Goal: Task Accomplishment & Management: Complete application form

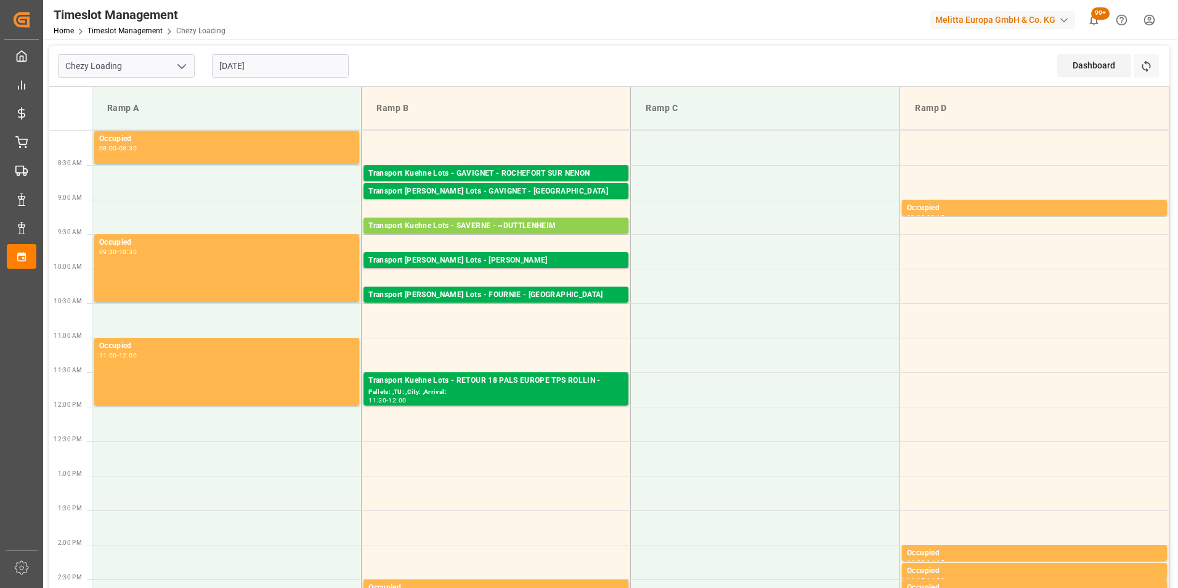
click at [235, 57] on input "[DATE]" at bounding box center [280, 65] width 137 height 23
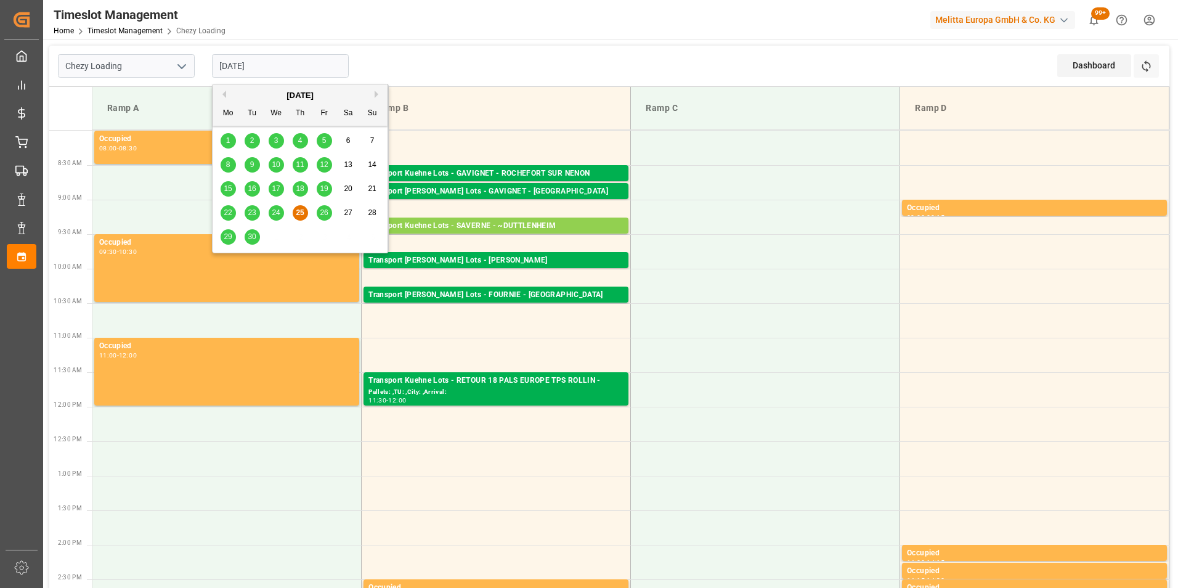
click at [325, 213] on span "26" at bounding box center [324, 212] width 8 height 9
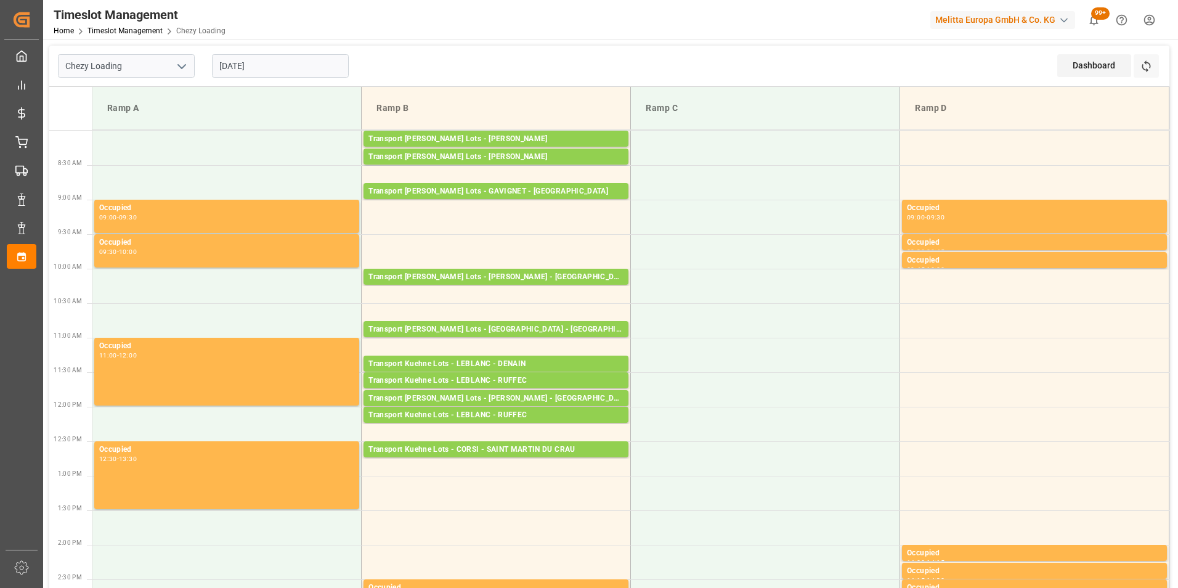
click at [251, 65] on input "[DATE]" at bounding box center [280, 65] width 137 height 23
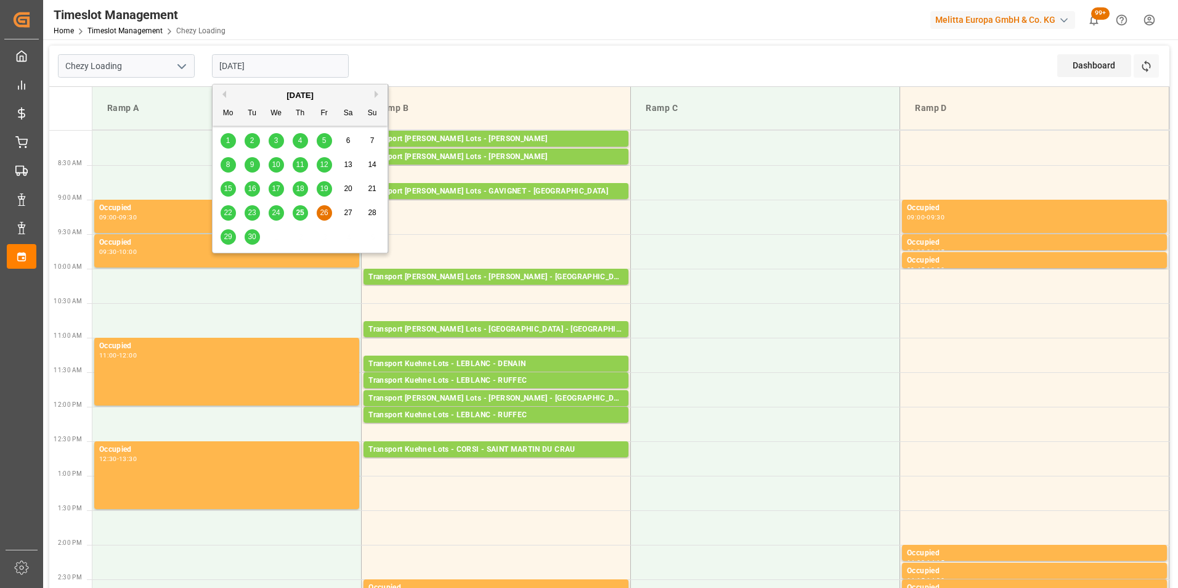
click at [299, 212] on span "25" at bounding box center [300, 212] width 8 height 9
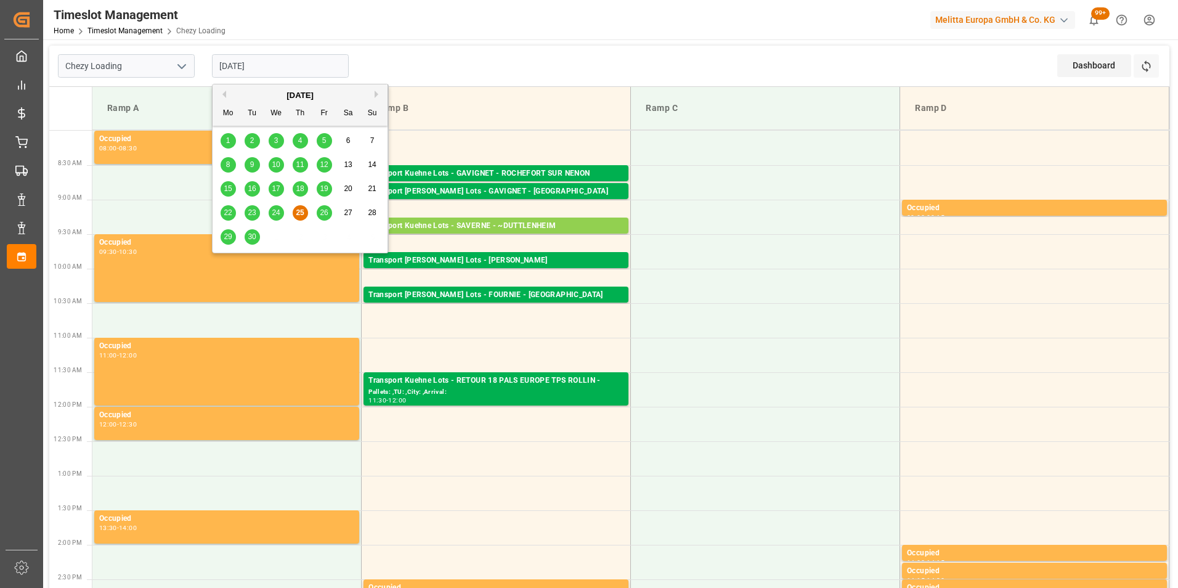
click at [272, 72] on input "25-09-2025" at bounding box center [280, 65] width 137 height 23
click at [323, 208] on span "26" at bounding box center [324, 212] width 8 height 9
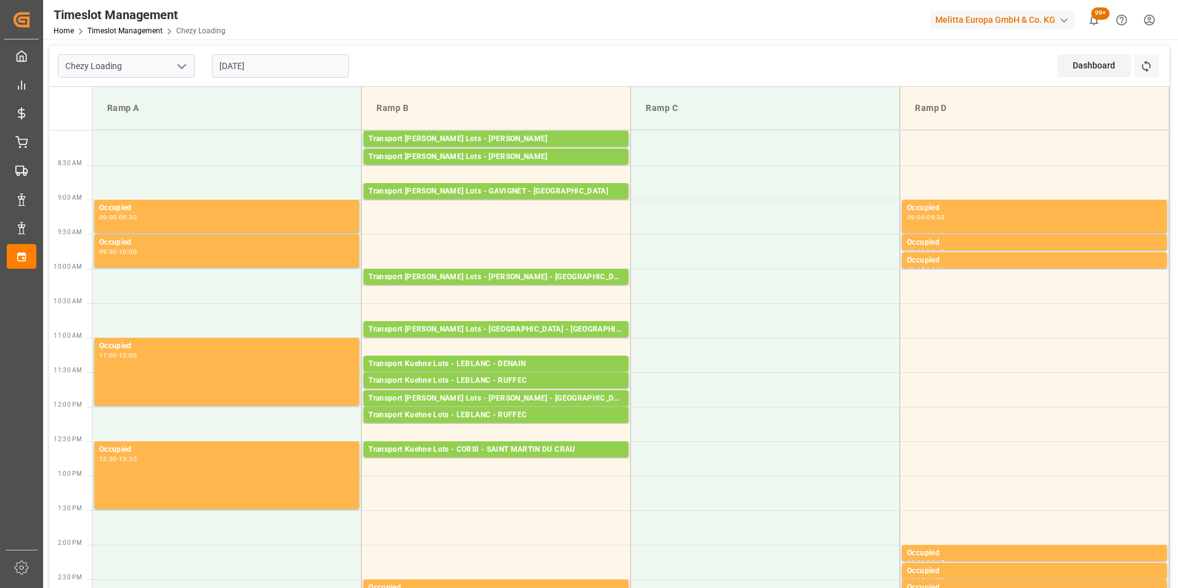
click at [246, 66] on input "26-09-2025" at bounding box center [280, 65] width 137 height 23
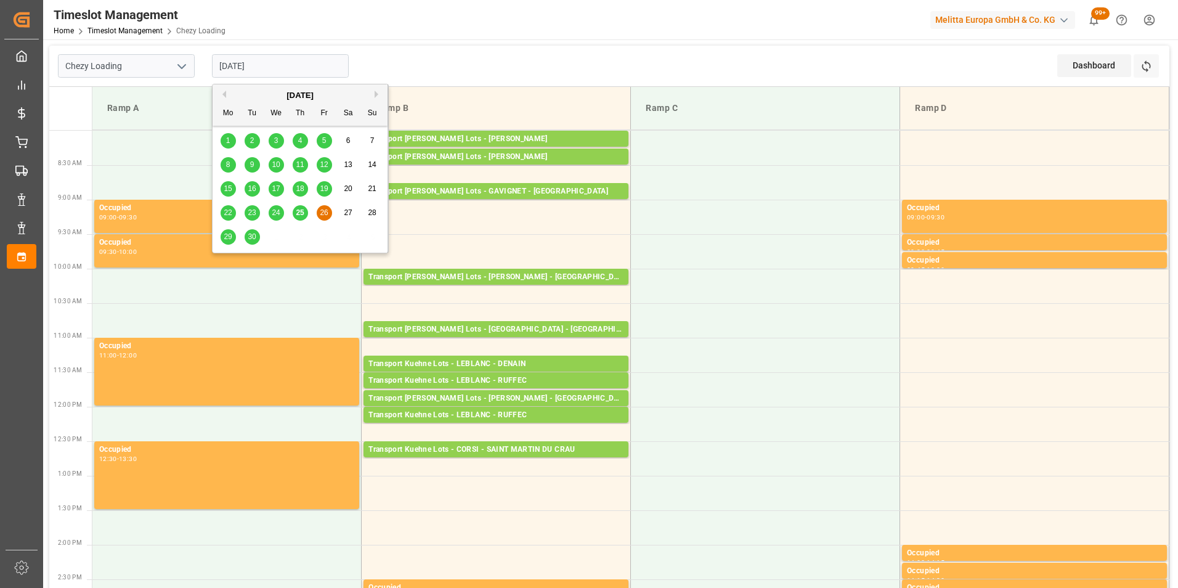
click at [298, 211] on span "25" at bounding box center [300, 212] width 8 height 9
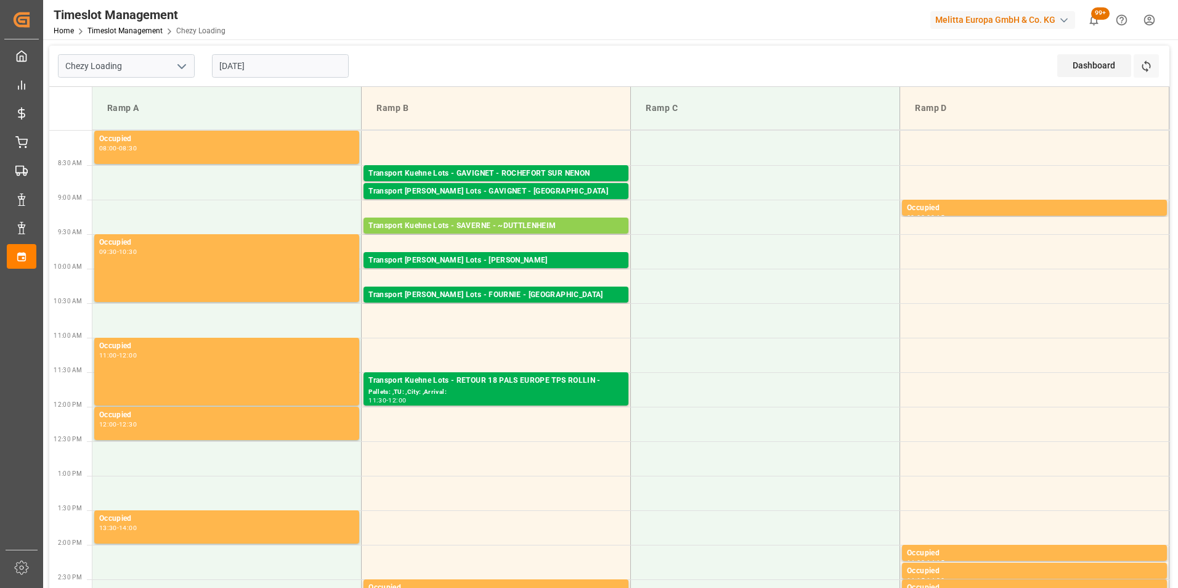
click at [267, 63] on input "25-09-2025" at bounding box center [280, 65] width 137 height 23
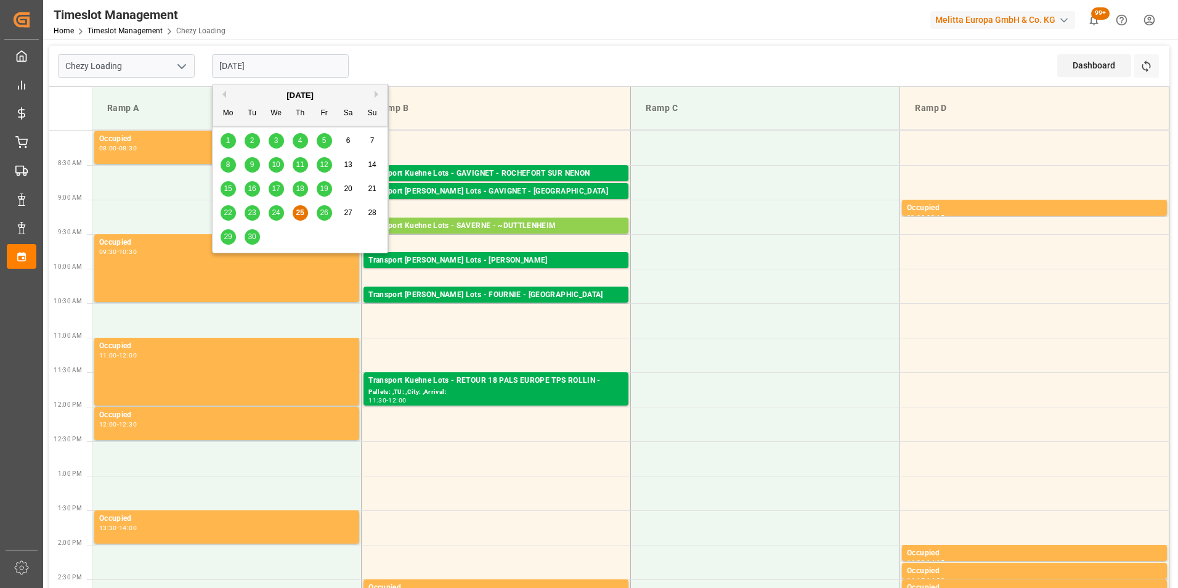
click at [322, 210] on span "26" at bounding box center [324, 212] width 8 height 9
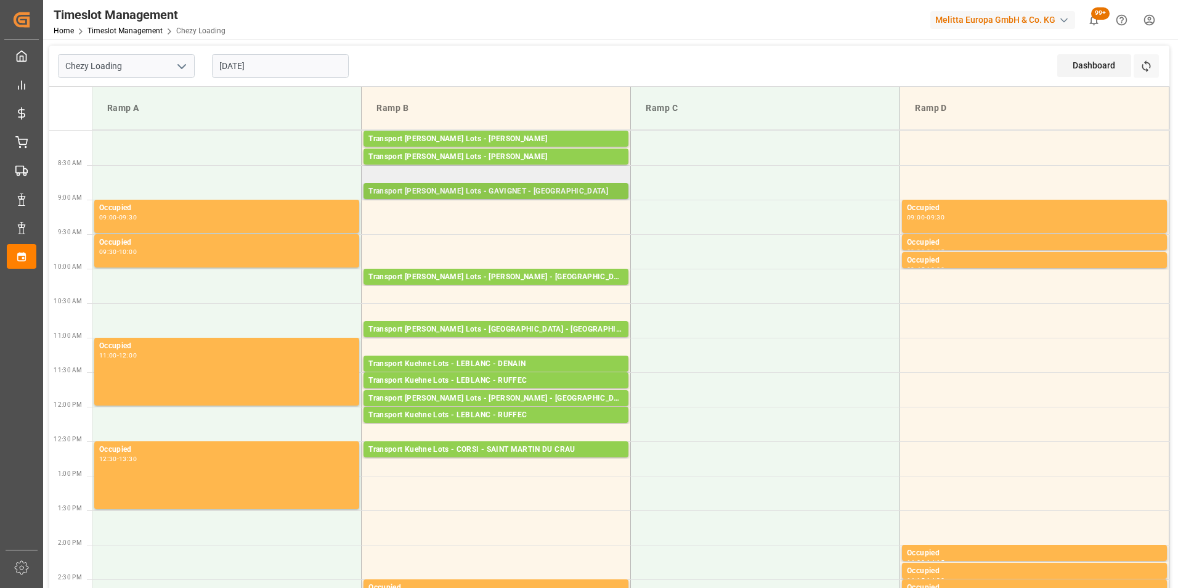
click at [512, 191] on div "Transport Kuehne Lots - GAVIGNET - SAINT VIT" at bounding box center [496, 191] width 255 height 12
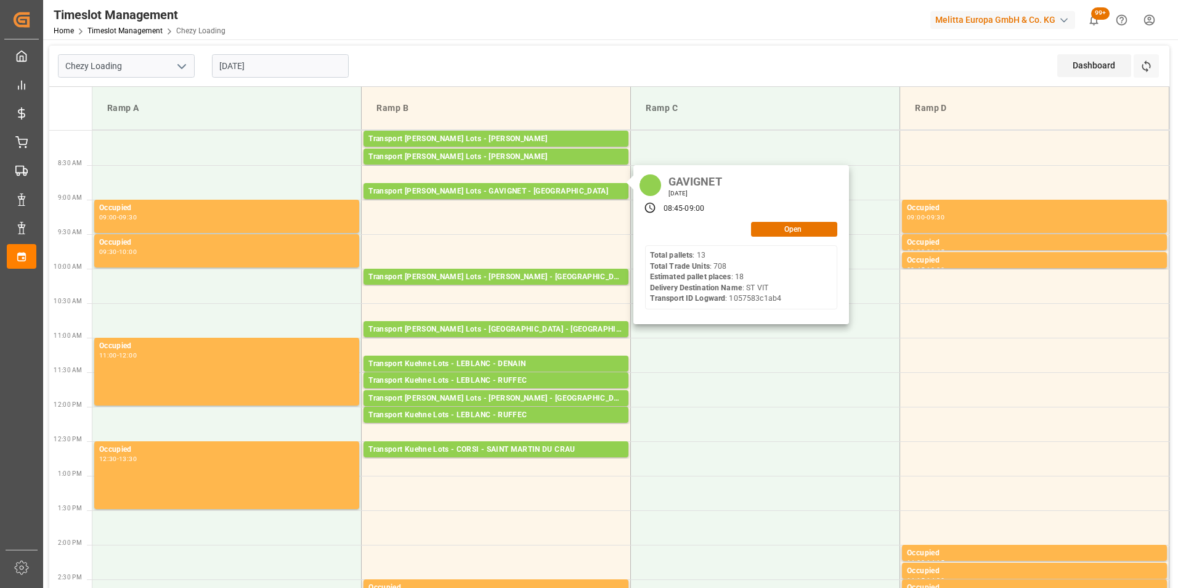
click at [251, 63] on input "26-09-2025" at bounding box center [280, 65] width 137 height 23
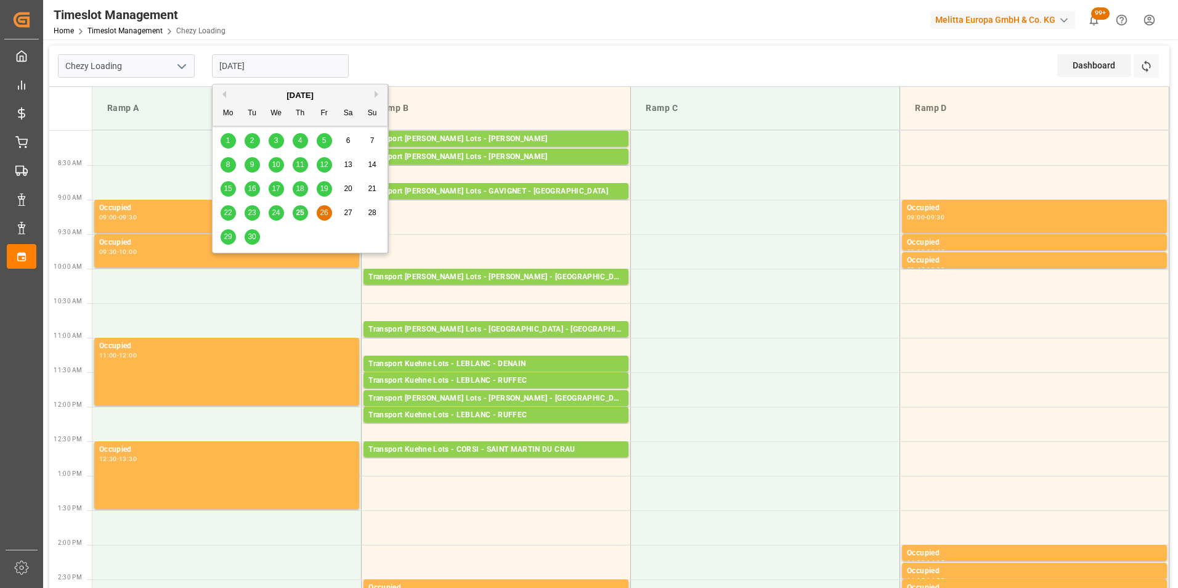
click at [301, 210] on span "25" at bounding box center [300, 212] width 8 height 9
type input "25-09-2025"
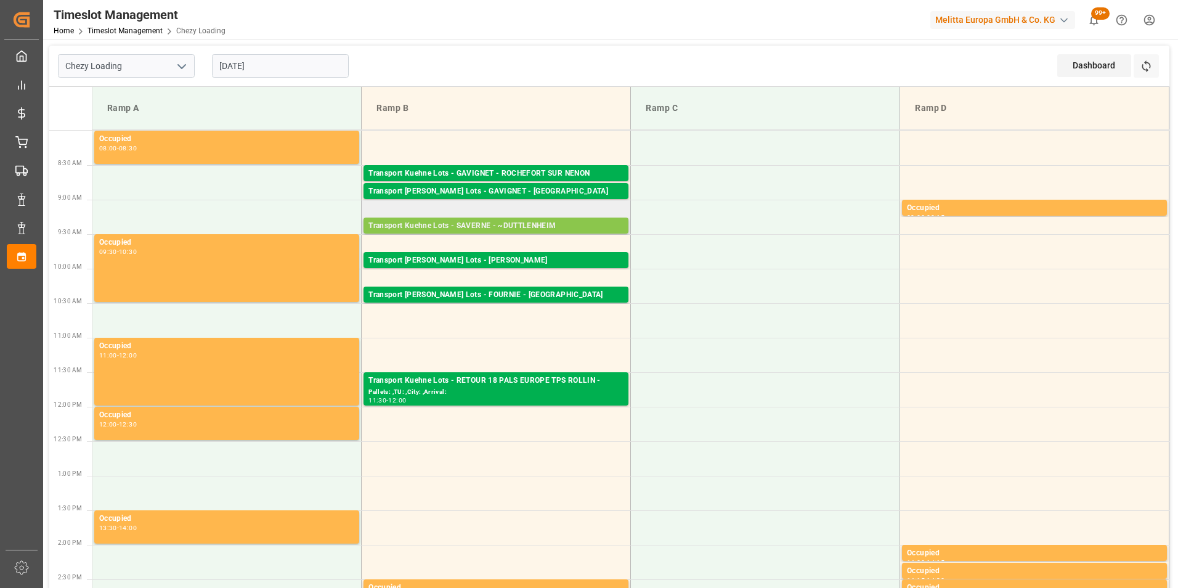
click at [532, 228] on div "Transport Kuehne Lots - SAVERNE - ~DUTTLENHEIM" at bounding box center [496, 226] width 255 height 12
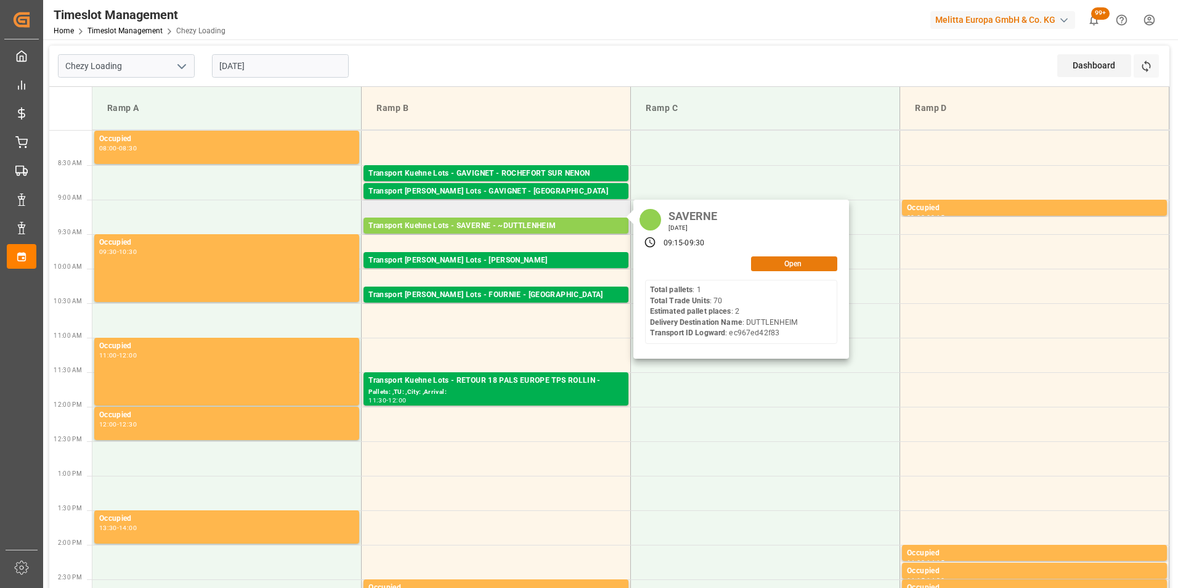
click at [776, 261] on button "Open" at bounding box center [794, 263] width 86 height 15
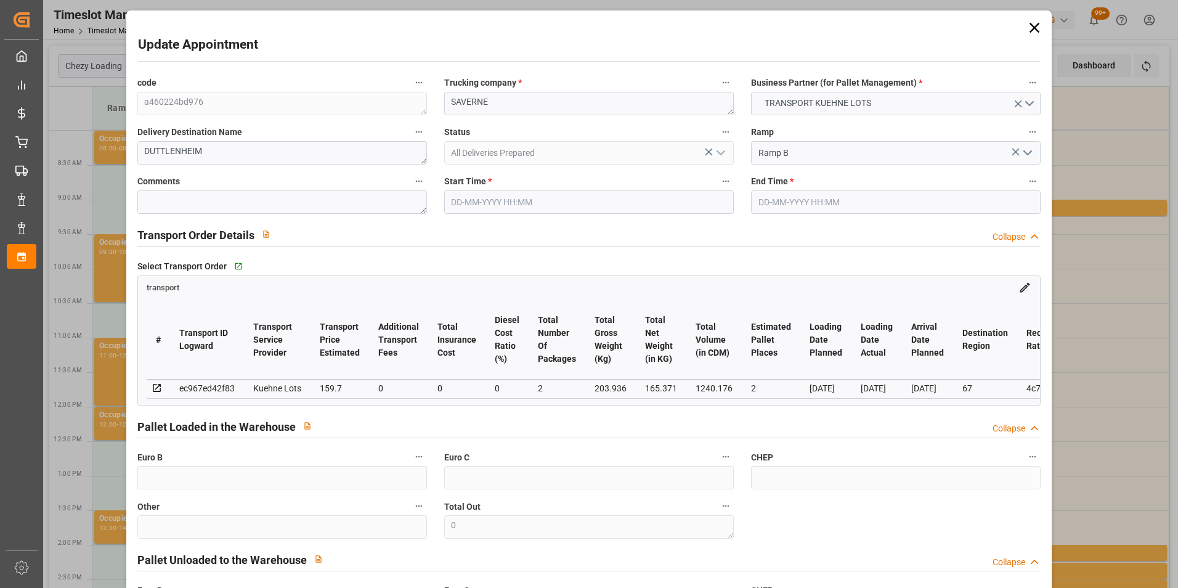
type input "25-09-2025 09:15"
type input "25-09-2025 09:30"
type input "23-09-2025 15:19"
type input "23-09-2025 11:18"
type input "[DATE]"
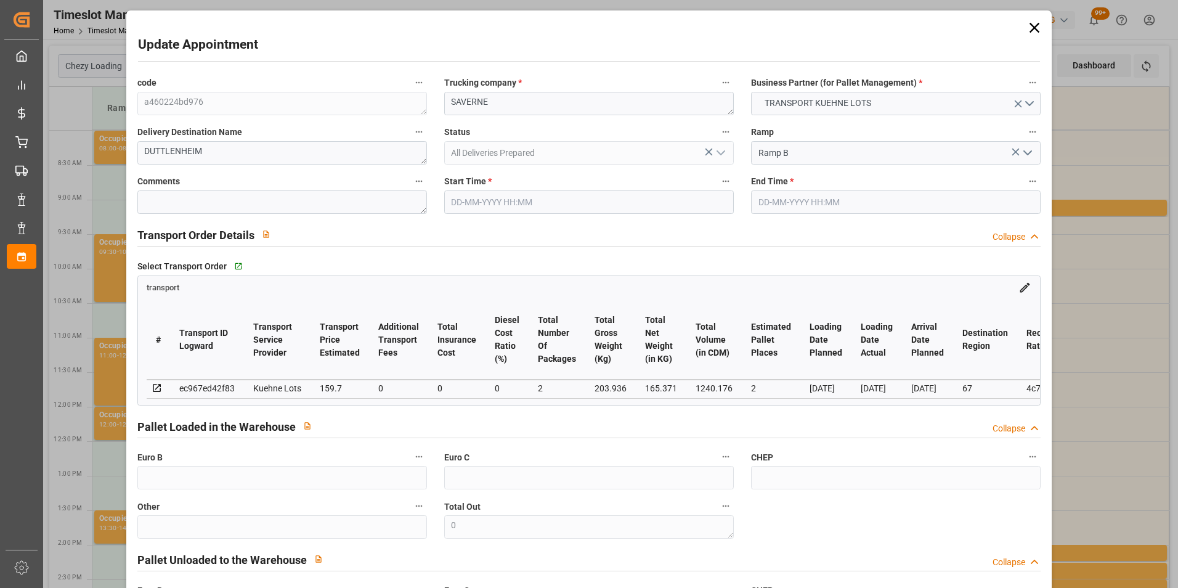
type input "26-09-2025"
type input "25-09-2025"
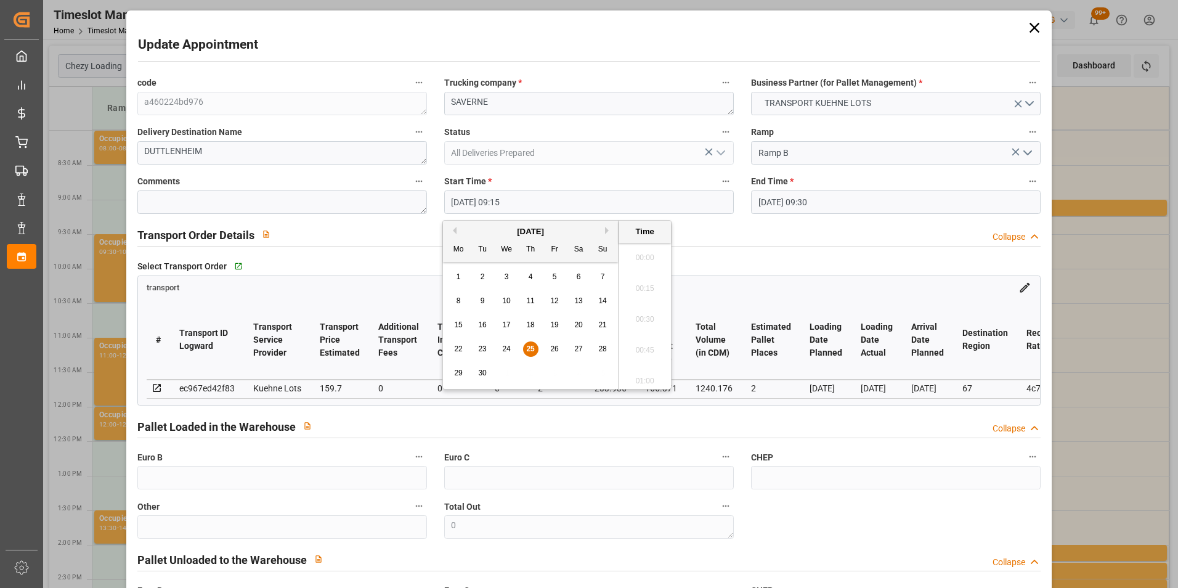
click at [482, 200] on input "25-09-2025 09:15" at bounding box center [589, 201] width 290 height 23
click at [555, 346] on span "26" at bounding box center [554, 348] width 8 height 9
type input "26-09-2025 09:15"
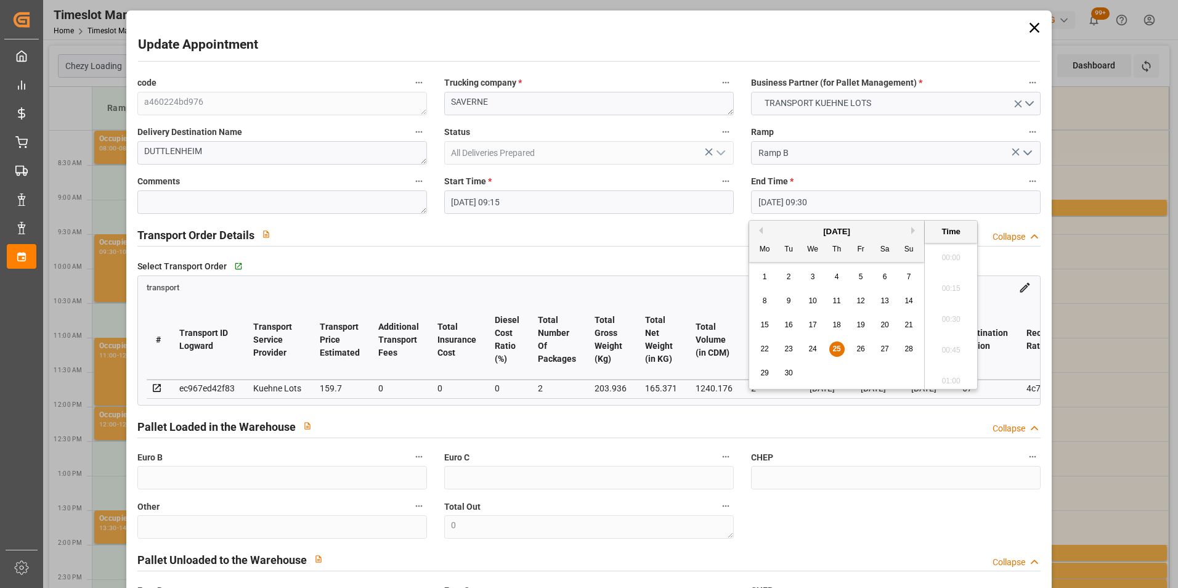
click at [768, 198] on input "25-09-2025 09:30" at bounding box center [896, 201] width 290 height 23
click at [865, 349] on span "26" at bounding box center [861, 348] width 8 height 9
type input "26-09-2025 09:30"
click at [949, 309] on li "09:30" at bounding box center [951, 315] width 52 height 31
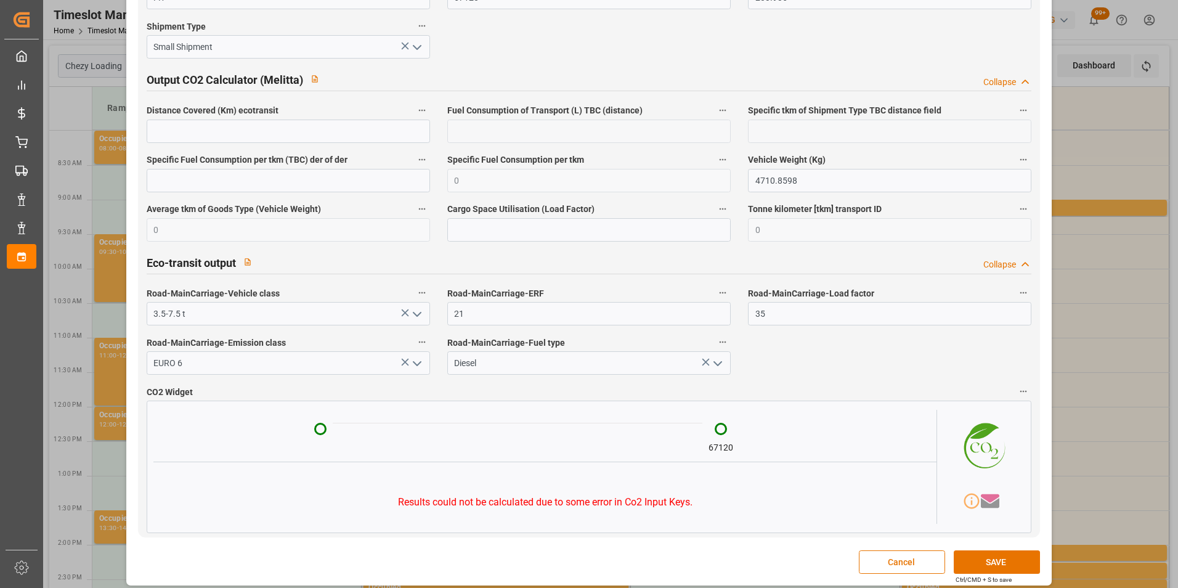
scroll to position [2019, 0]
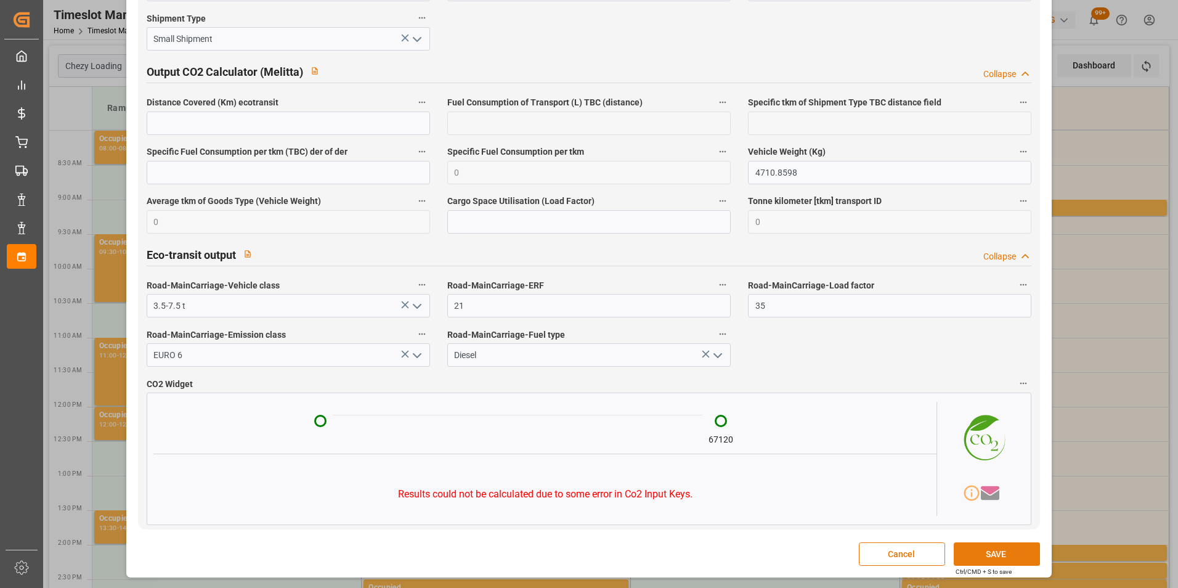
click at [987, 549] on button "SAVE" at bounding box center [997, 553] width 86 height 23
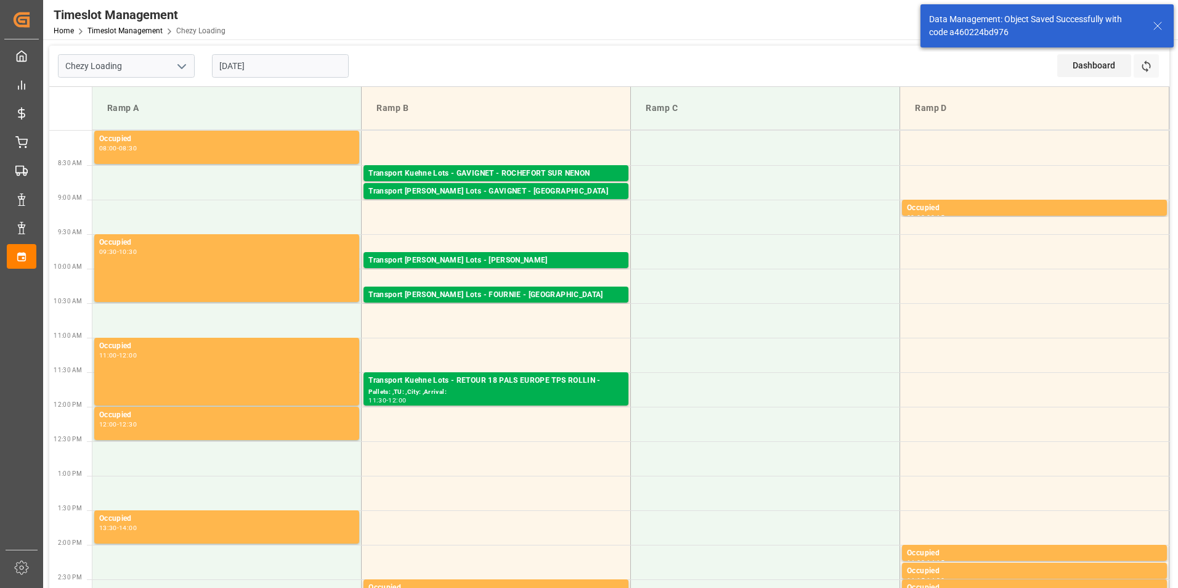
click at [252, 64] on input "[DATE]" at bounding box center [280, 65] width 137 height 23
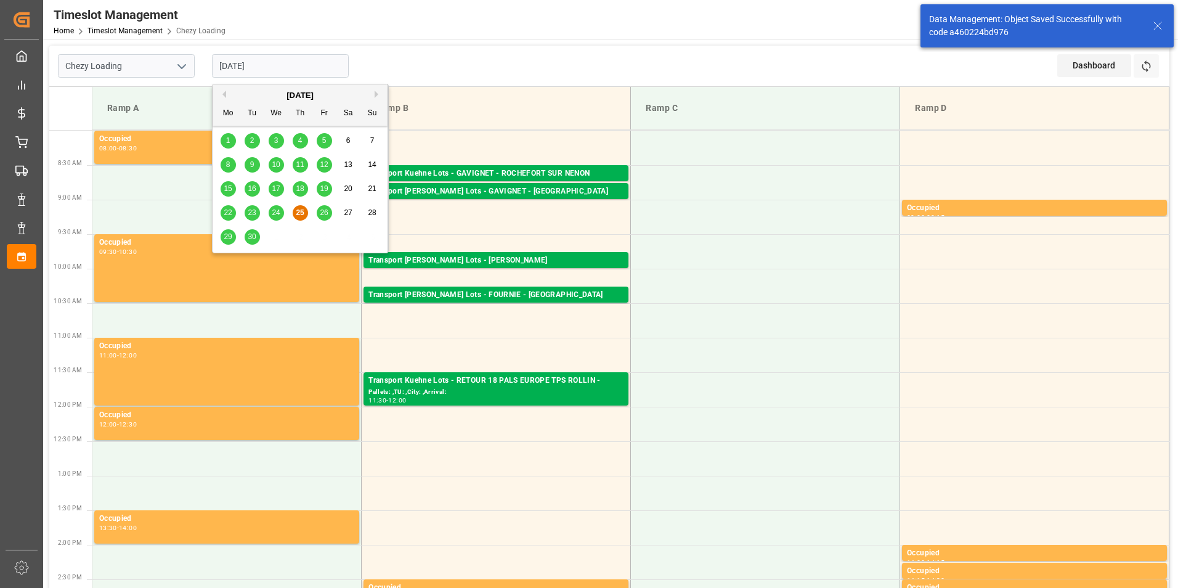
click at [322, 206] on div "26" at bounding box center [324, 213] width 15 height 15
type input "[DATE]"
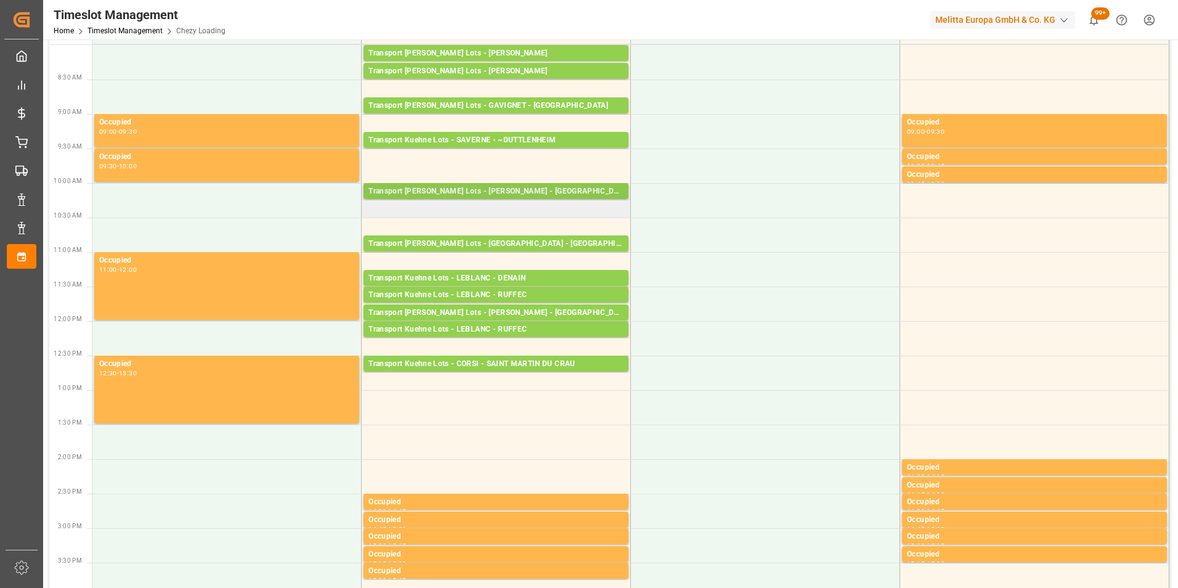
scroll to position [0, 0]
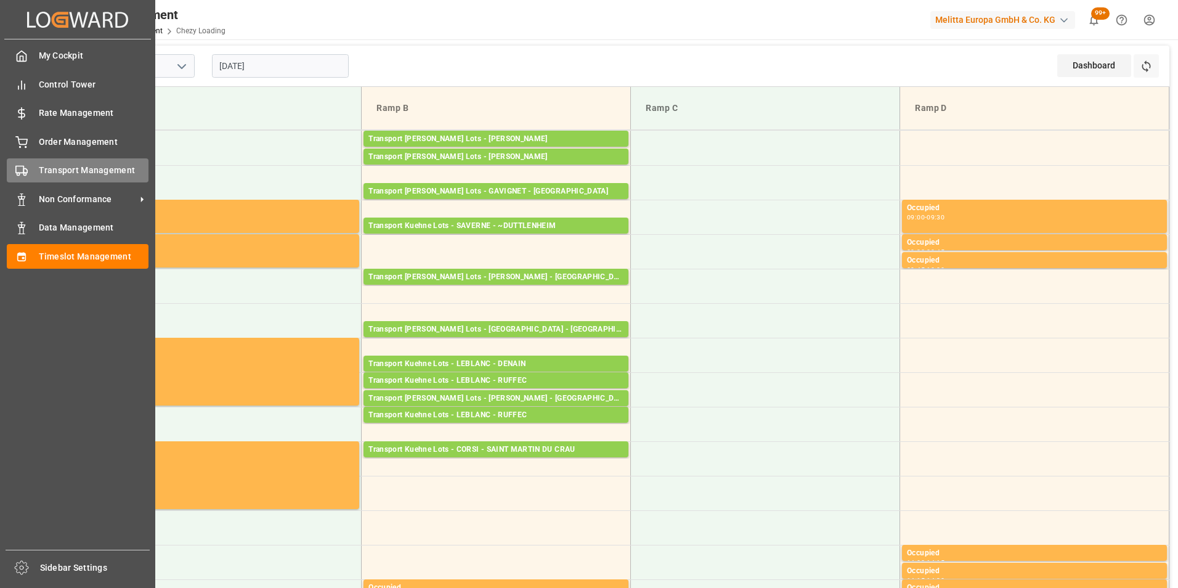
click at [88, 177] on div "Transport Management Transport Management" at bounding box center [78, 170] width 142 height 24
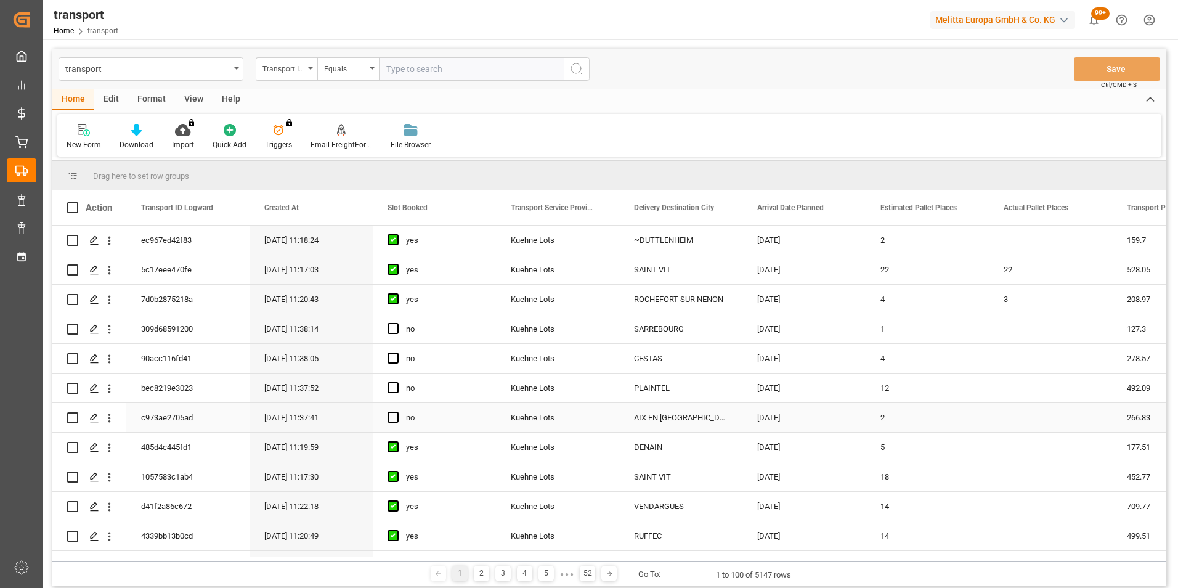
click at [111, 417] on icon "open menu" at bounding box center [109, 418] width 13 height 13
click at [194, 439] on span "Open in new tab" at bounding box center [190, 444] width 112 height 13
click at [107, 389] on icon "open menu" at bounding box center [109, 388] width 13 height 13
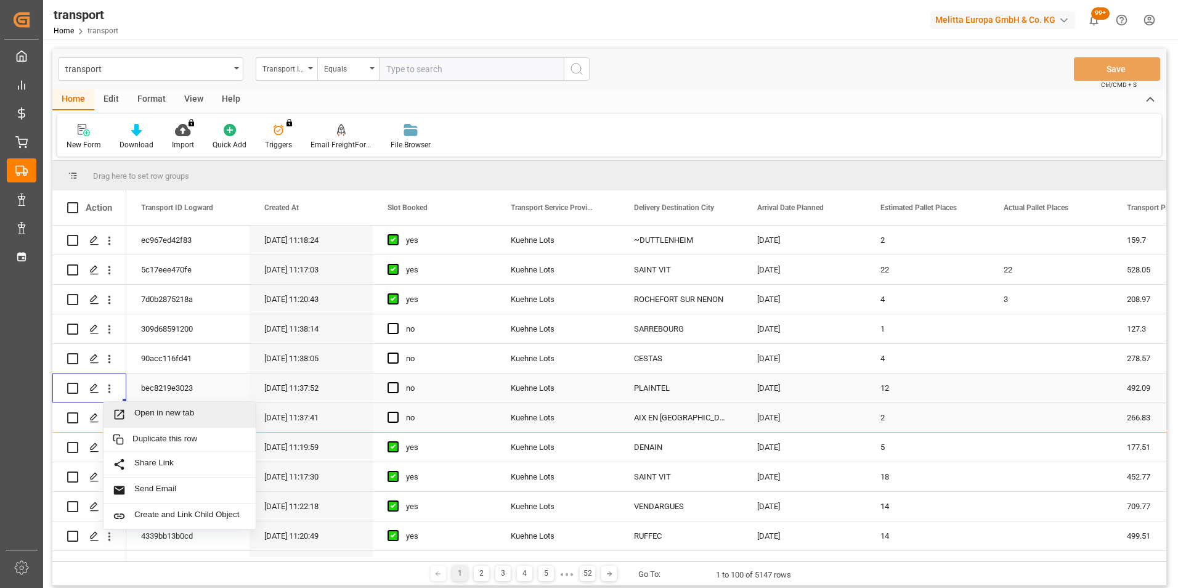
click at [152, 406] on div "Open in new tab" at bounding box center [180, 415] width 152 height 26
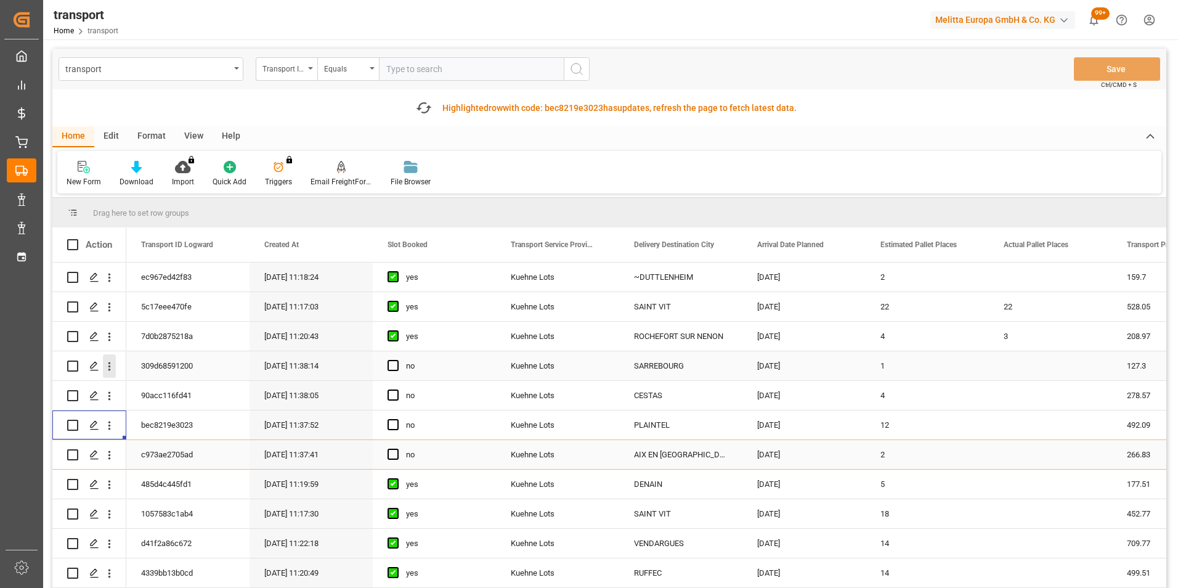
click at [110, 364] on icon "open menu" at bounding box center [109, 366] width 13 height 13
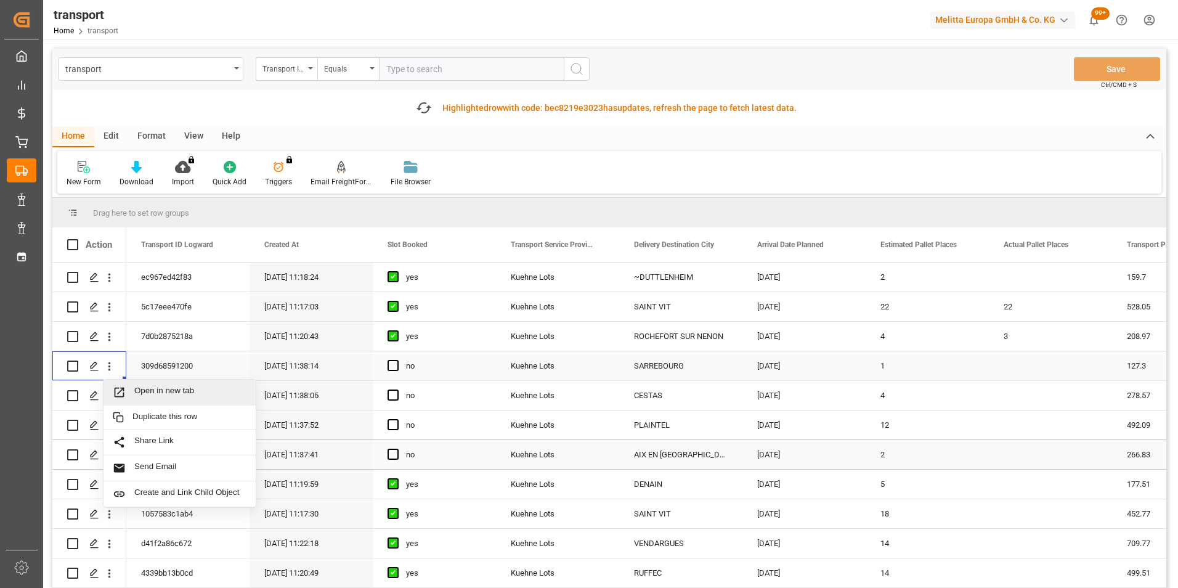
click at [205, 391] on span "Open in new tab" at bounding box center [190, 392] width 112 height 13
click at [107, 397] on icon "open menu" at bounding box center [109, 395] width 13 height 13
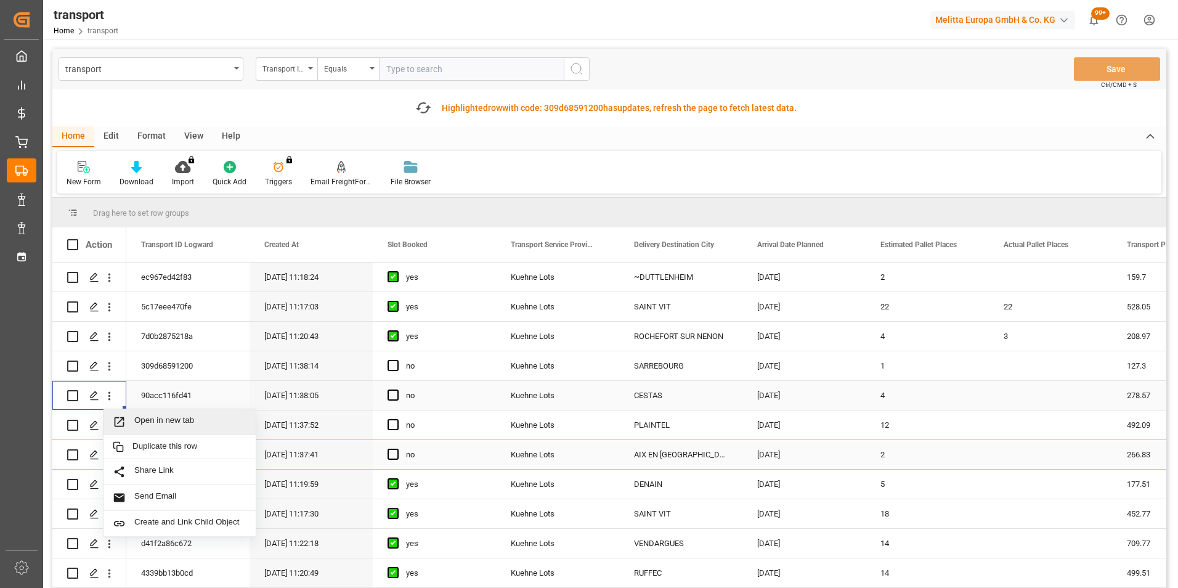
click at [177, 418] on span "Open in new tab" at bounding box center [190, 421] width 112 height 13
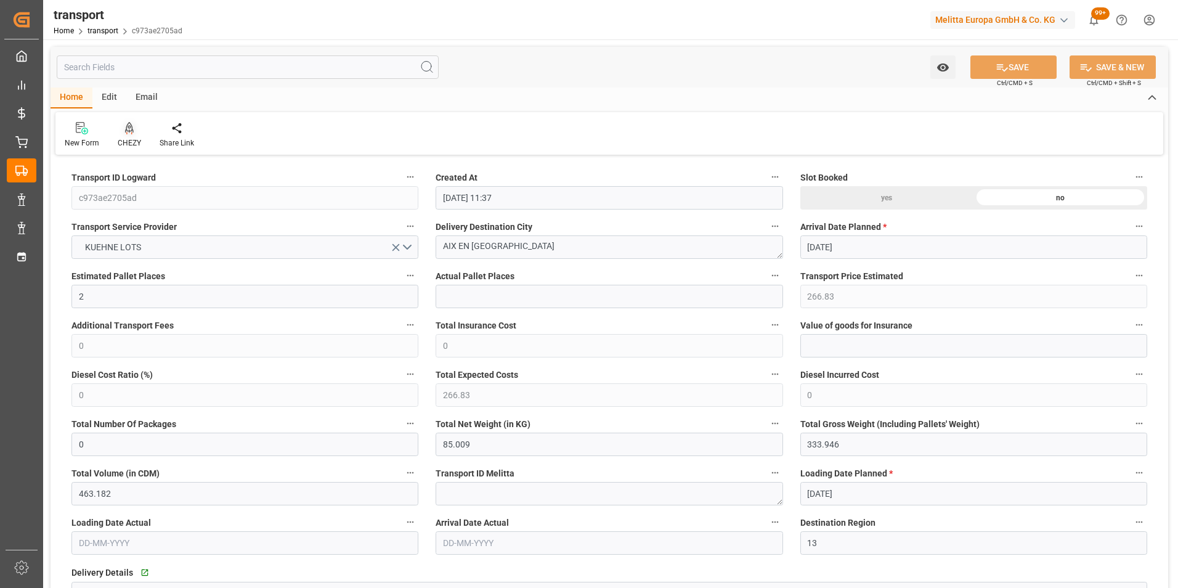
click at [128, 134] on icon at bounding box center [129, 128] width 9 height 12
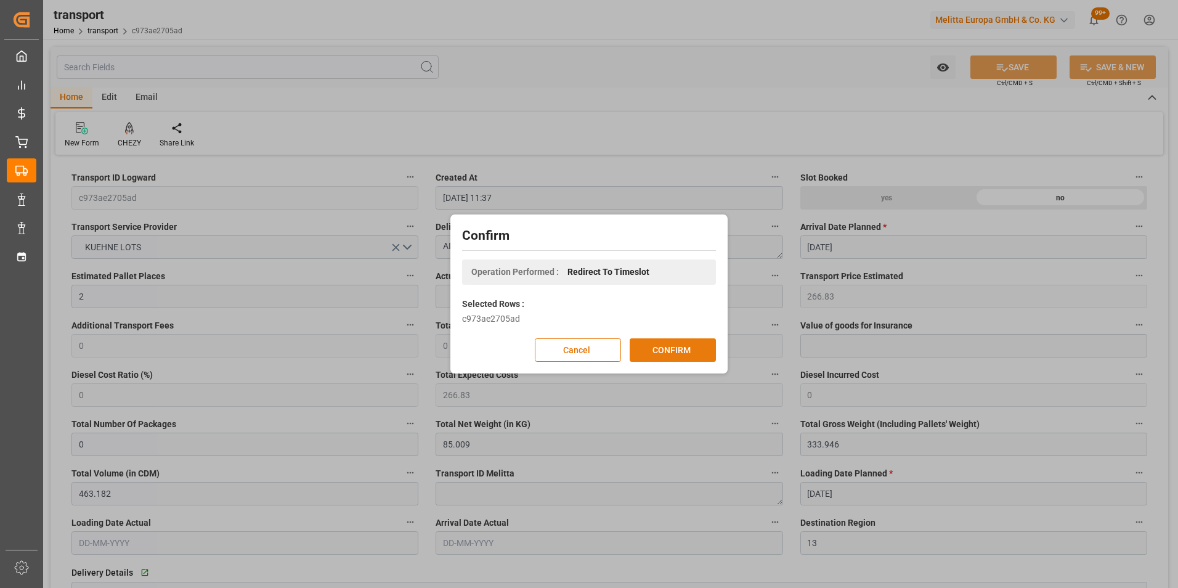
click at [679, 346] on button "CONFIRM" at bounding box center [673, 349] width 86 height 23
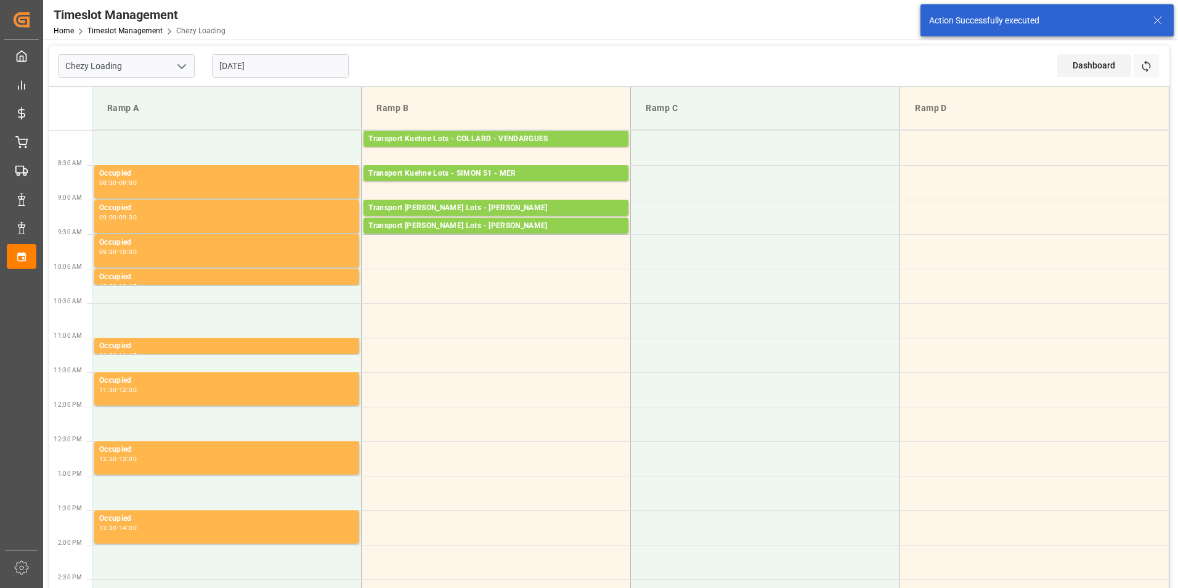
click at [261, 68] on input "[DATE]" at bounding box center [280, 65] width 137 height 23
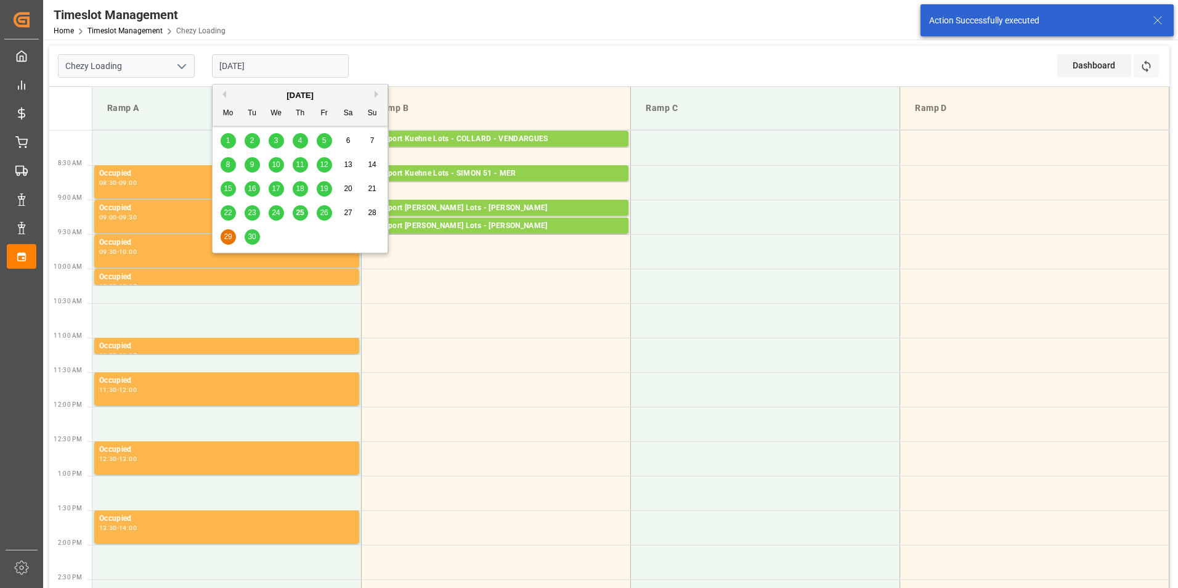
click at [325, 211] on span "26" at bounding box center [324, 212] width 8 height 9
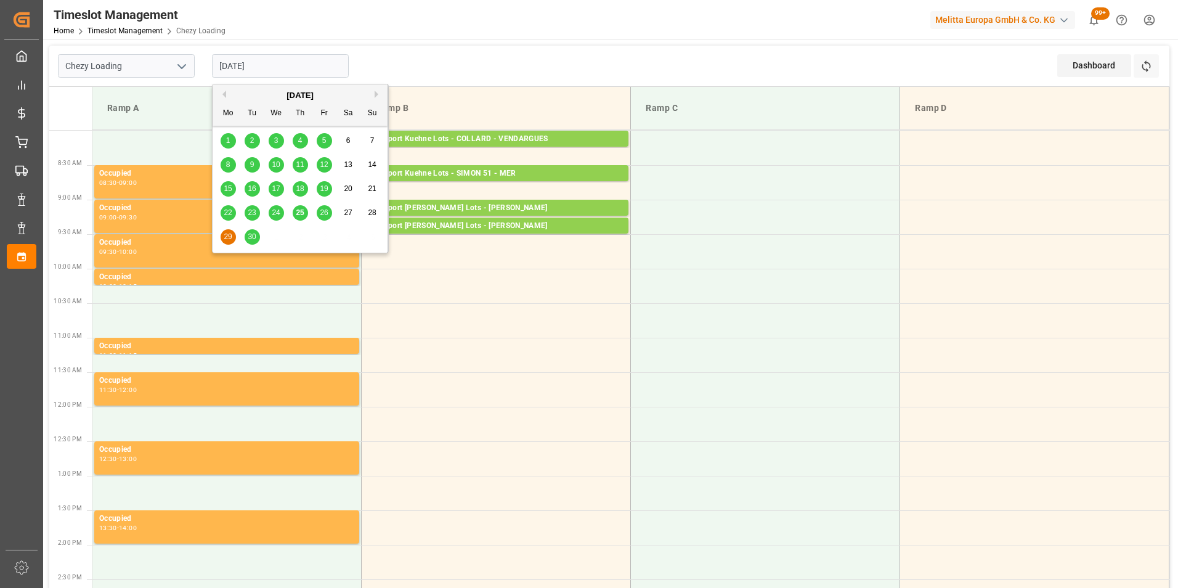
type input "26-09-2025"
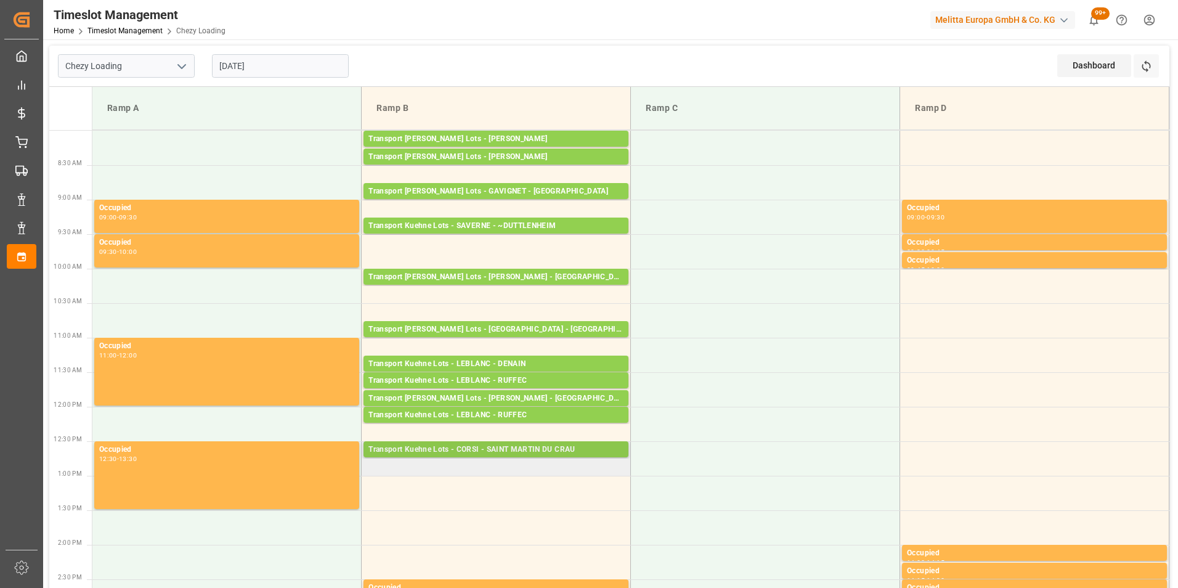
click at [547, 450] on div "Transport Kuehne Lots - CORSI - SAINT MARTIN DU CRAU" at bounding box center [496, 450] width 255 height 12
click at [541, 466] on td "Transport Kuehne Lots - CORSI - SAINT MARTIN DU CRAU Pallets: ,TU: 848,City: SA…" at bounding box center [496, 458] width 269 height 35
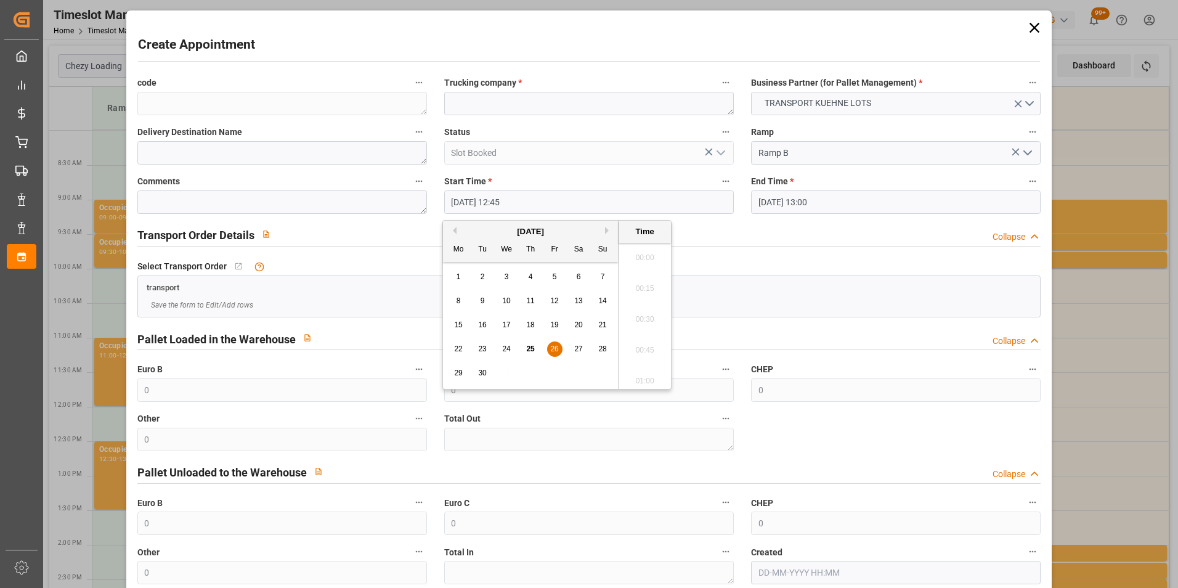
click at [483, 200] on input "26-09-2025 12:45" at bounding box center [589, 201] width 290 height 23
click at [557, 349] on span "26" at bounding box center [554, 348] width 8 height 9
click at [637, 341] on li "13:00" at bounding box center [645, 346] width 52 height 31
type input "26-09-2025 13:00"
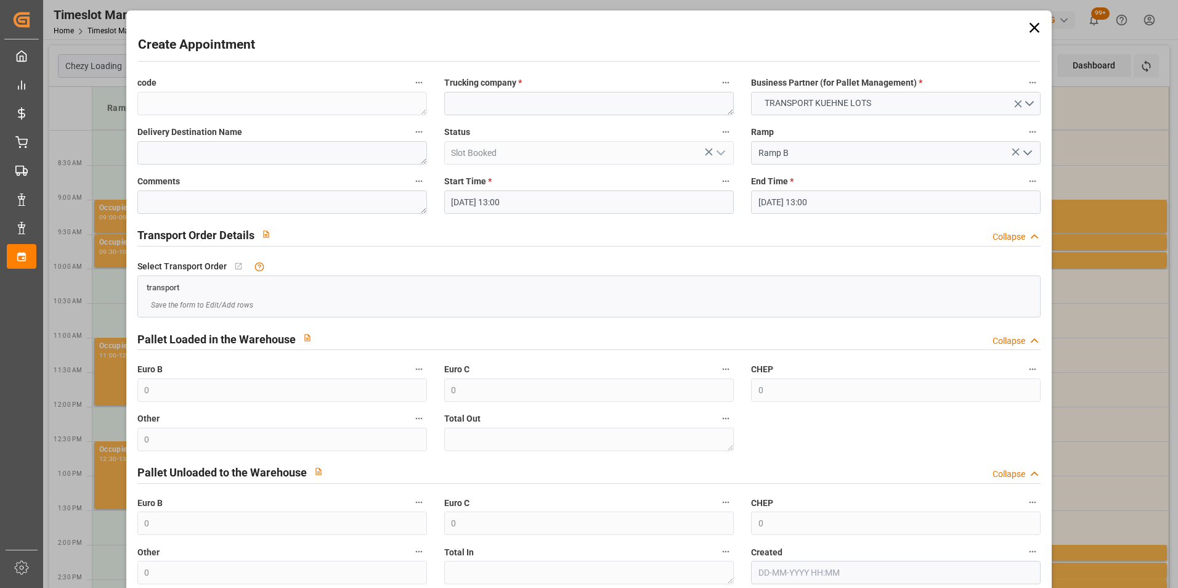
click at [768, 204] on input "26-09-2025 13:00" at bounding box center [896, 201] width 290 height 23
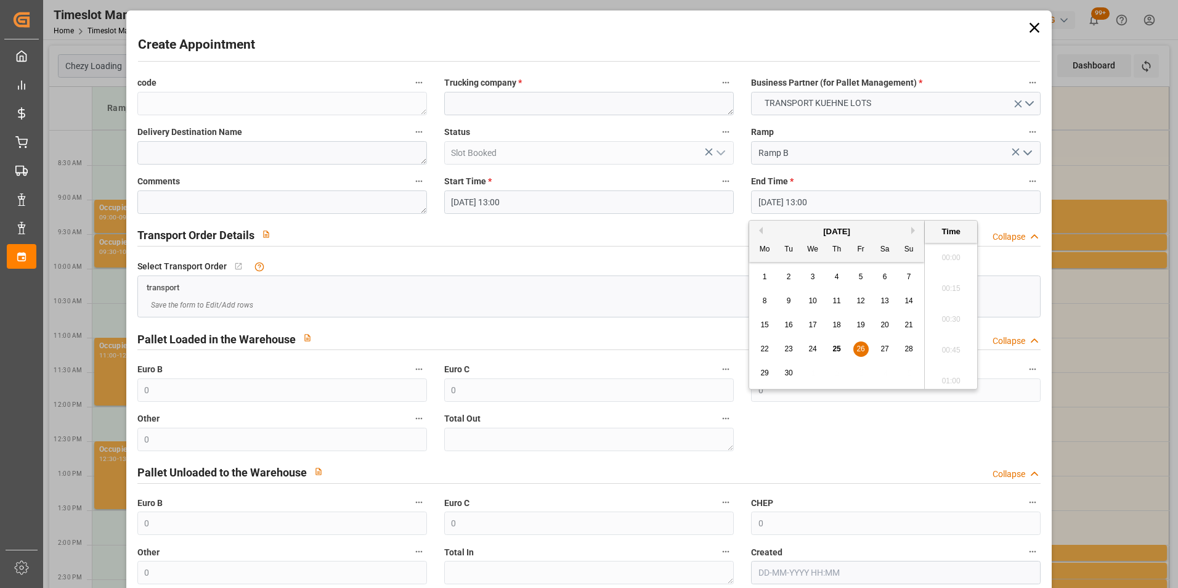
scroll to position [1545, 0]
click at [858, 347] on span "26" at bounding box center [861, 348] width 8 height 9
click at [945, 349] on li "13:15" at bounding box center [951, 346] width 52 height 31
type input "26-09-2025 13:15"
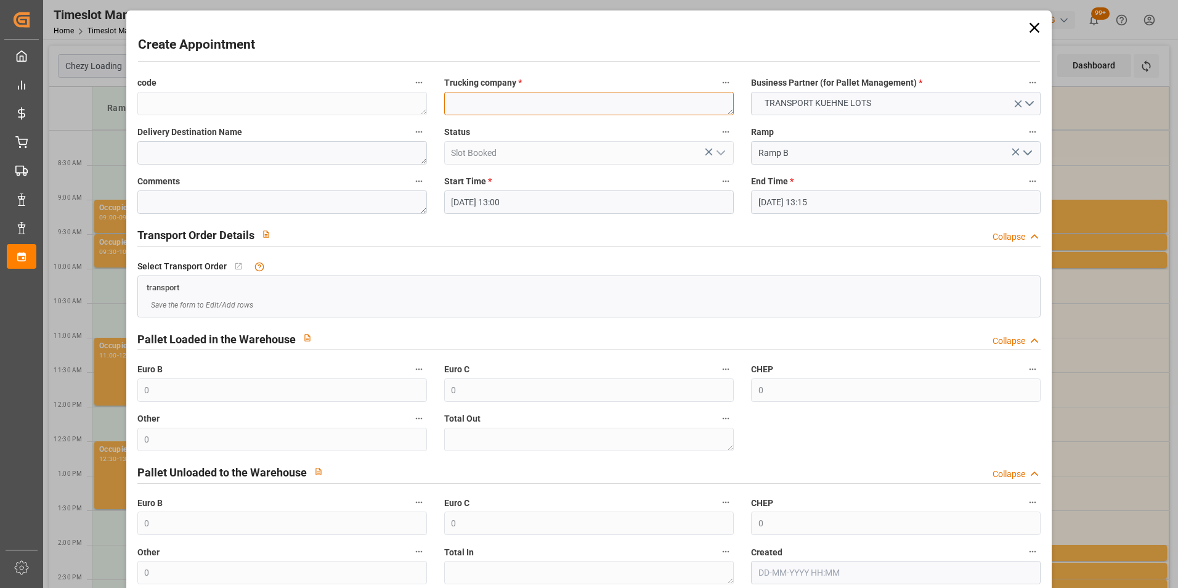
click at [531, 111] on textarea at bounding box center [589, 103] width 290 height 23
type textarea "FOURNIE"
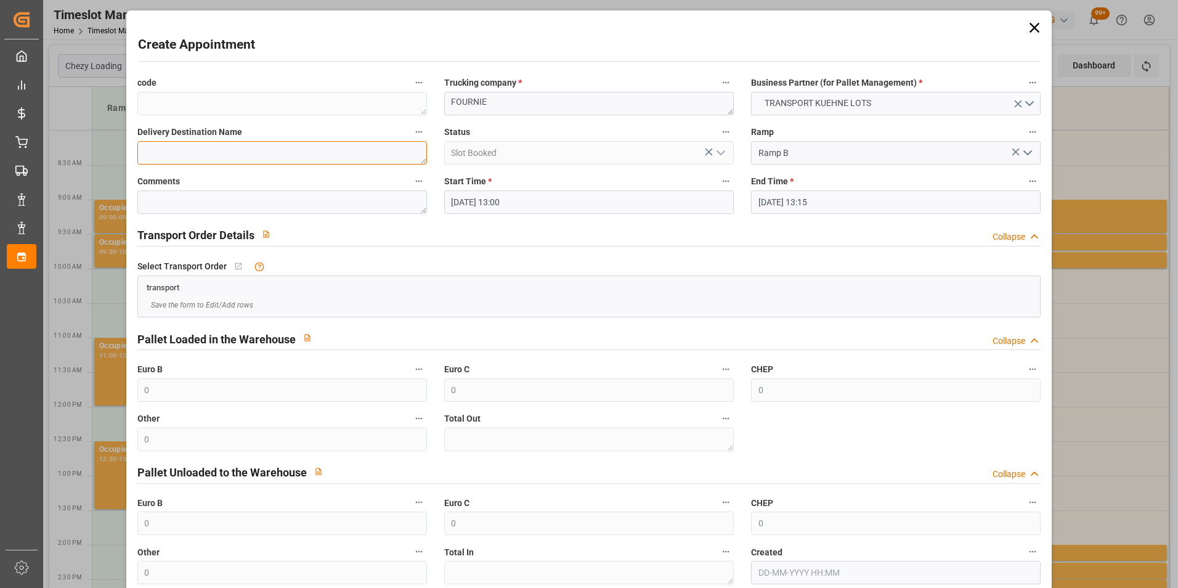
click at [324, 155] on textarea at bounding box center [282, 152] width 290 height 23
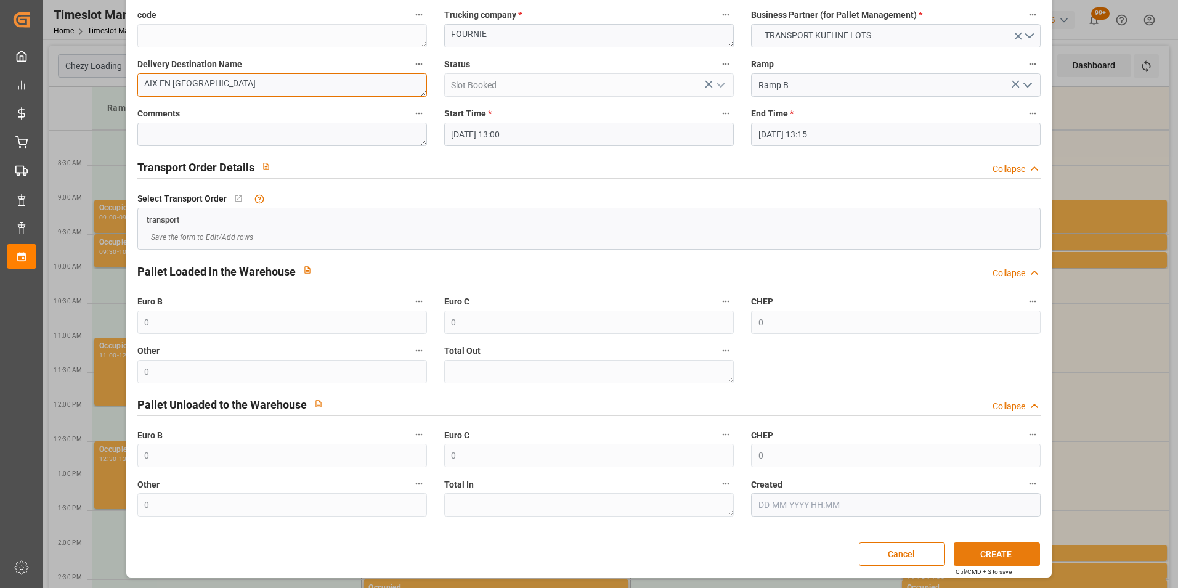
type textarea "AIX EN [GEOGRAPHIC_DATA]"
click at [975, 559] on button "CREATE" at bounding box center [997, 553] width 86 height 23
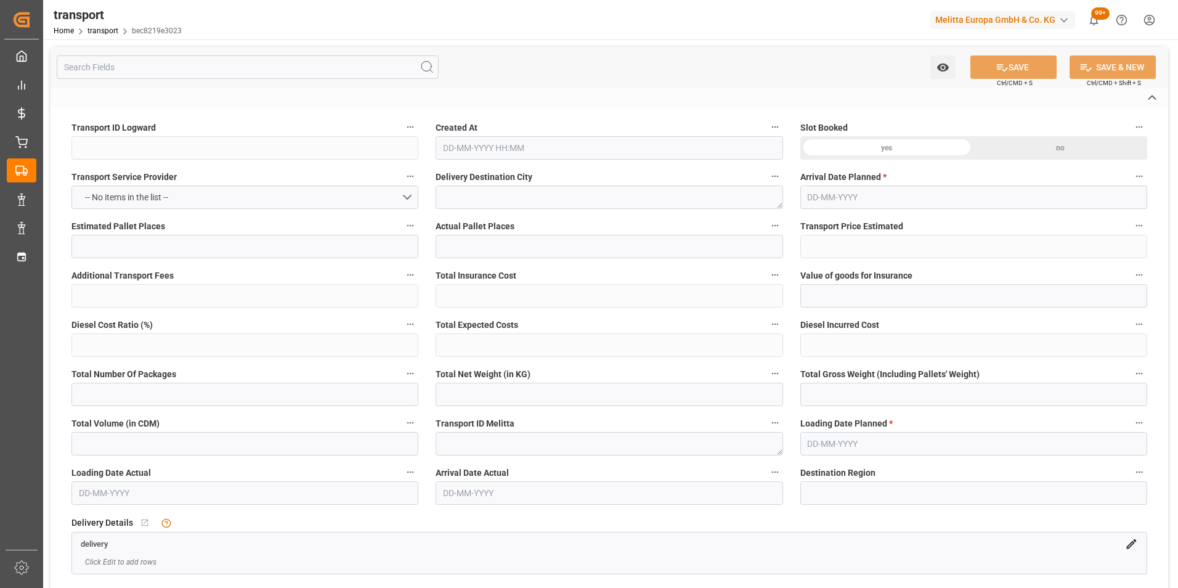
type input "bec8219e3023"
type textarea "PLAINTEL"
type textarea "FR-02570"
type textarea "FR"
type input "Road"
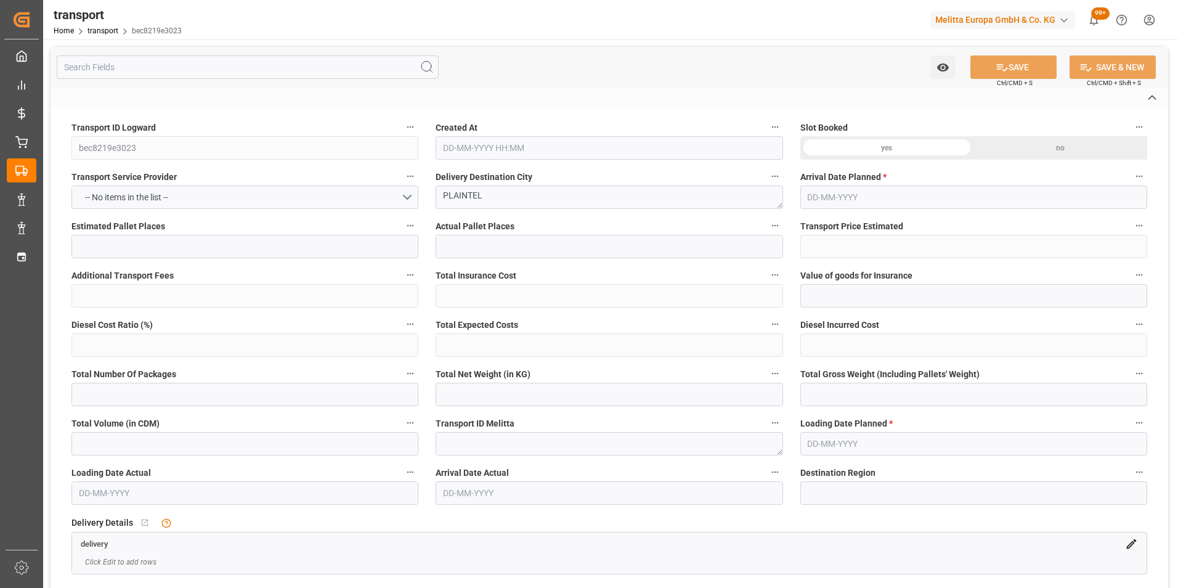
type input "FR"
type input "02570"
type input "FR"
type input "22940"
type input "Small Shipment"
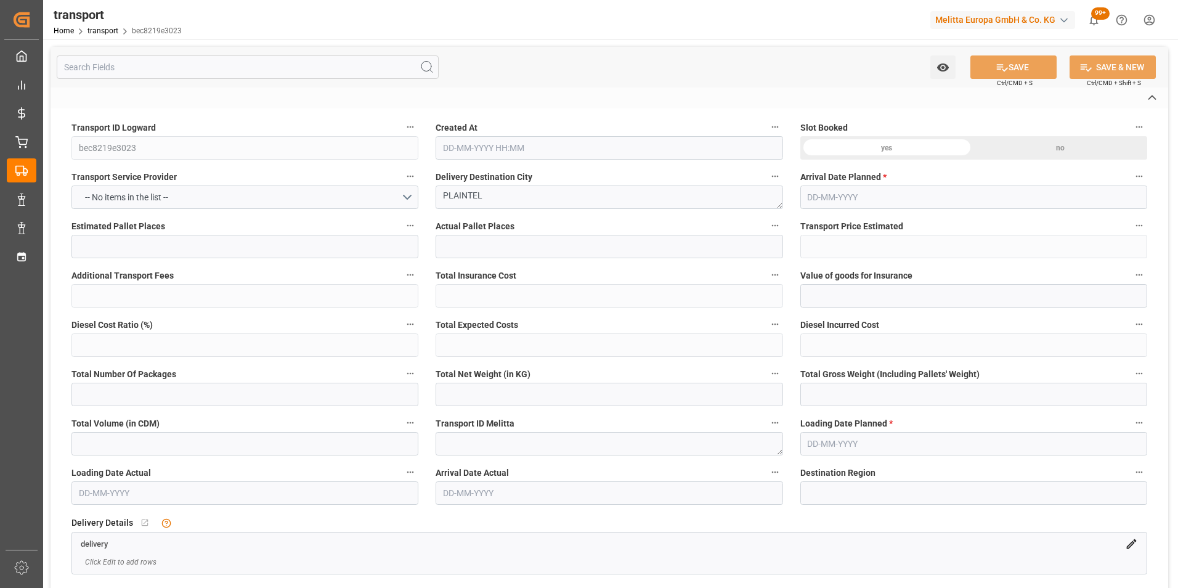
type input "3.5-7.5 t"
type input "EURO 6"
type input "Diesel"
type input "12"
type input "492.09"
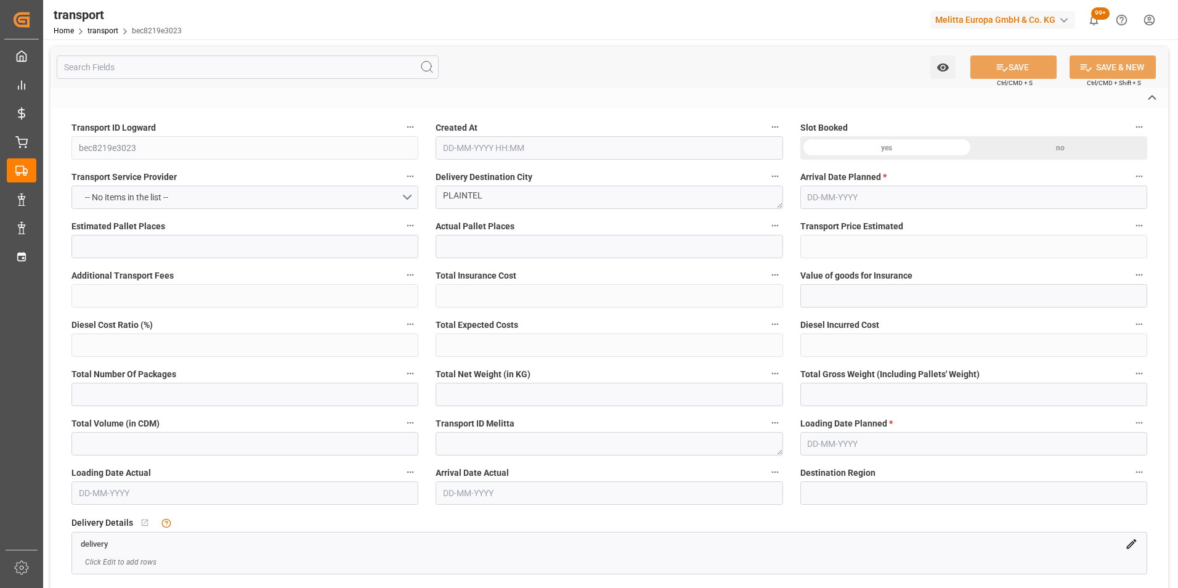
type input "0"
type input "492.09"
type input "0"
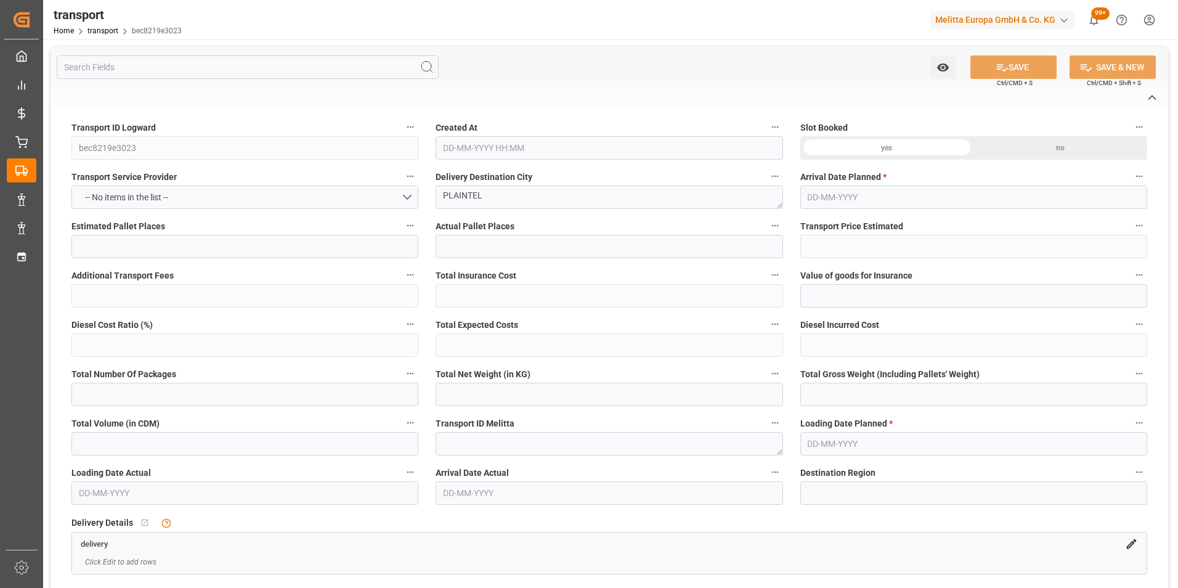
type input "0"
type input "2392.867"
type input "3590.374"
type input "10627.022"
type input "22"
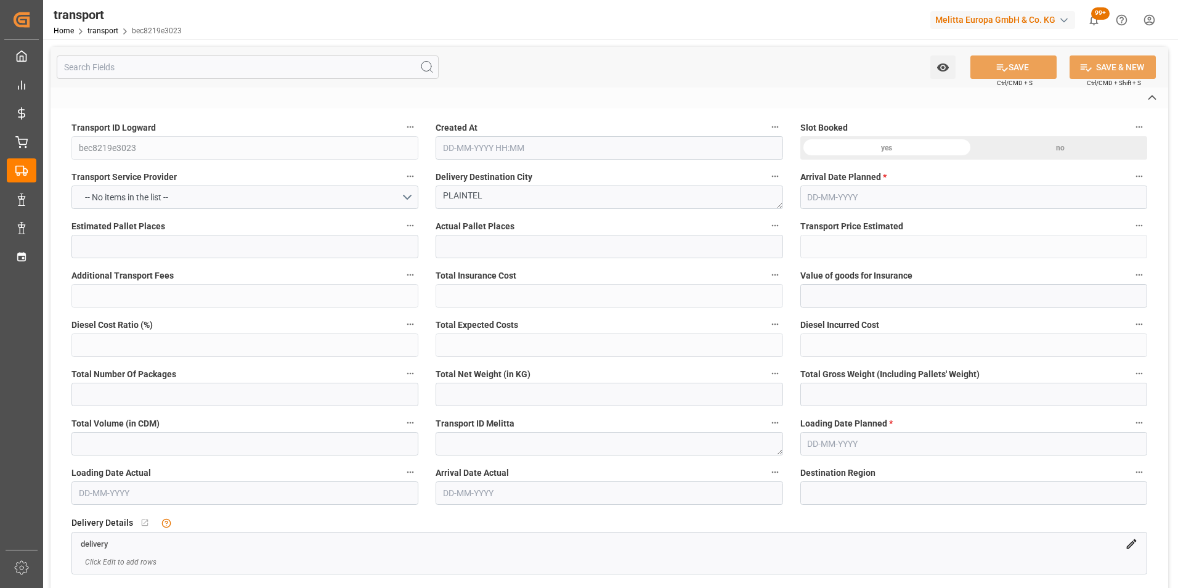
type input "5"
type input "742"
type input "33"
type input "101"
type input "2767.71"
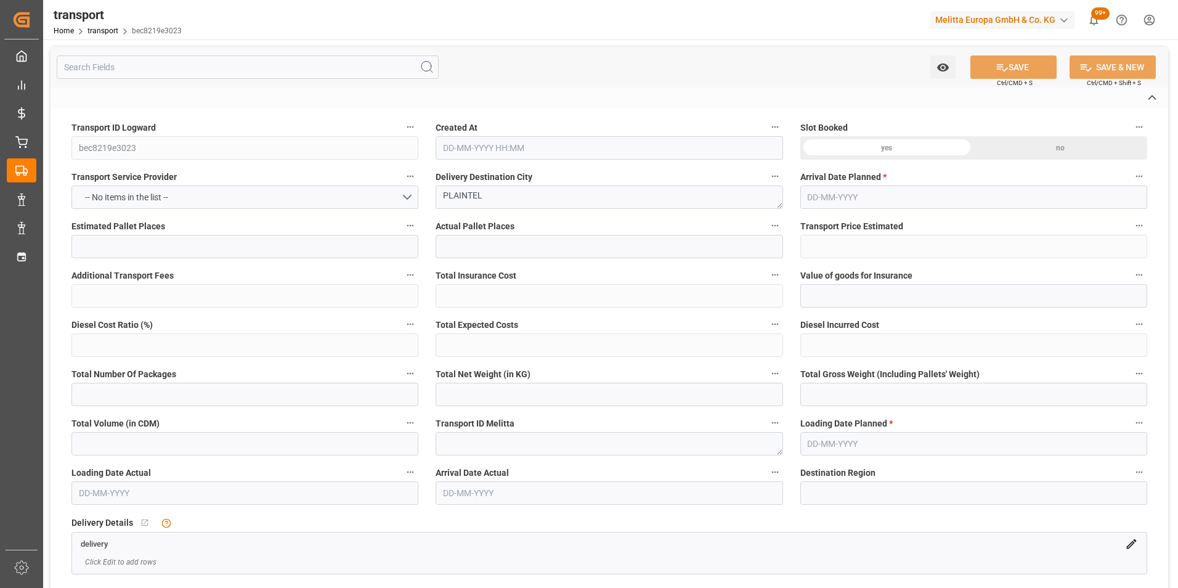
type input "0"
type input "4710.8598"
type input "0"
type input "21"
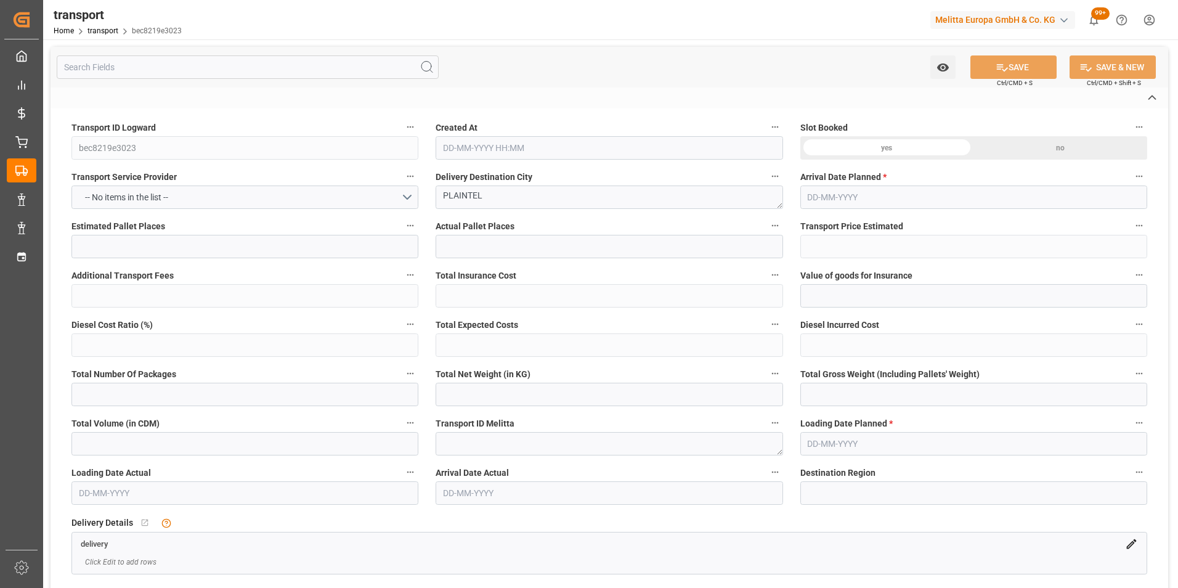
type input "35"
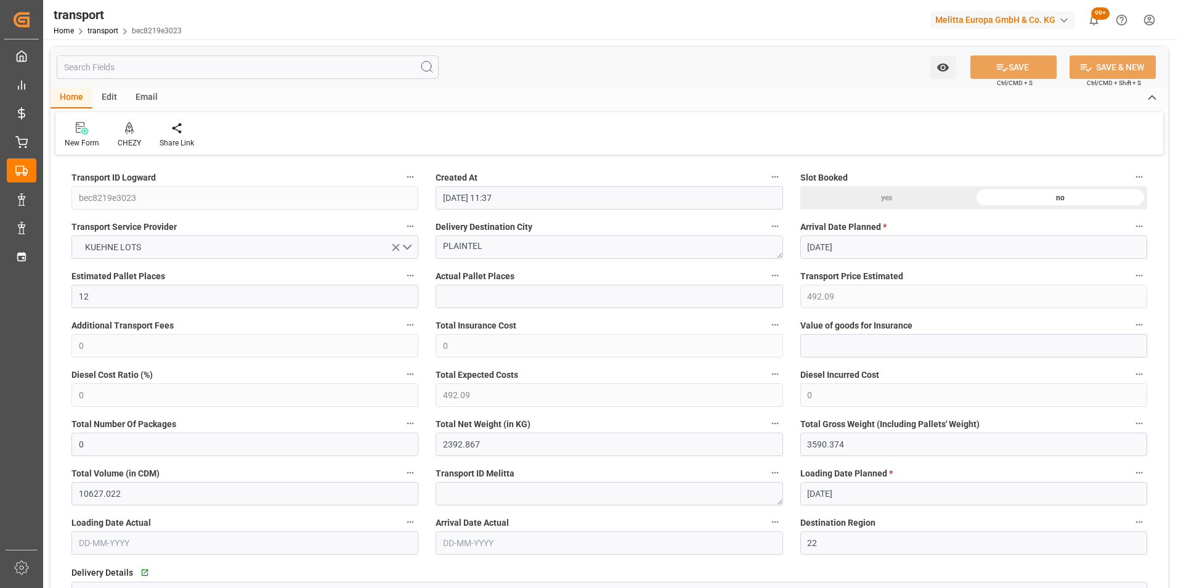
type input "25-09-2025 11:37"
type input "01-10-2025"
type input "[DATE]"
click at [130, 132] on icon at bounding box center [129, 128] width 9 height 12
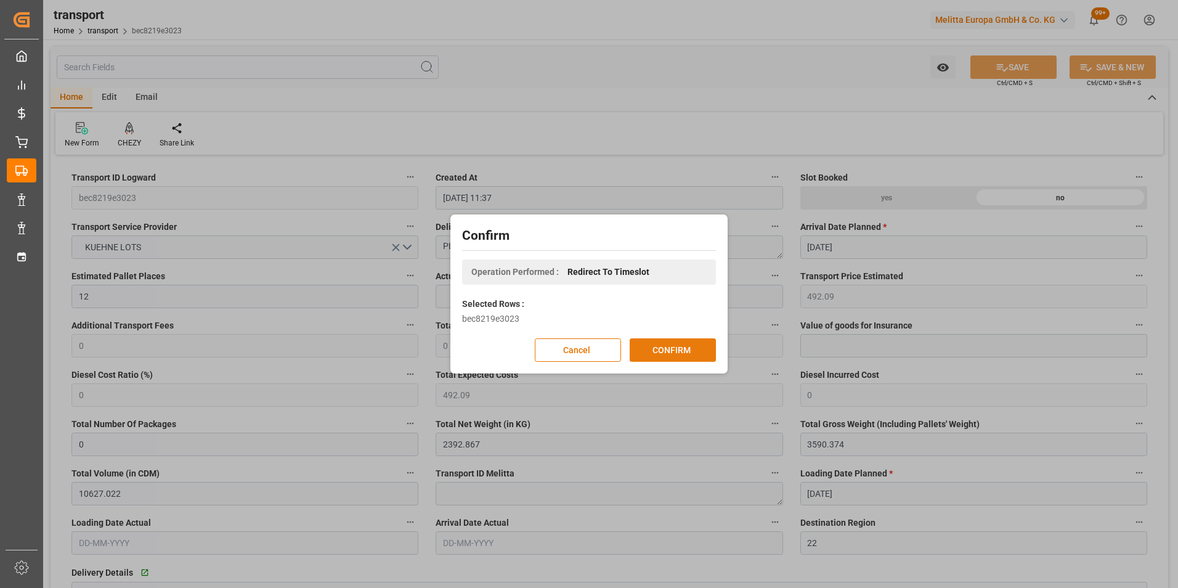
click at [675, 356] on button "CONFIRM" at bounding box center [673, 349] width 86 height 23
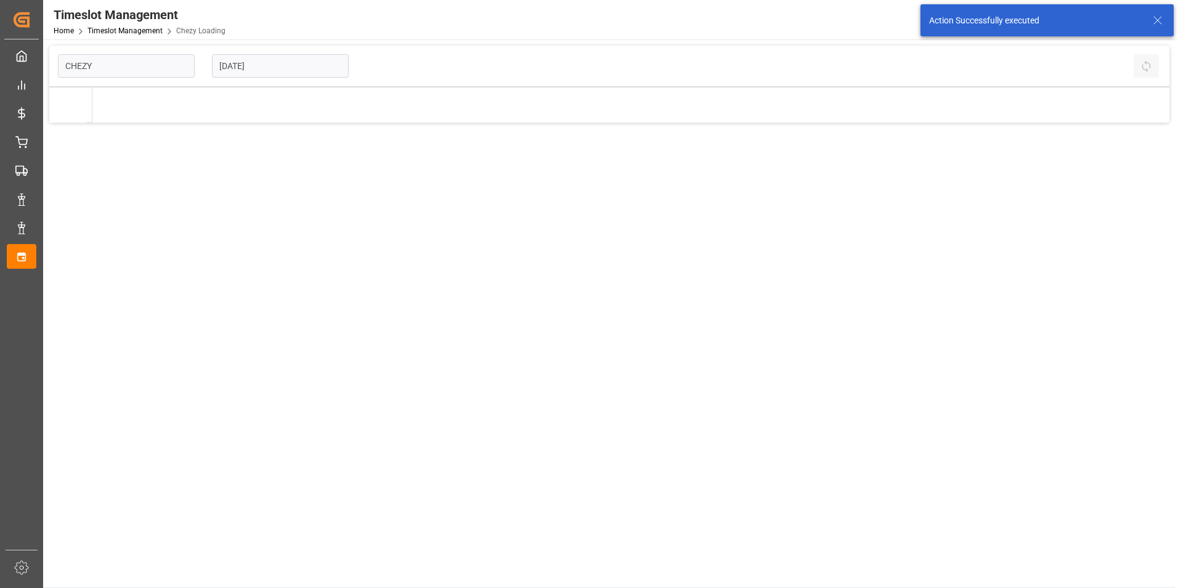
type input "Chezy Loading"
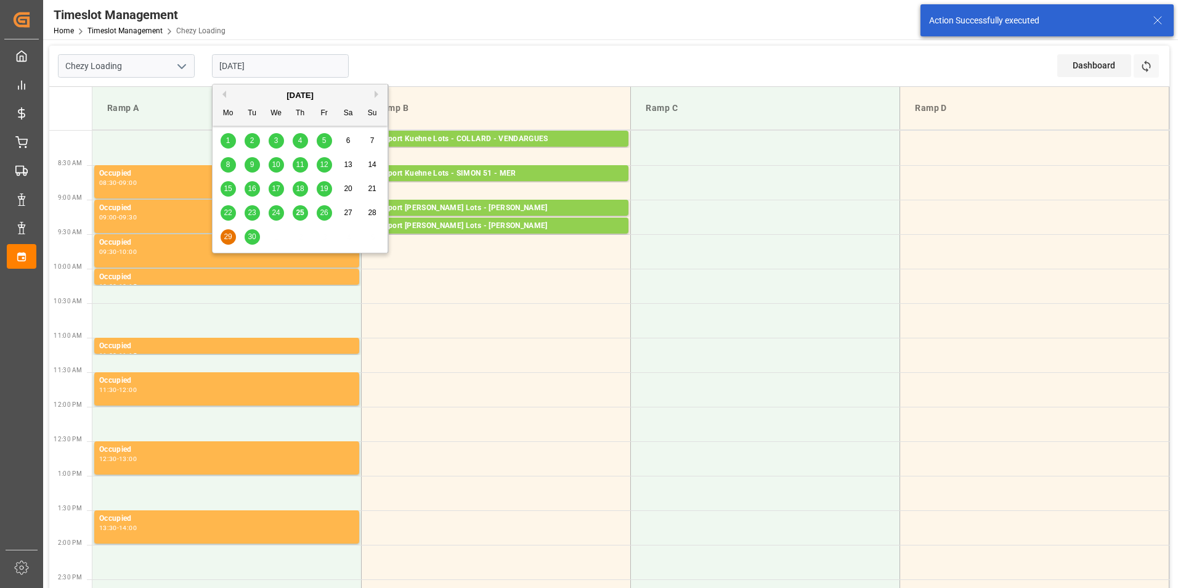
click at [266, 68] on input "[DATE]" at bounding box center [280, 65] width 137 height 23
click at [248, 237] on span "30" at bounding box center [252, 236] width 8 height 9
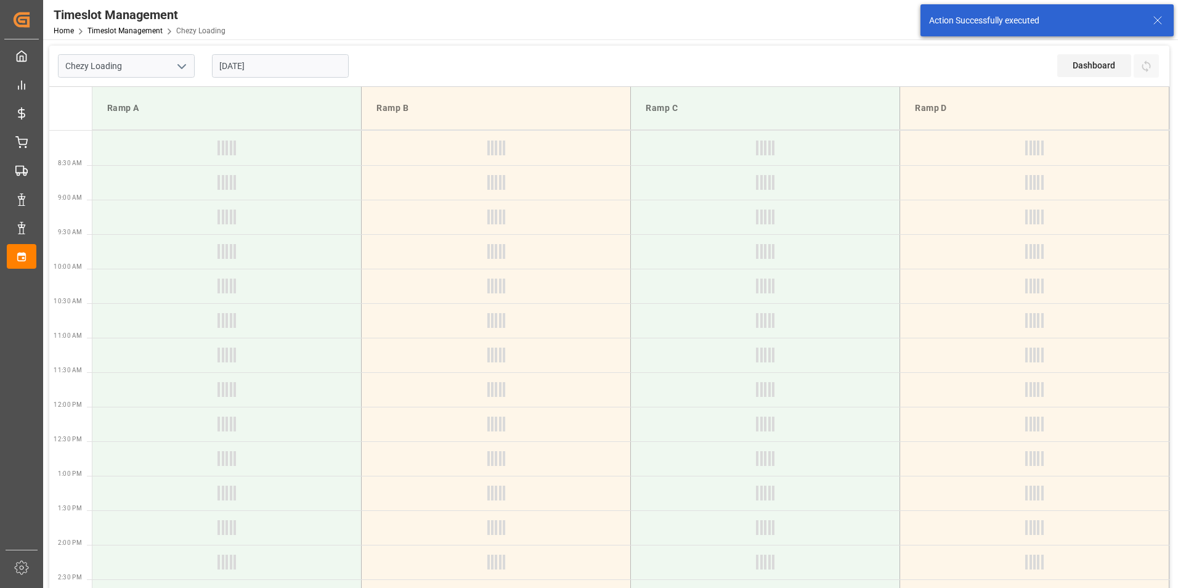
type input "[DATE]"
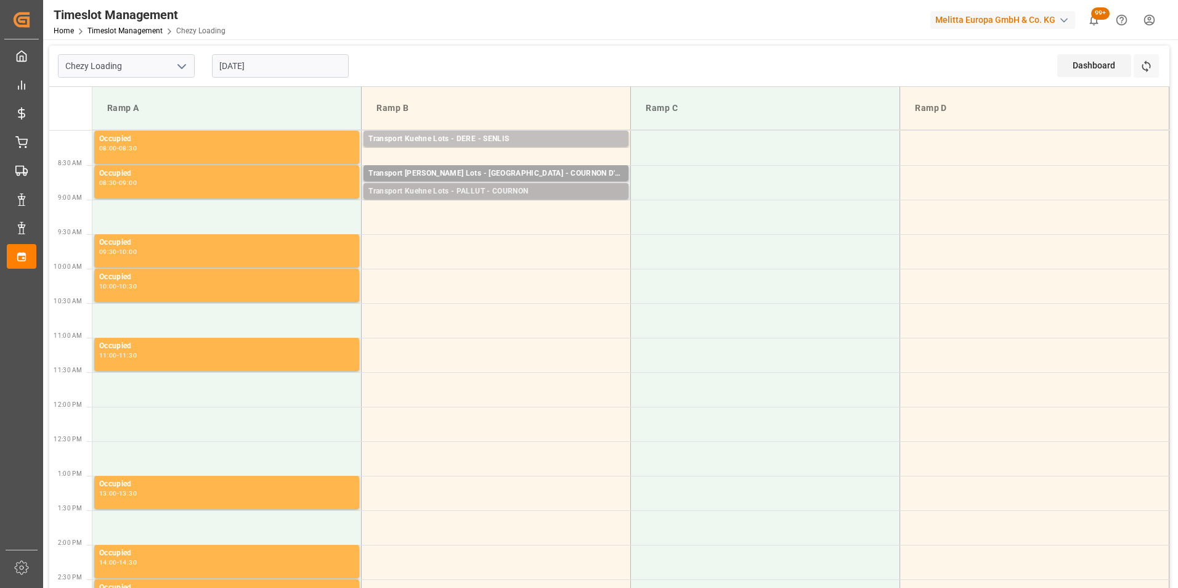
click at [534, 185] on div "Transport Kuehne Lots - PALLUT - COURNON" at bounding box center [496, 191] width 255 height 12
click at [537, 206] on td at bounding box center [496, 217] width 269 height 35
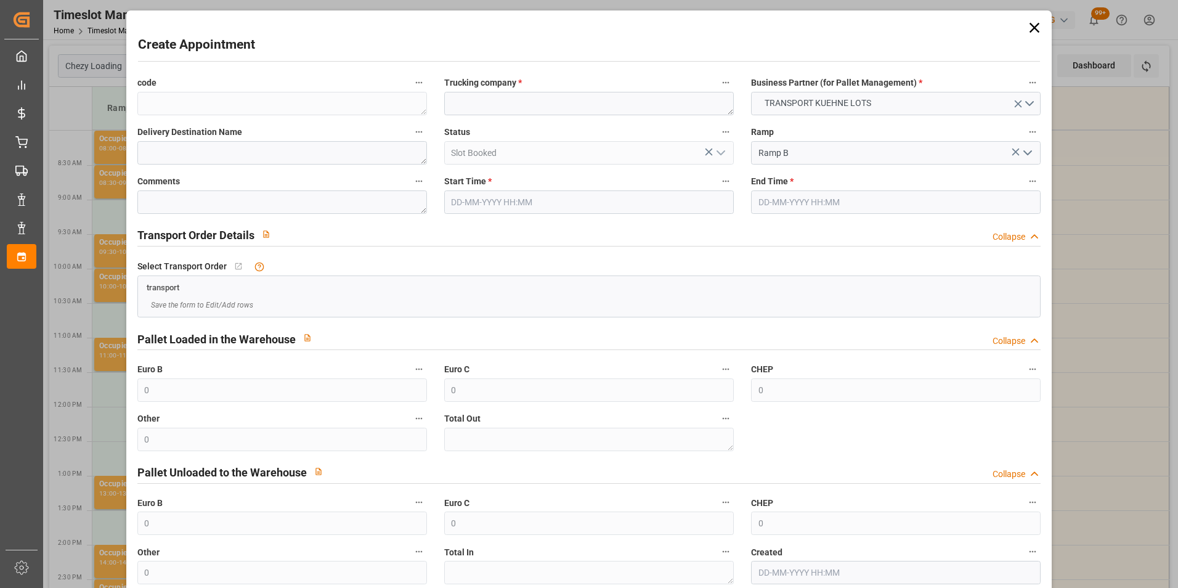
type input "[DATE] 09:00"
type input "[DATE] 09:30"
click at [527, 203] on input "[DATE] 09:00" at bounding box center [589, 201] width 290 height 23
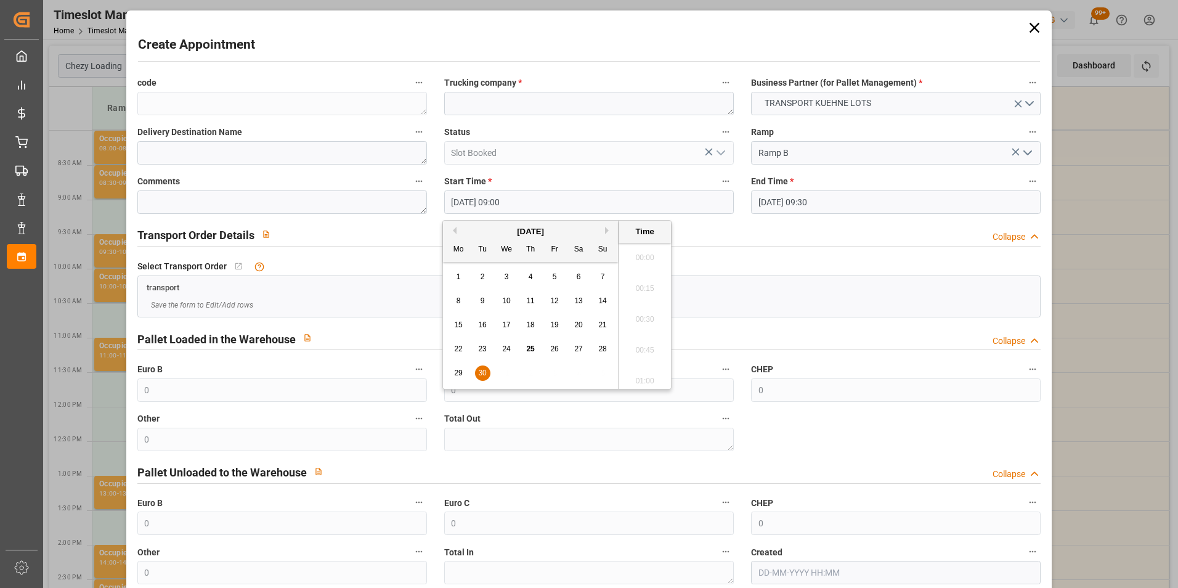
scroll to position [1052, 0]
click at [484, 370] on span "30" at bounding box center [482, 373] width 8 height 9
click at [638, 338] on li "09:15" at bounding box center [645, 346] width 52 height 31
type input "[DATE] 09:15"
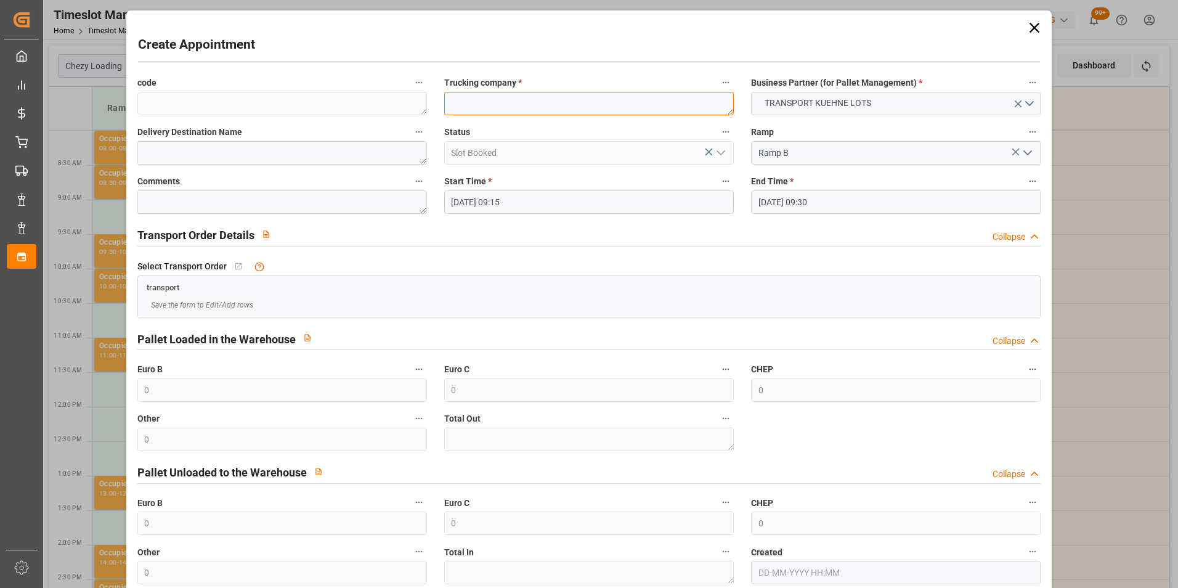
click at [514, 103] on textarea at bounding box center [589, 103] width 290 height 23
type textarea "LANDOIS"
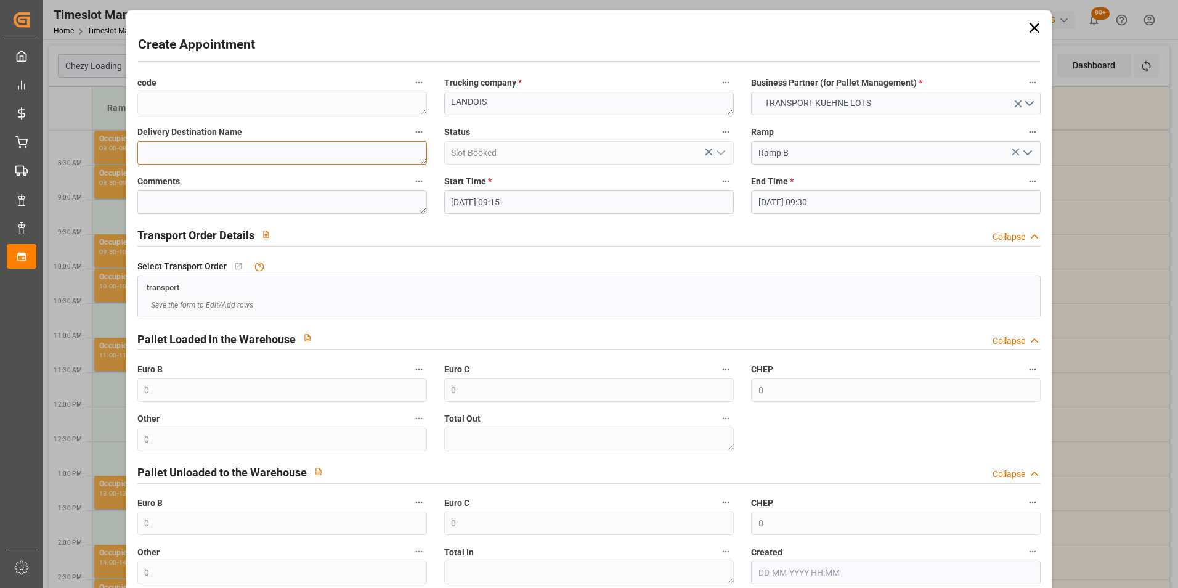
click at [340, 155] on textarea at bounding box center [282, 152] width 290 height 23
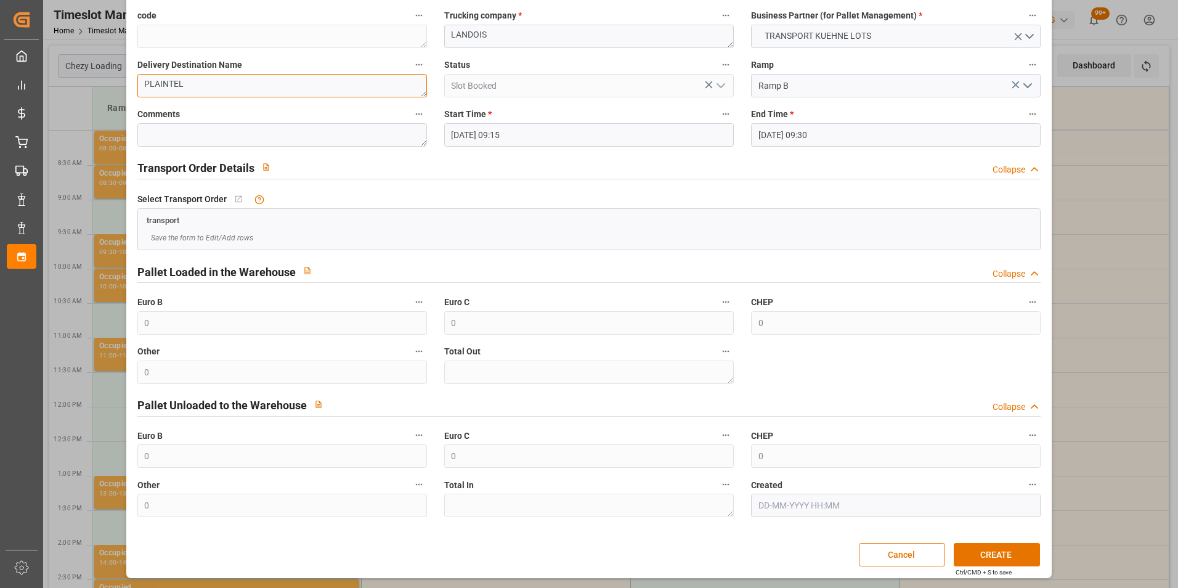
scroll to position [68, 0]
type textarea "PLAINTEL"
click at [989, 552] on button "CREATE" at bounding box center [997, 553] width 86 height 23
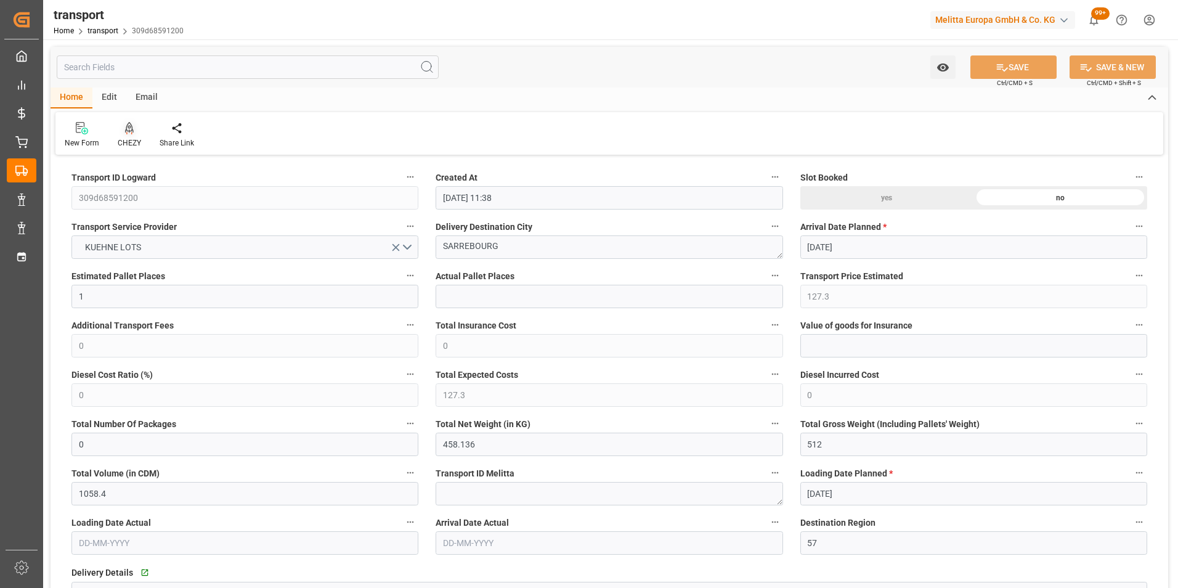
click at [130, 131] on icon at bounding box center [129, 128] width 9 height 12
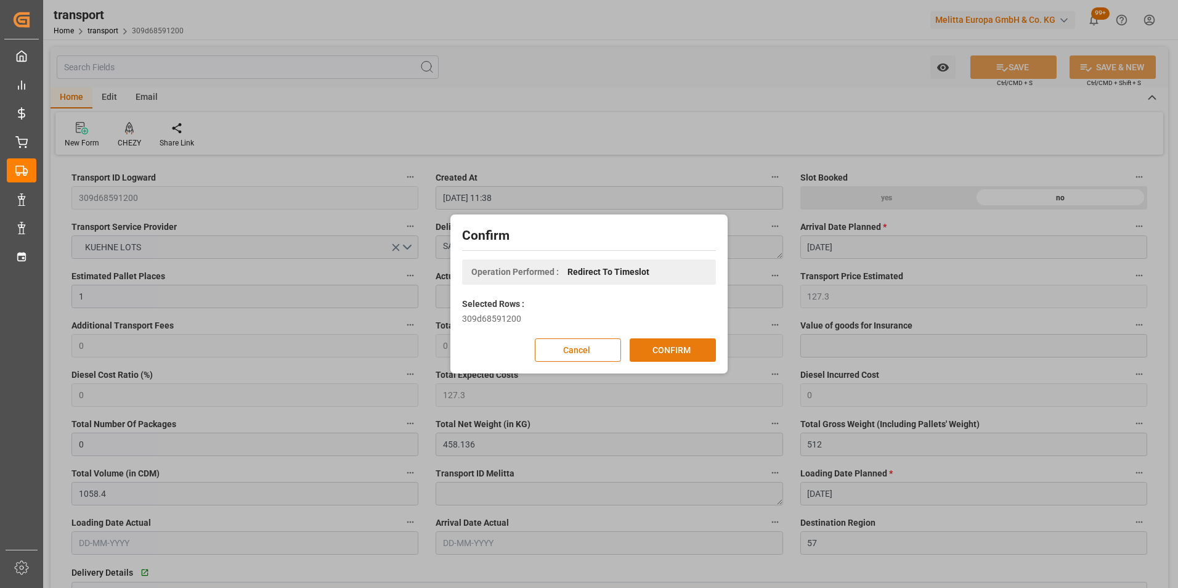
click at [668, 352] on button "CONFIRM" at bounding box center [673, 349] width 86 height 23
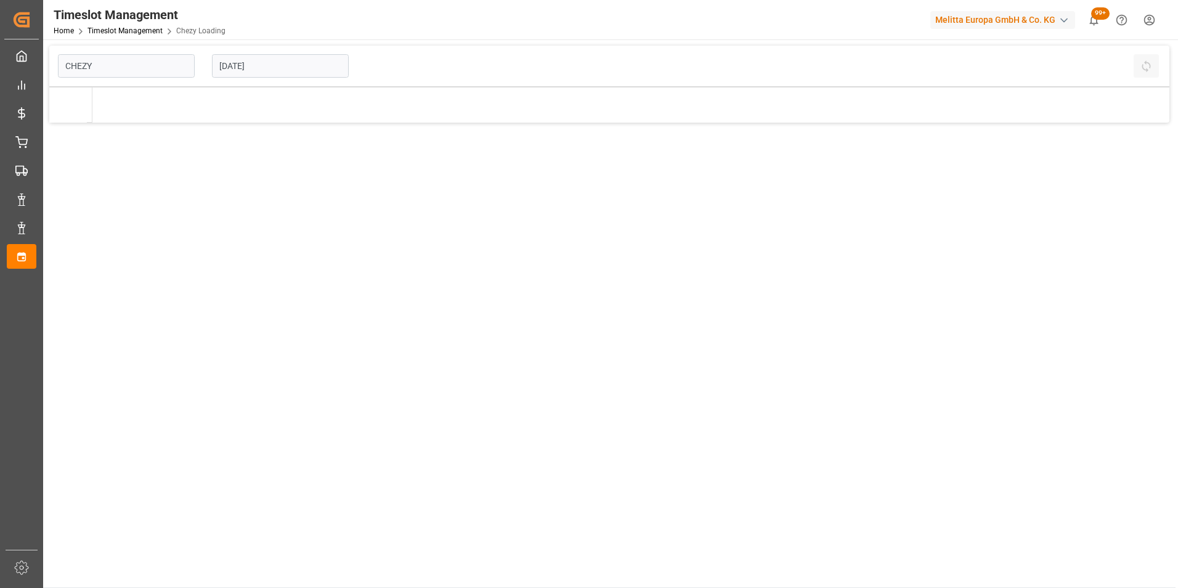
type input "Chezy Loading"
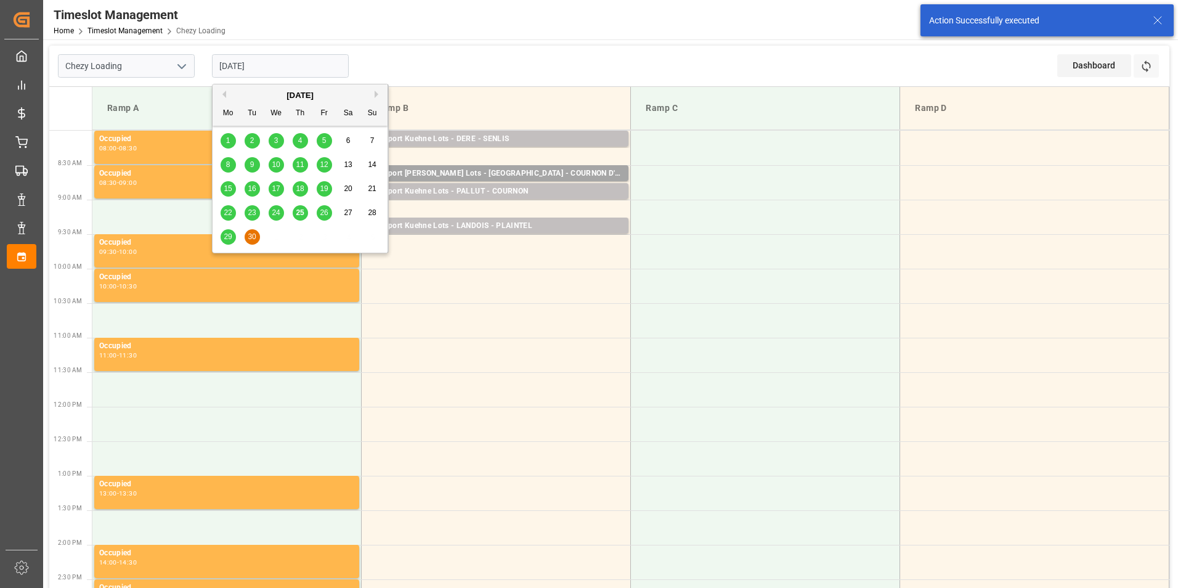
click at [267, 65] on input "[DATE]" at bounding box center [280, 65] width 137 height 23
click at [232, 234] on div "29" at bounding box center [228, 237] width 15 height 15
type input "[DATE]"
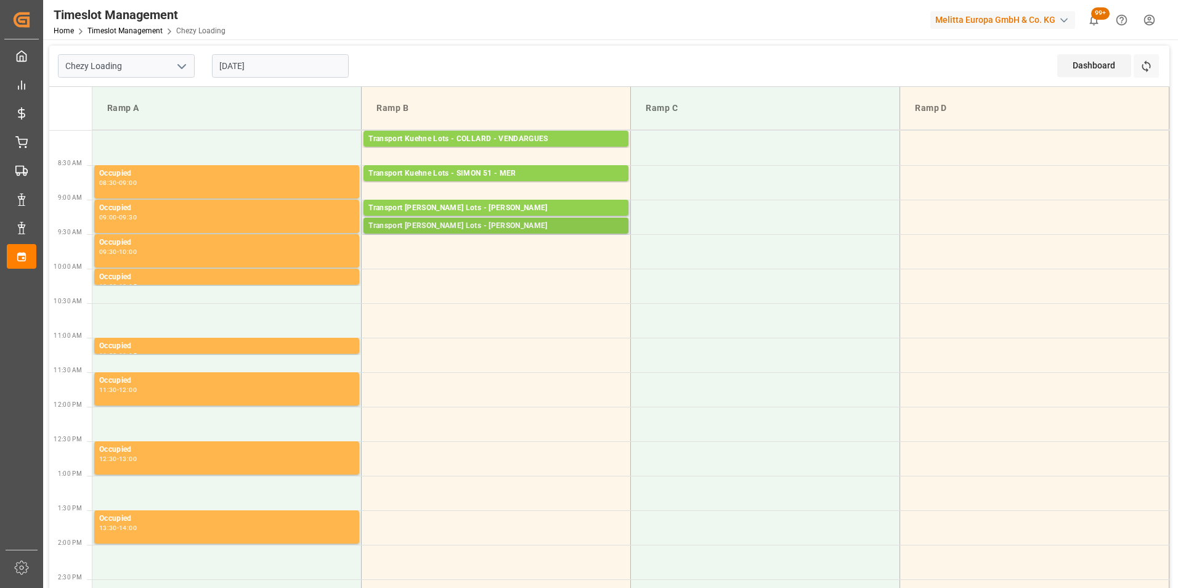
click at [501, 224] on div "Transport [PERSON_NAME] Lots - [PERSON_NAME]" at bounding box center [496, 226] width 255 height 12
click at [496, 243] on td at bounding box center [496, 251] width 269 height 35
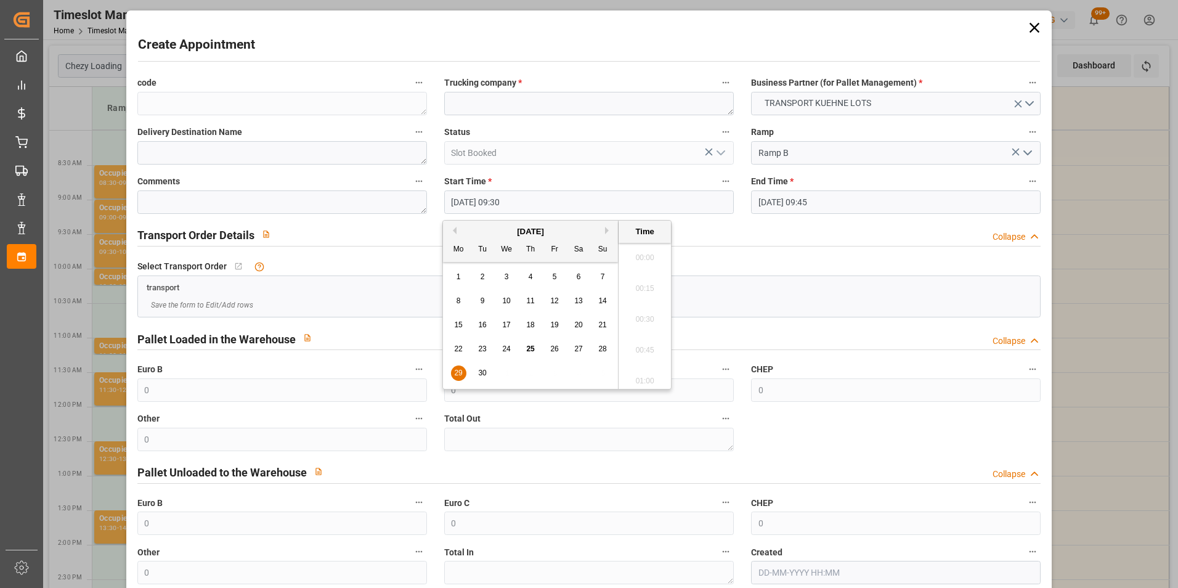
click at [497, 202] on input "29-09-2025 09:30" at bounding box center [589, 201] width 290 height 23
click at [455, 372] on span "29" at bounding box center [458, 373] width 8 height 9
click at [639, 346] on li "09:45" at bounding box center [645, 346] width 52 height 31
type input "29-09-2025 09:45"
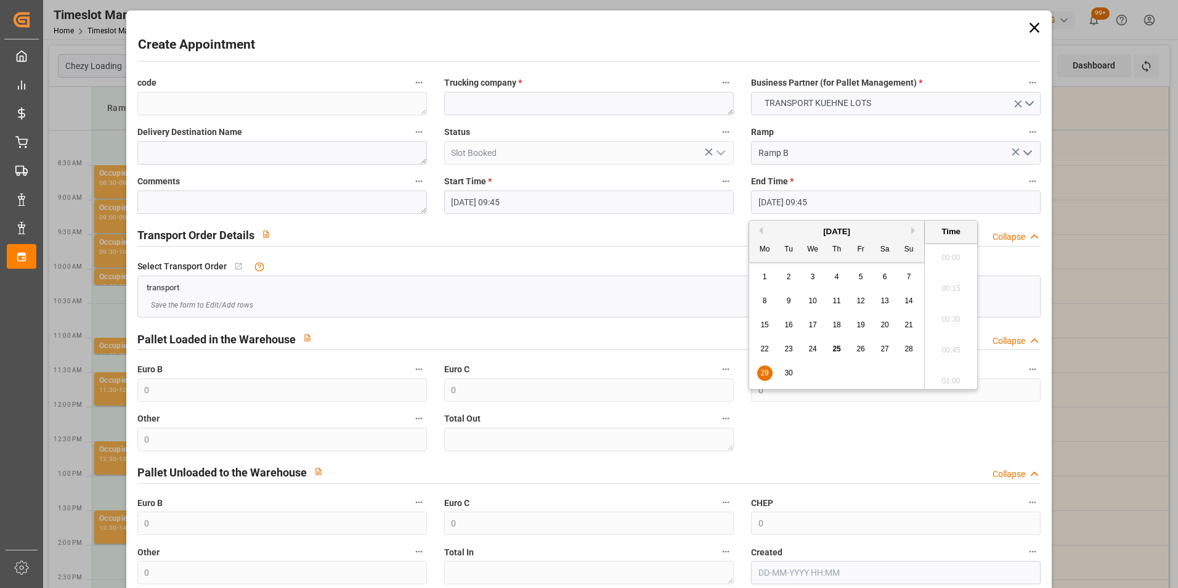
click at [784, 198] on input "29-09-2025 09:45" at bounding box center [896, 201] width 290 height 23
click at [768, 374] on span "29" at bounding box center [764, 373] width 8 height 9
drag, startPoint x: 771, startPoint y: 372, endPoint x: 943, endPoint y: 342, distance: 175.2
click at [949, 348] on li "10:00" at bounding box center [951, 346] width 52 height 31
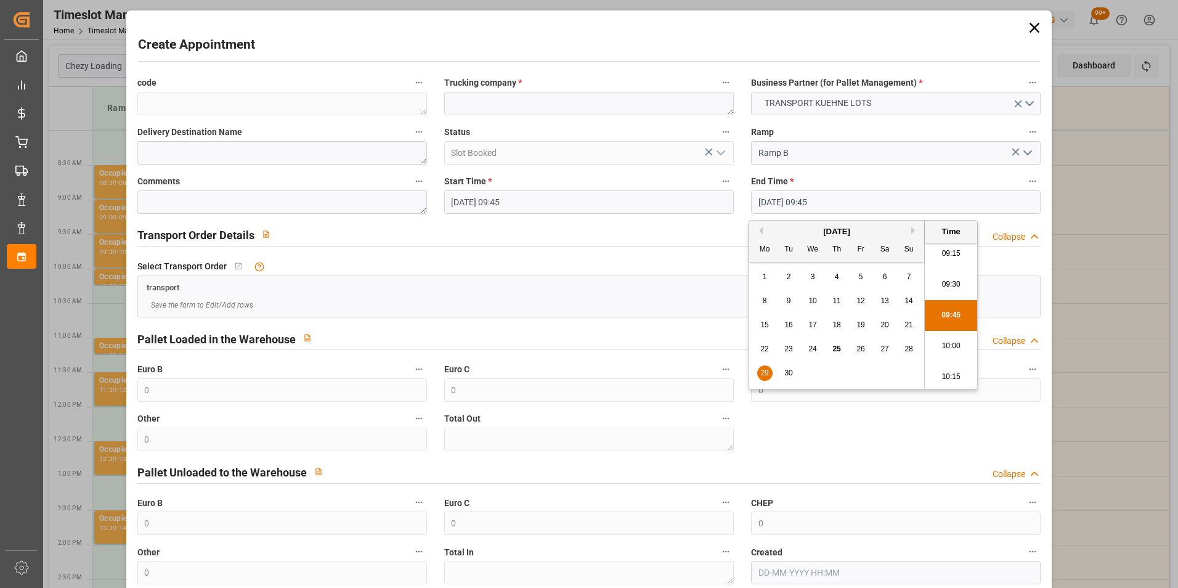
type input "29-09-2025 10:00"
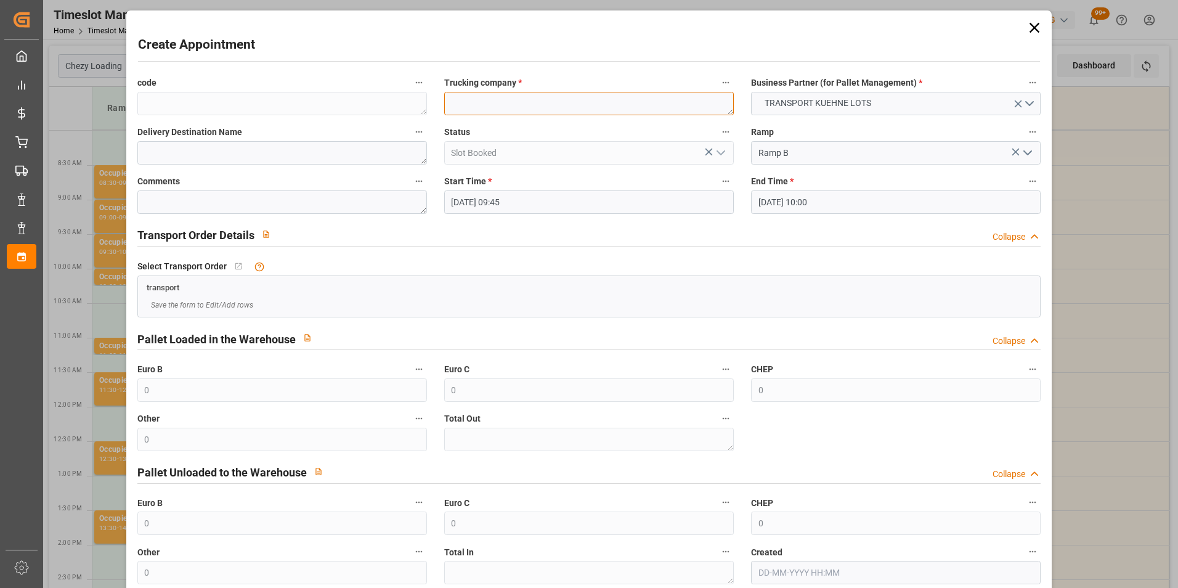
click at [530, 100] on textarea at bounding box center [589, 103] width 290 height 23
type textarea "SAVERNE"
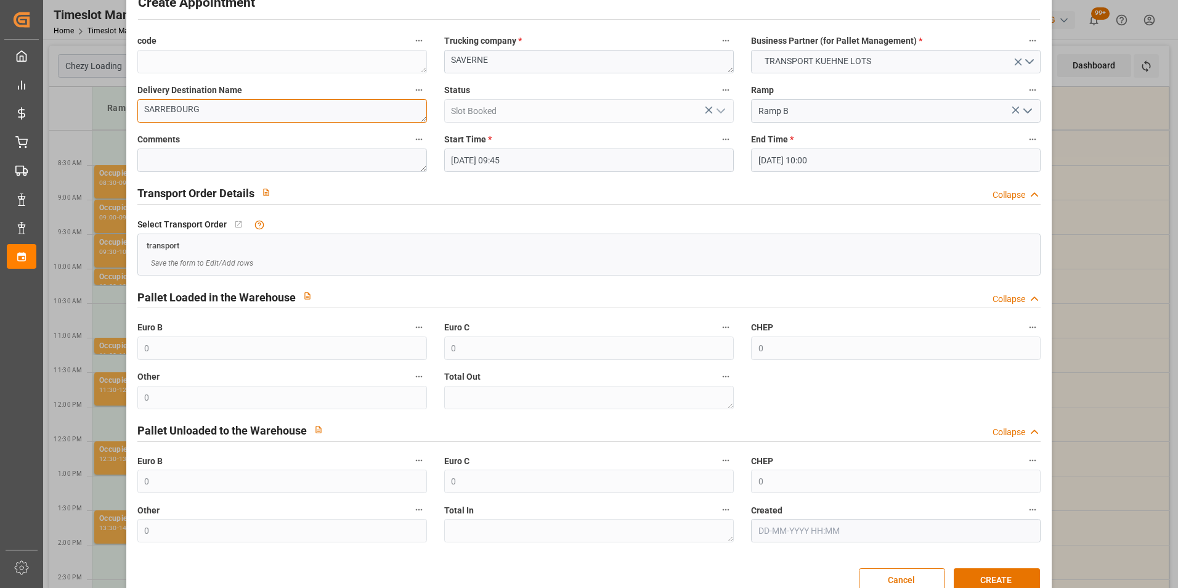
scroll to position [68, 0]
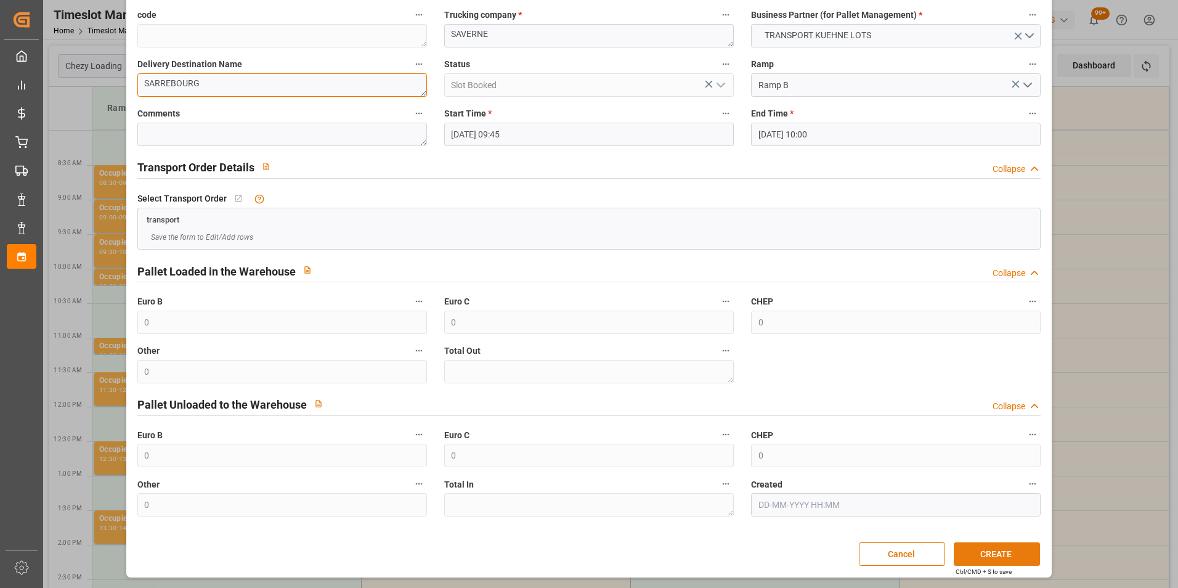
type textarea "SARREBOURG"
click at [993, 555] on button "CREATE" at bounding box center [997, 553] width 86 height 23
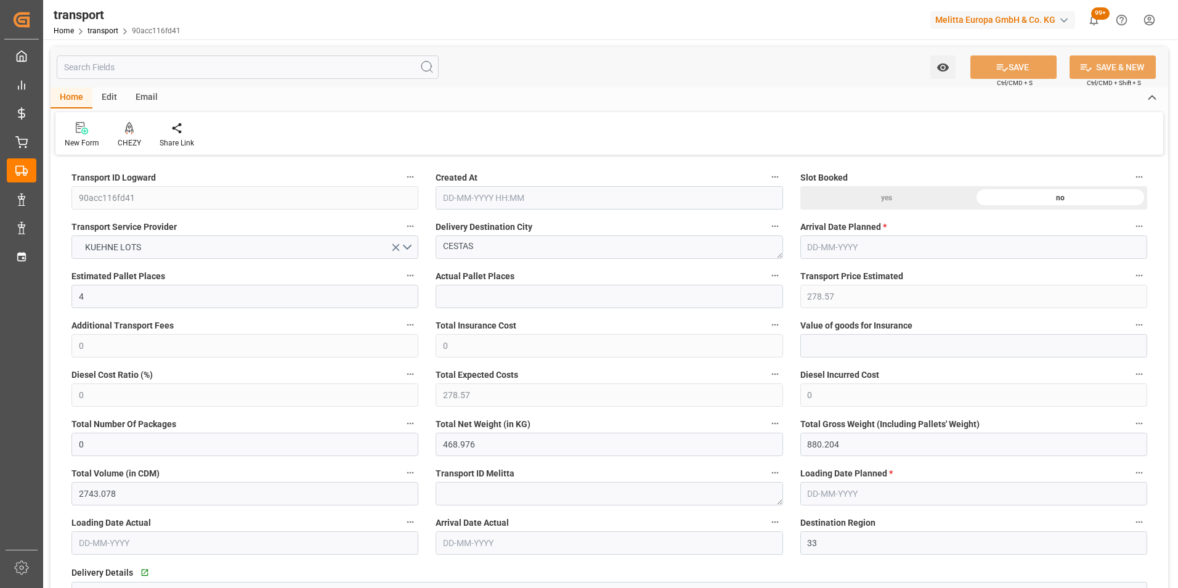
type input "[DATE] 11:38"
type input "[DATE]"
click at [131, 136] on div "CHEZY" at bounding box center [129, 134] width 42 height 27
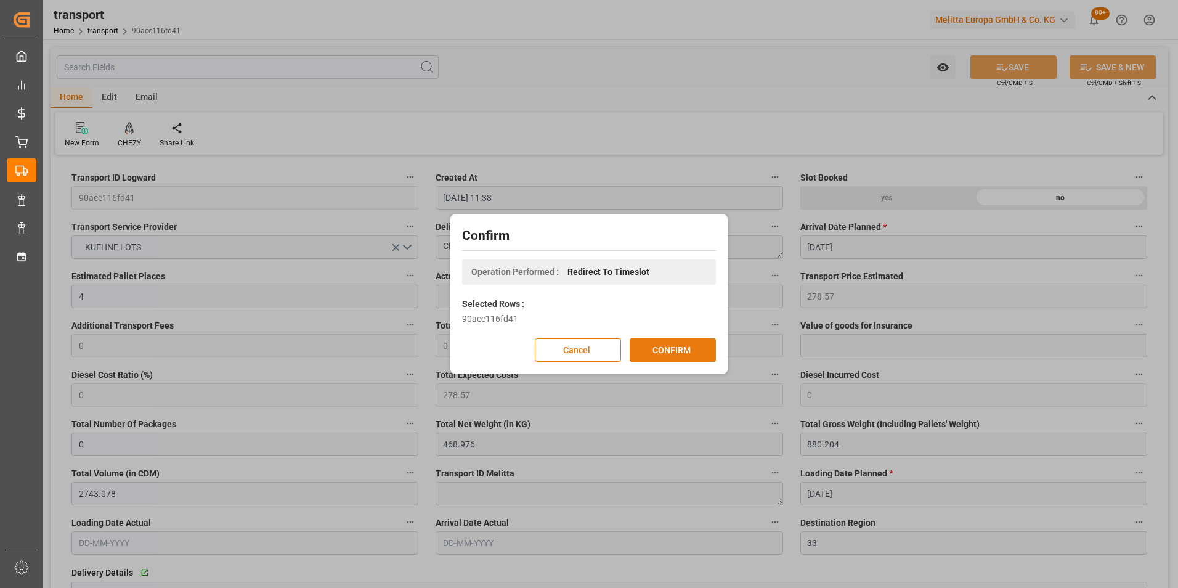
click at [682, 359] on button "CONFIRM" at bounding box center [673, 349] width 86 height 23
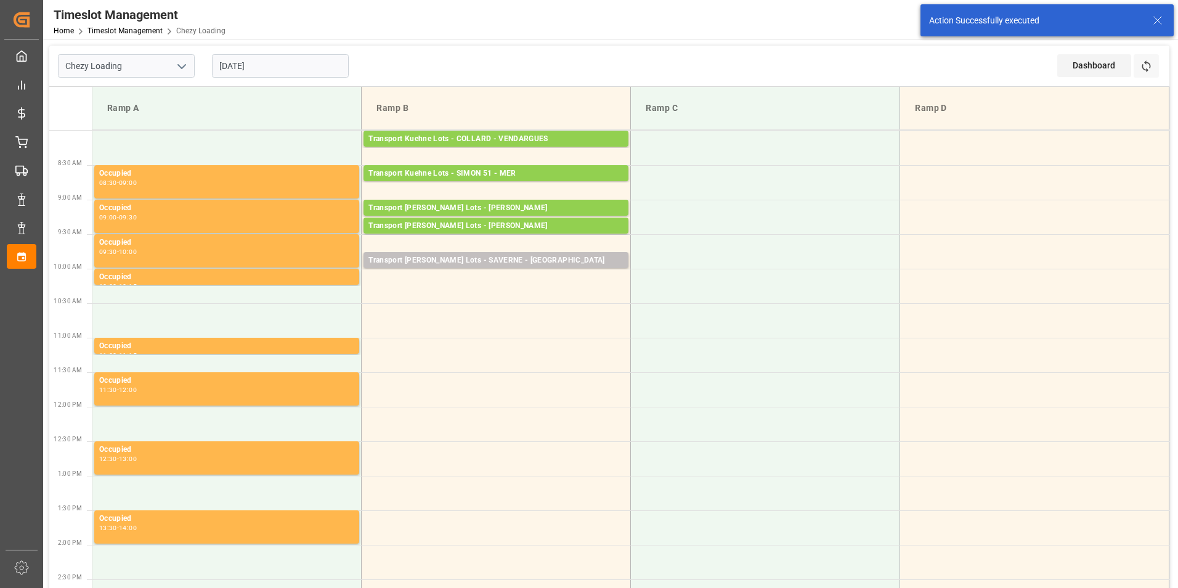
click at [537, 279] on td at bounding box center [496, 286] width 269 height 35
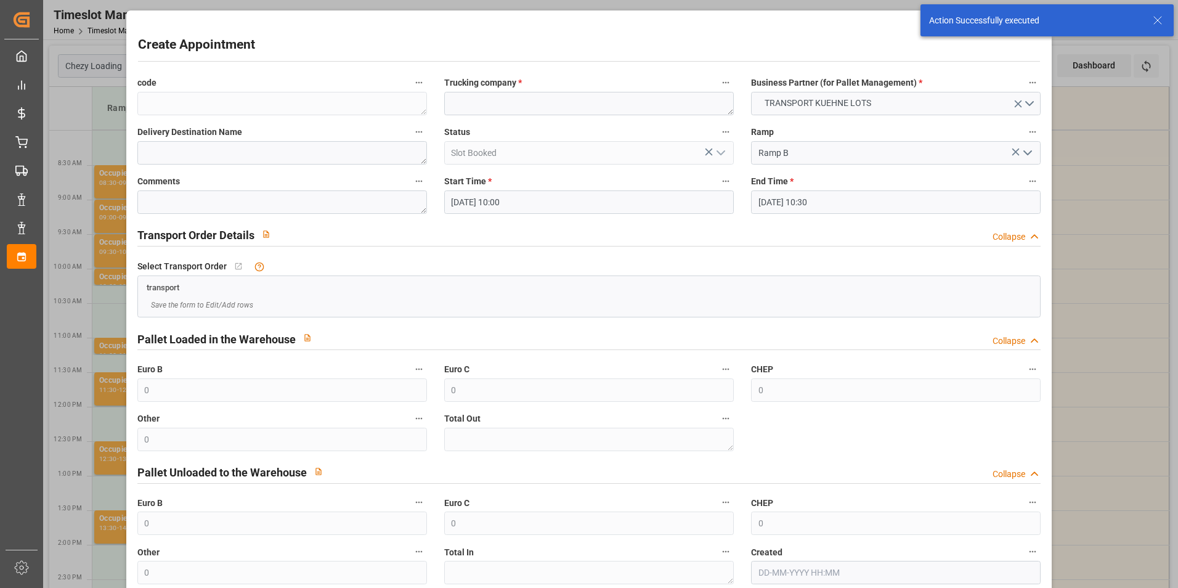
click at [503, 192] on input "29-09-2025 10:00" at bounding box center [589, 201] width 290 height 23
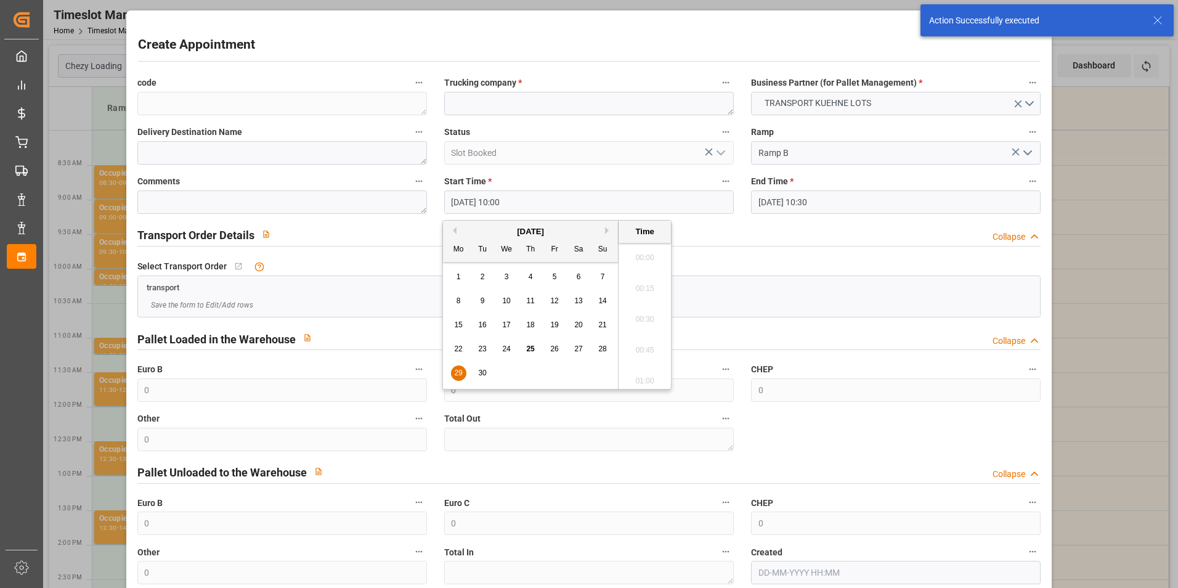
scroll to position [1175, 0]
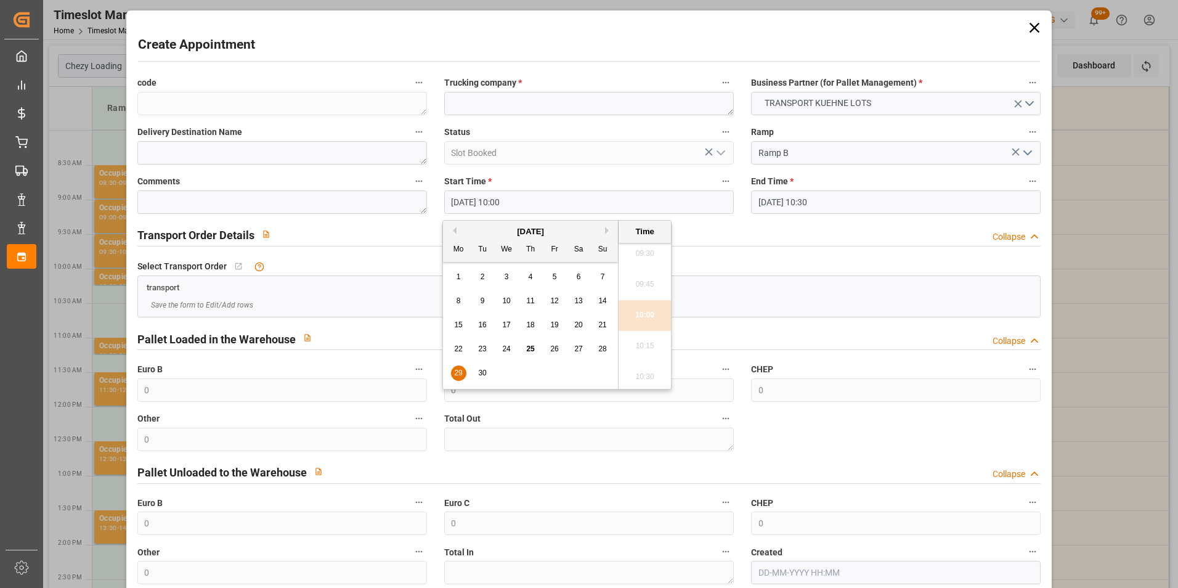
click at [458, 370] on span "29" at bounding box center [458, 373] width 8 height 9
click at [639, 343] on li "10:15" at bounding box center [645, 346] width 52 height 31
type input "29-09-2025 10:15"
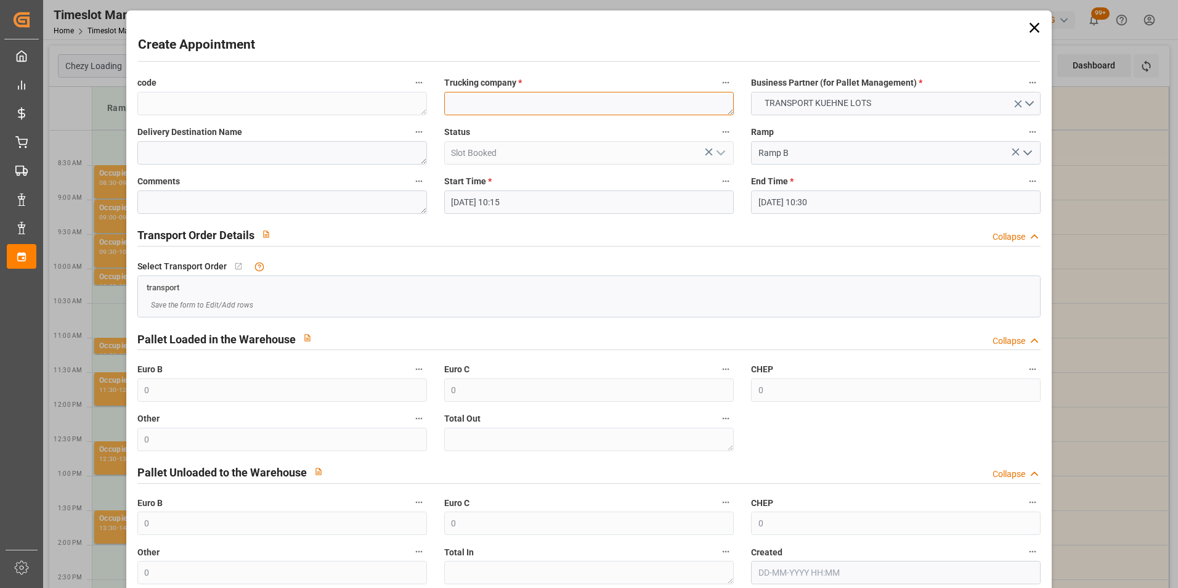
click at [519, 109] on textarea at bounding box center [589, 103] width 290 height 23
type textarea "BREGER"
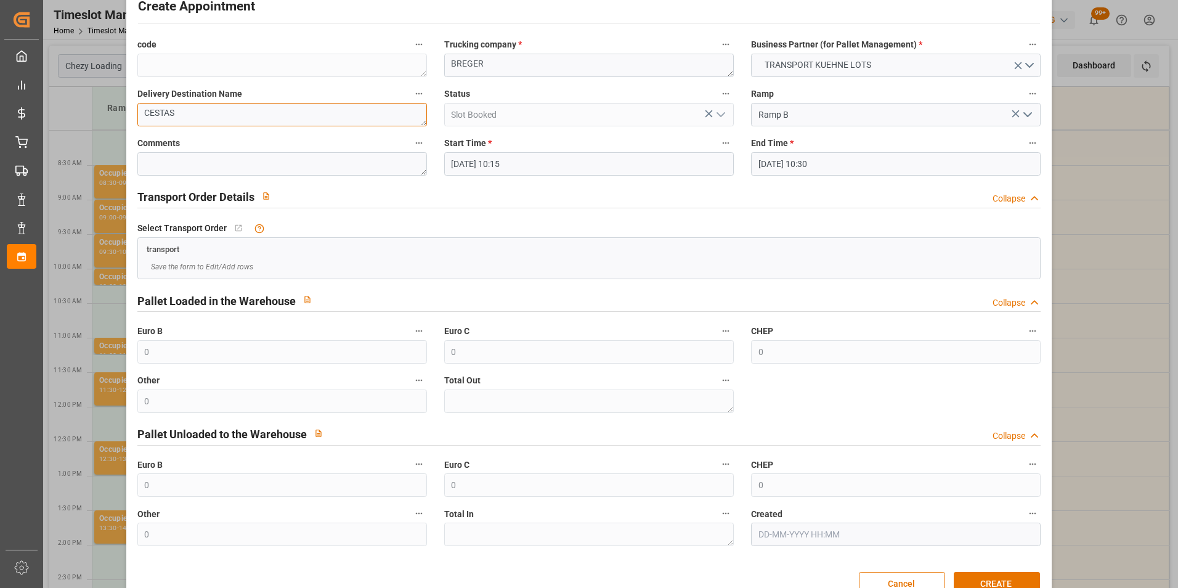
scroll to position [68, 0]
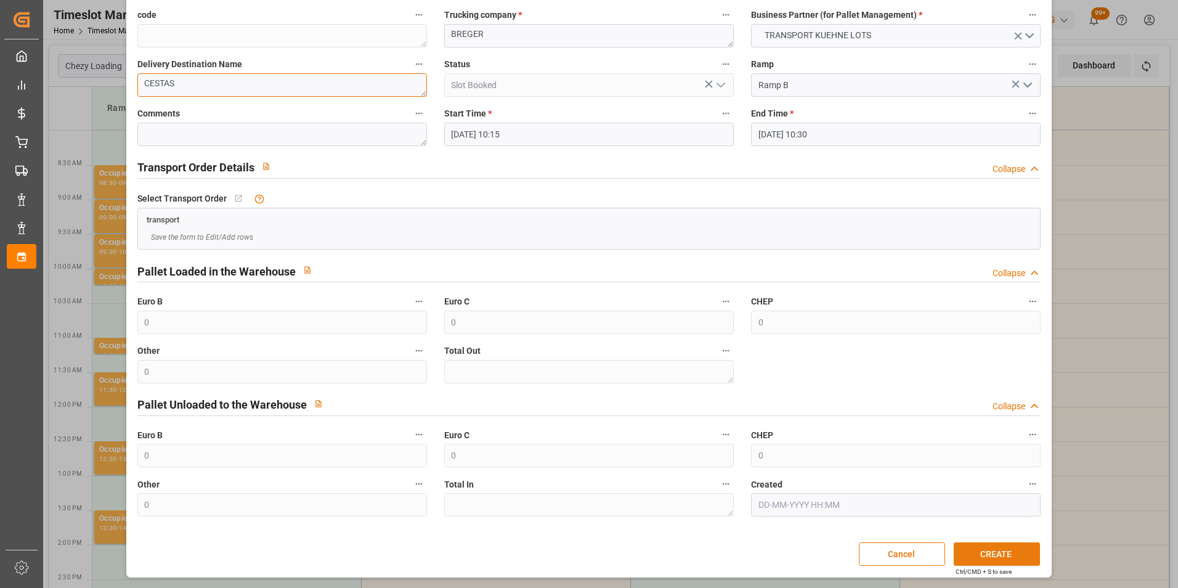
type textarea "CESTAS"
click at [995, 561] on button "CREATE" at bounding box center [997, 553] width 86 height 23
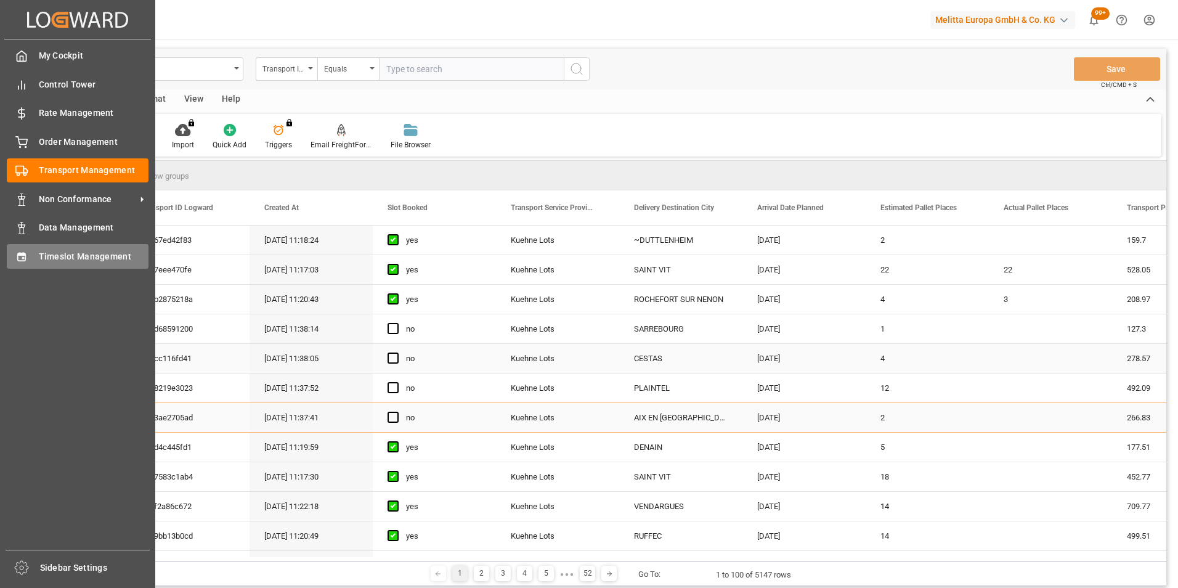
click at [54, 252] on span "Timeslot Management" at bounding box center [94, 256] width 110 height 13
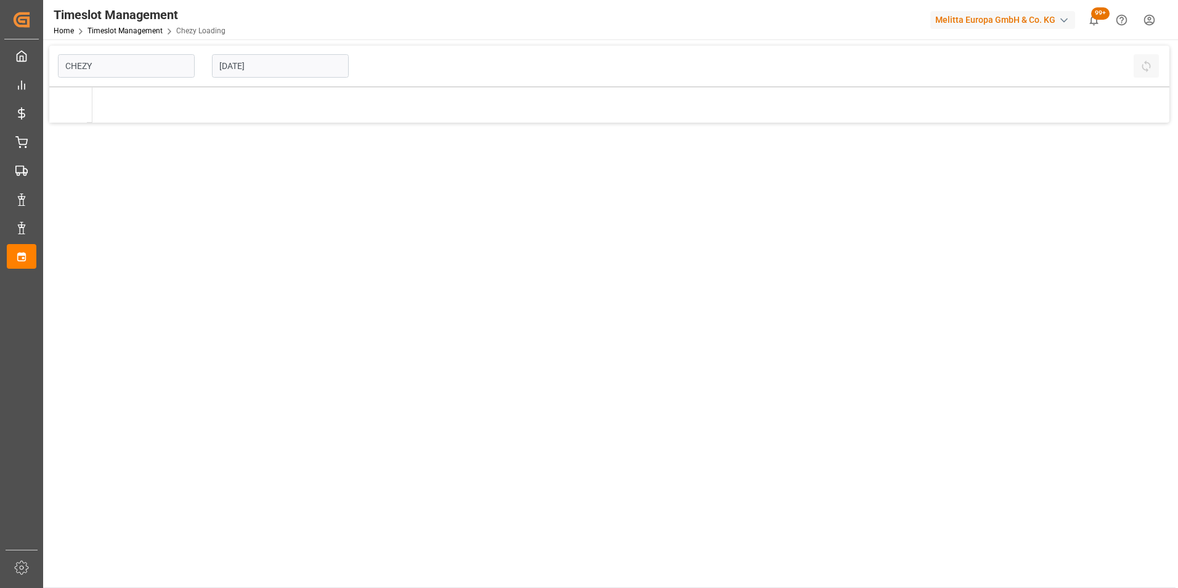
type input "Chezy Loading"
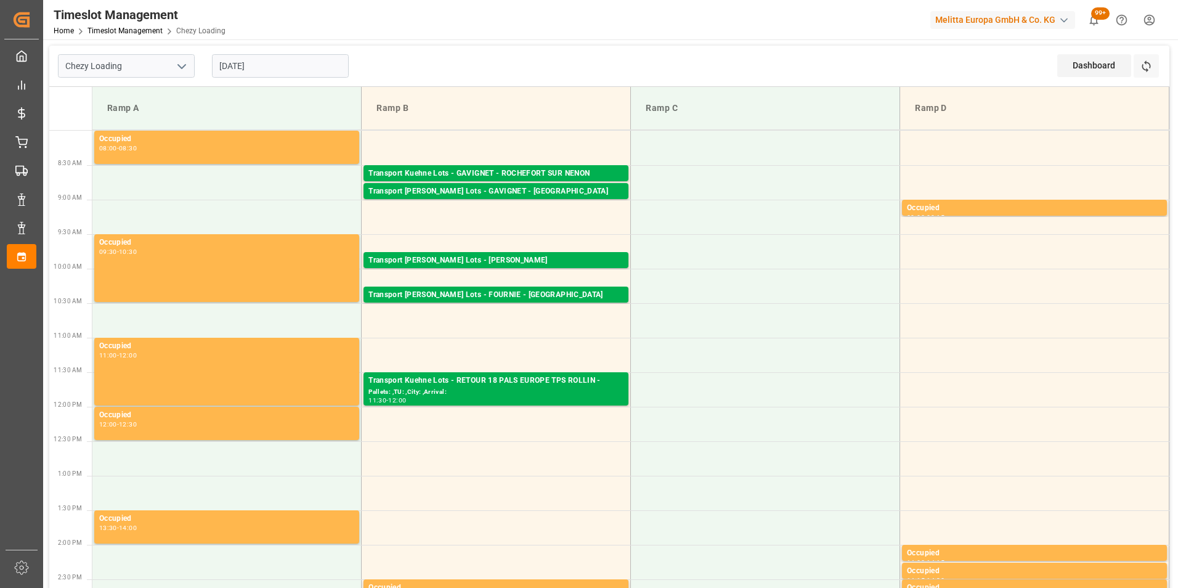
click at [580, 171] on div "Transport Kuehne Lots - GAVIGNET - ROCHEFORT SUR NENON" at bounding box center [496, 174] width 255 height 12
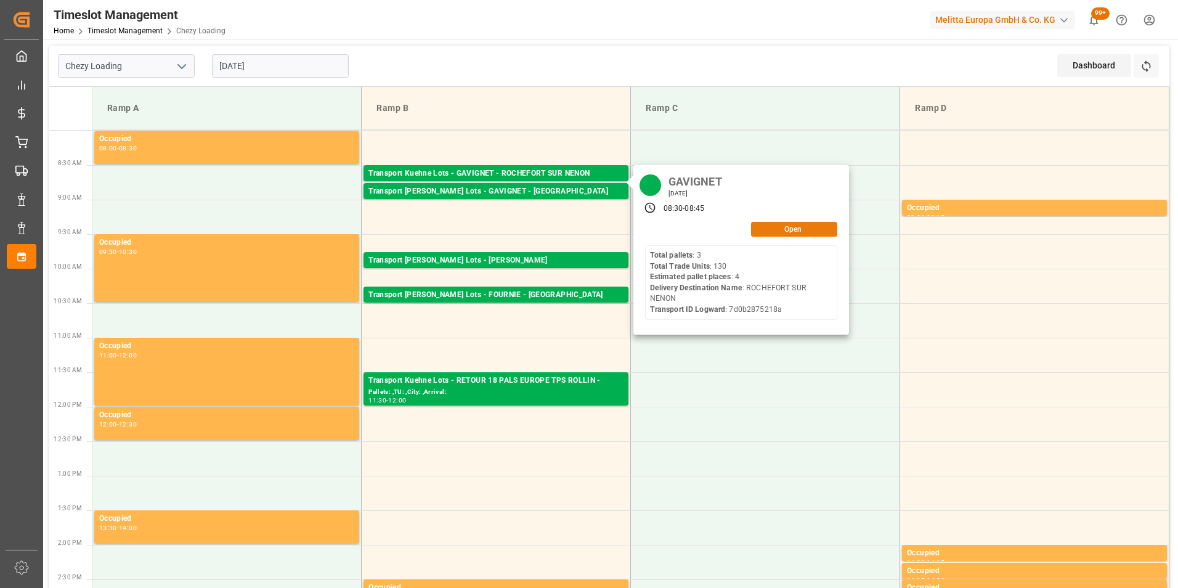
click at [792, 229] on button "Open" at bounding box center [794, 229] width 86 height 15
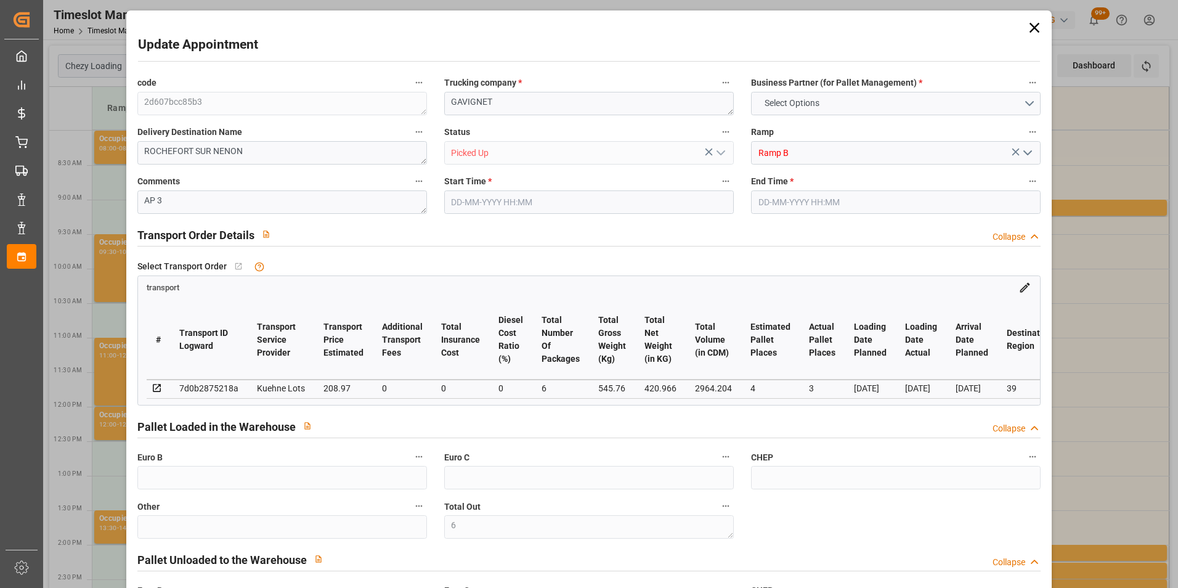
type input "6"
type input "4"
type input "3"
type input "208.97"
type input "0"
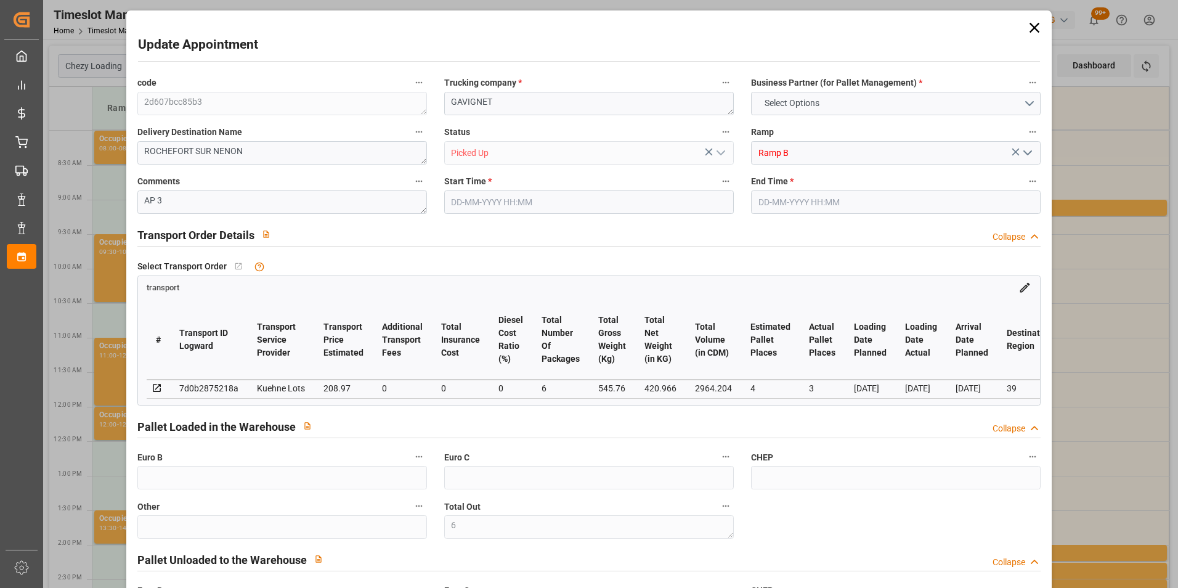
type input "0"
type input "208.97"
type input "0"
type input "6"
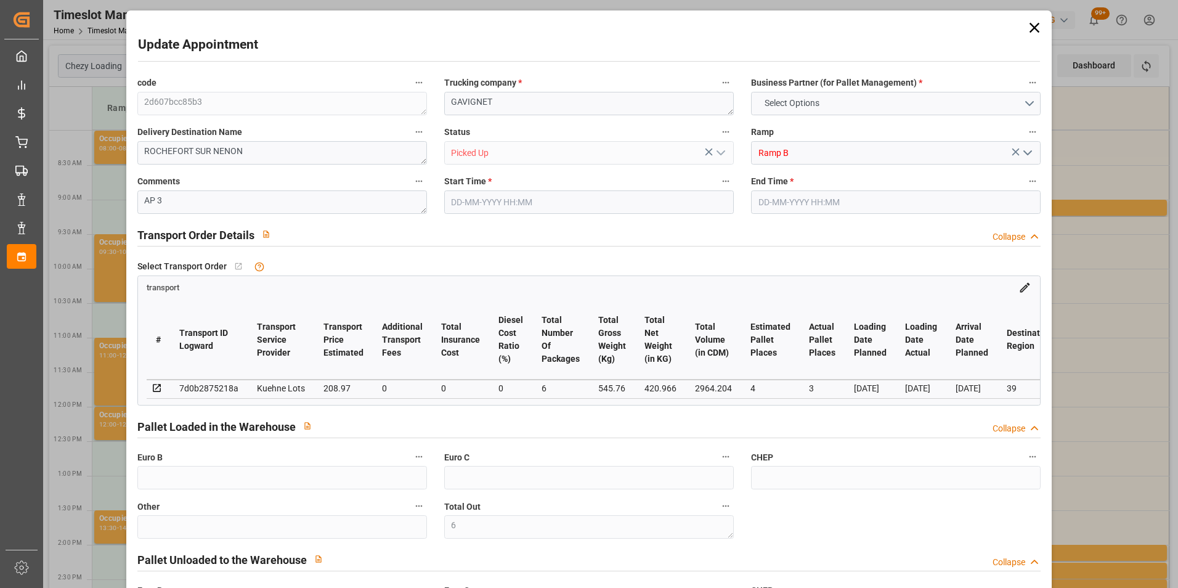
type input "420.966"
type input "707.912"
type input "2964.204"
type input "39"
type input "3"
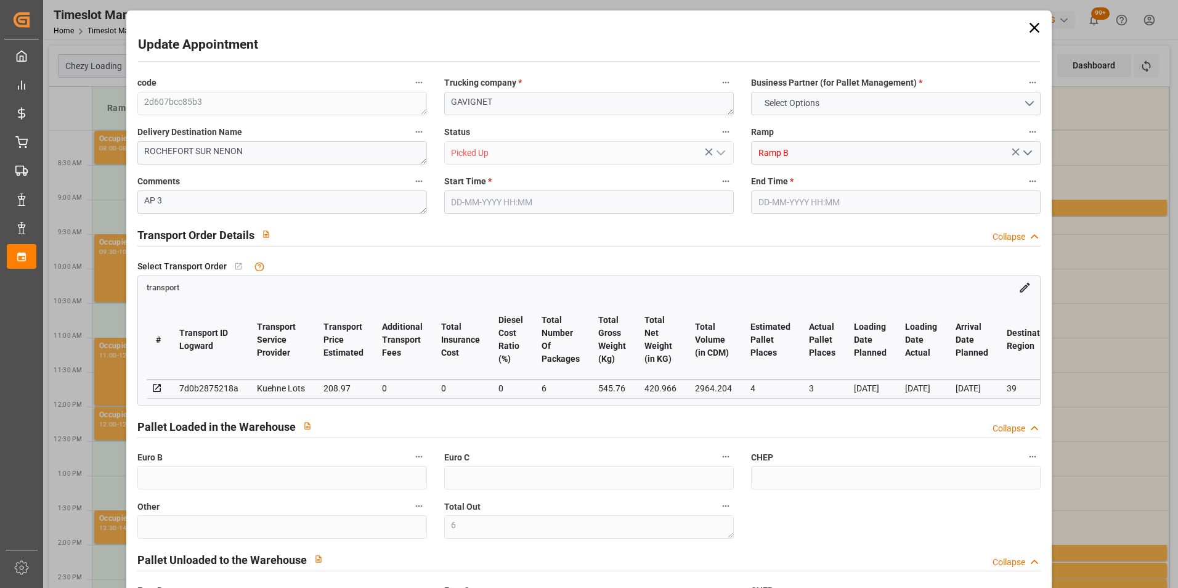
type input "130"
type input "6"
type input "101"
type input "545.76"
type input "0"
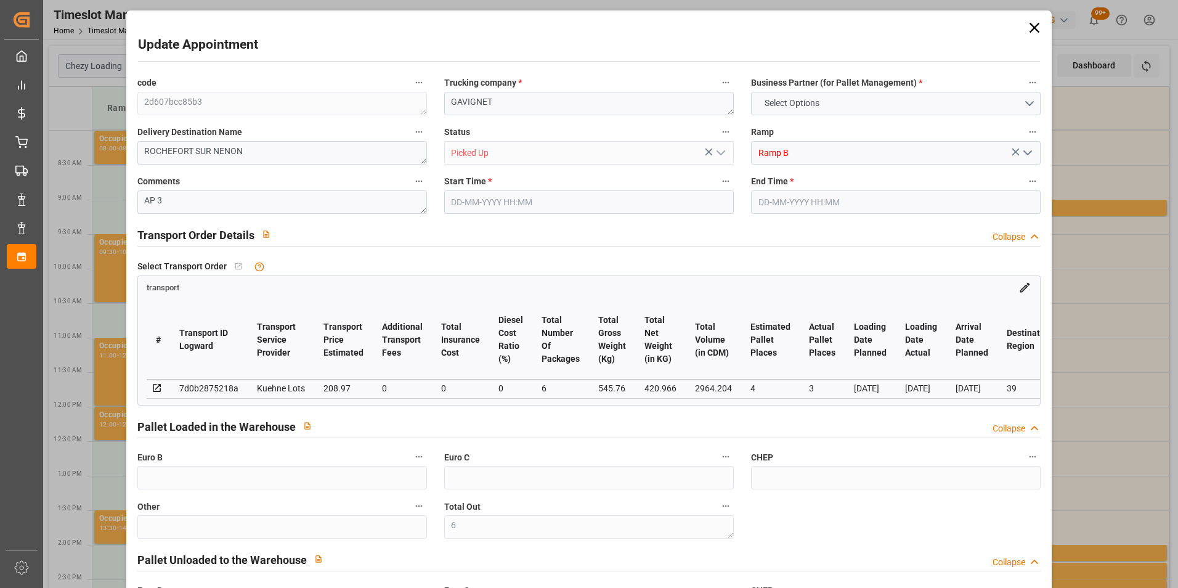
type input "4710.8598"
type input "0"
type input "21"
type input "35"
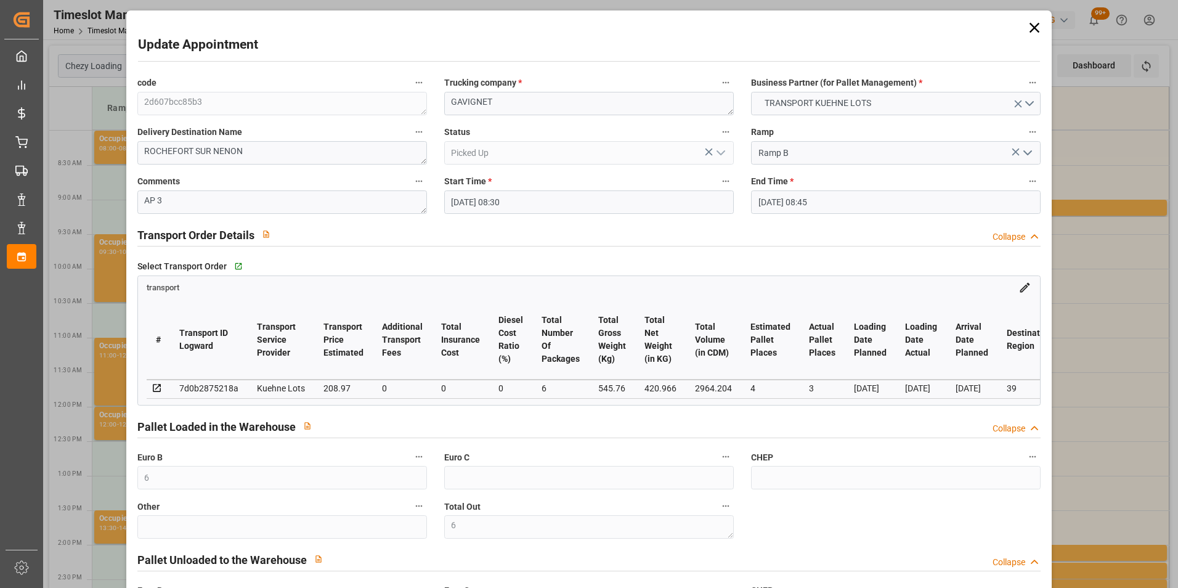
type input "[DATE] 08:30"
type input "[DATE] 08:45"
type input "[DATE] 15:16"
type input "[DATE] 11:20"
type input "[DATE]"
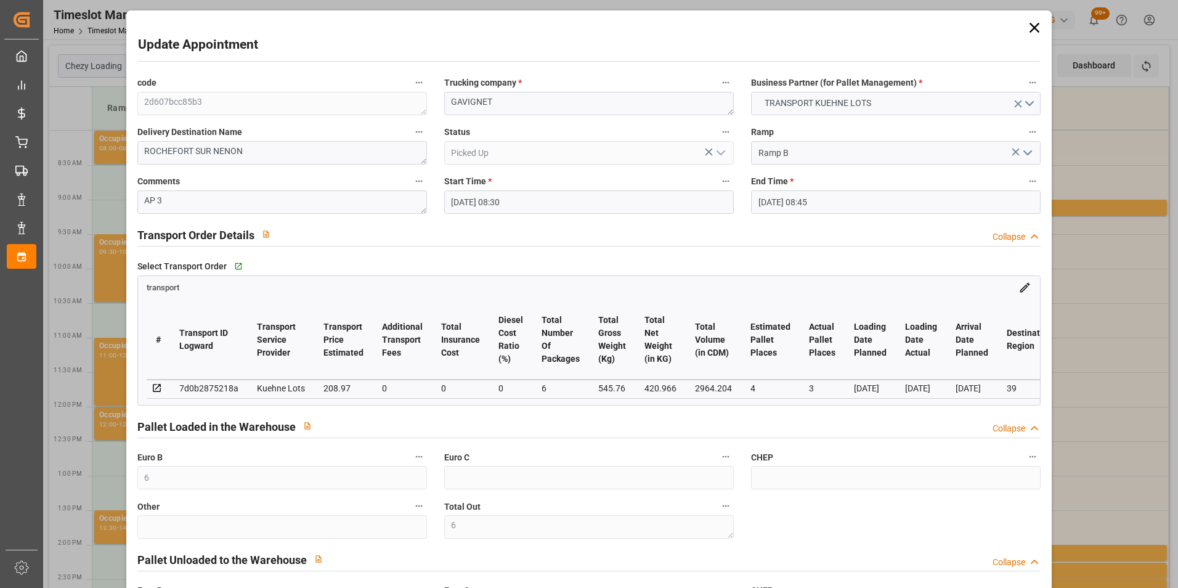
type input "[DATE]"
click at [1110, 246] on div "Update Appointment code 2d607bcc85b3 Trucking company * GAVIGNET Business Partn…" at bounding box center [589, 294] width 1178 height 588
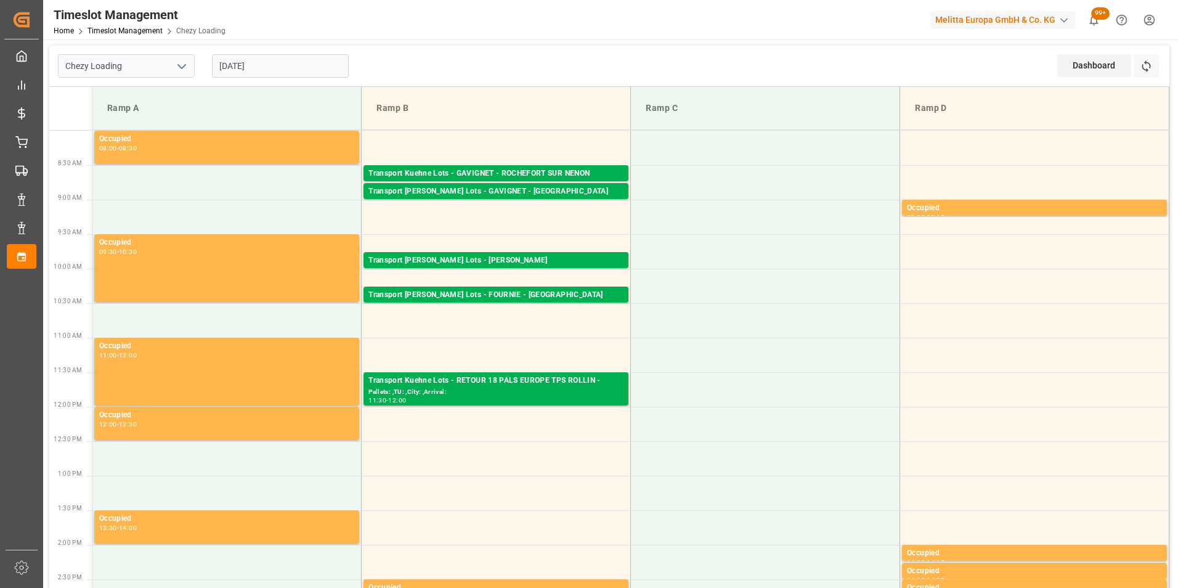
click at [210, 111] on div "Ramp A" at bounding box center [226, 108] width 249 height 23
click at [234, 207] on td at bounding box center [226, 217] width 269 height 35
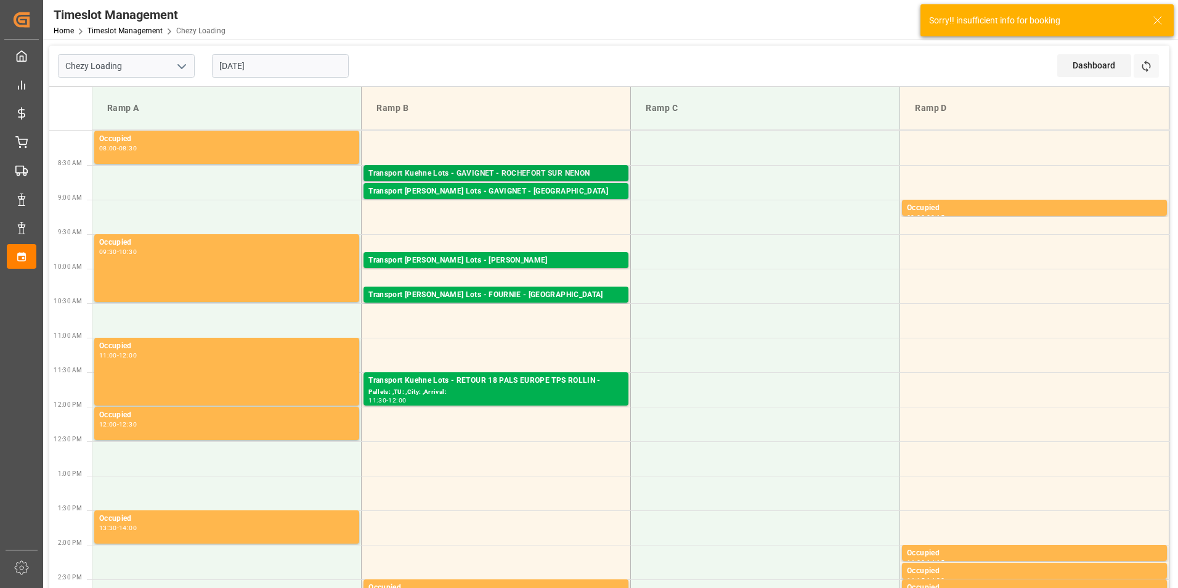
click at [572, 170] on div "Transport Kuehne Lots - GAVIGNET - ROCHEFORT SUR NENON" at bounding box center [496, 174] width 255 height 12
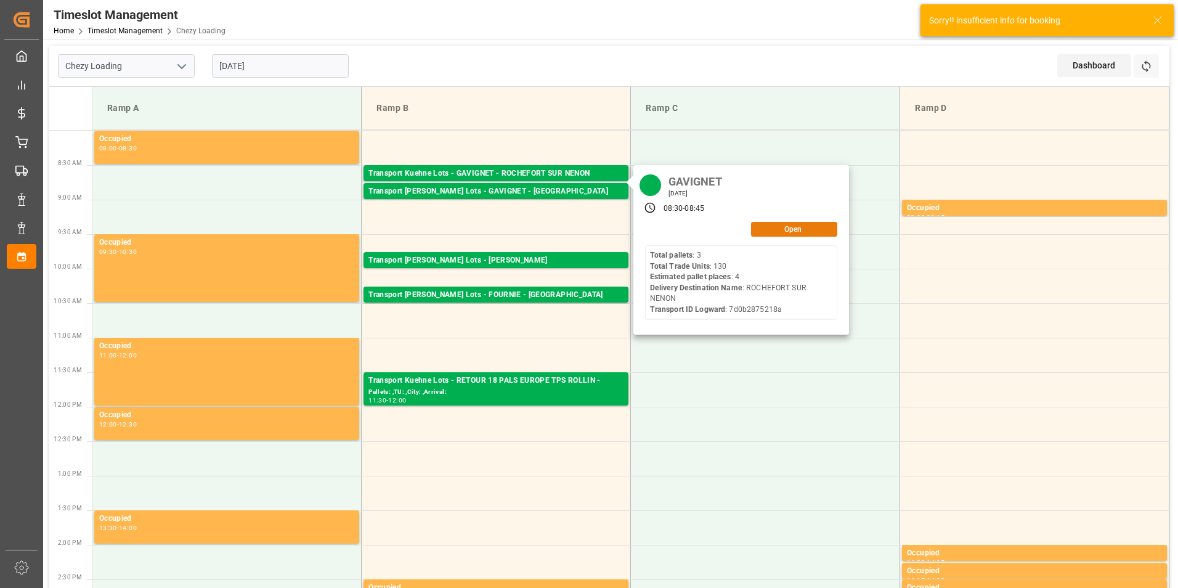
click at [787, 228] on button "Open" at bounding box center [794, 229] width 86 height 15
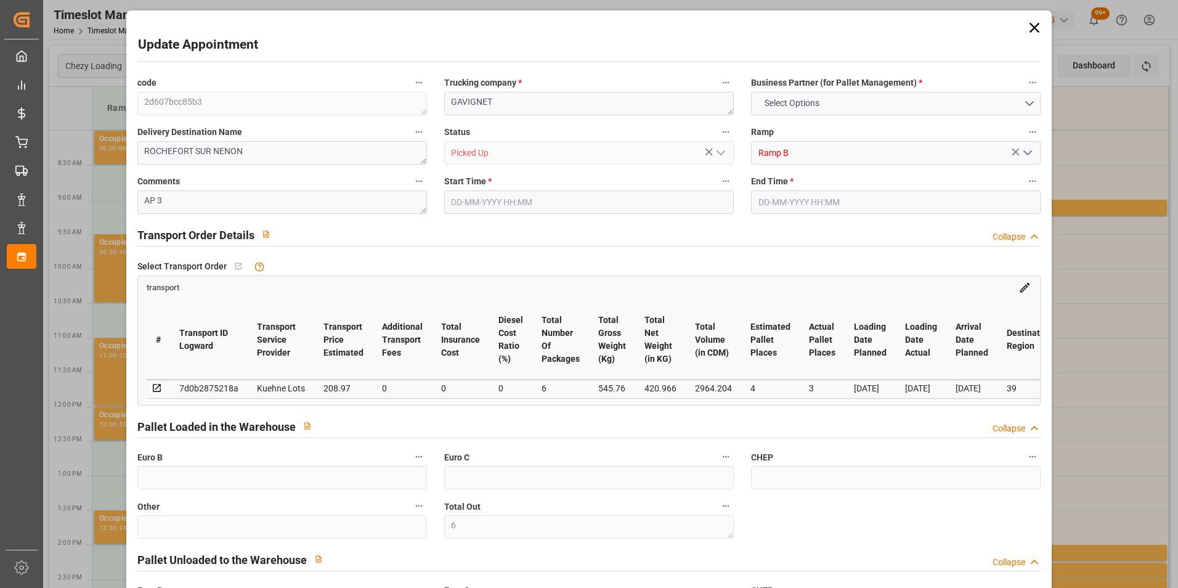
type input "6"
type input "4"
type input "3"
type input "208.97"
type input "0"
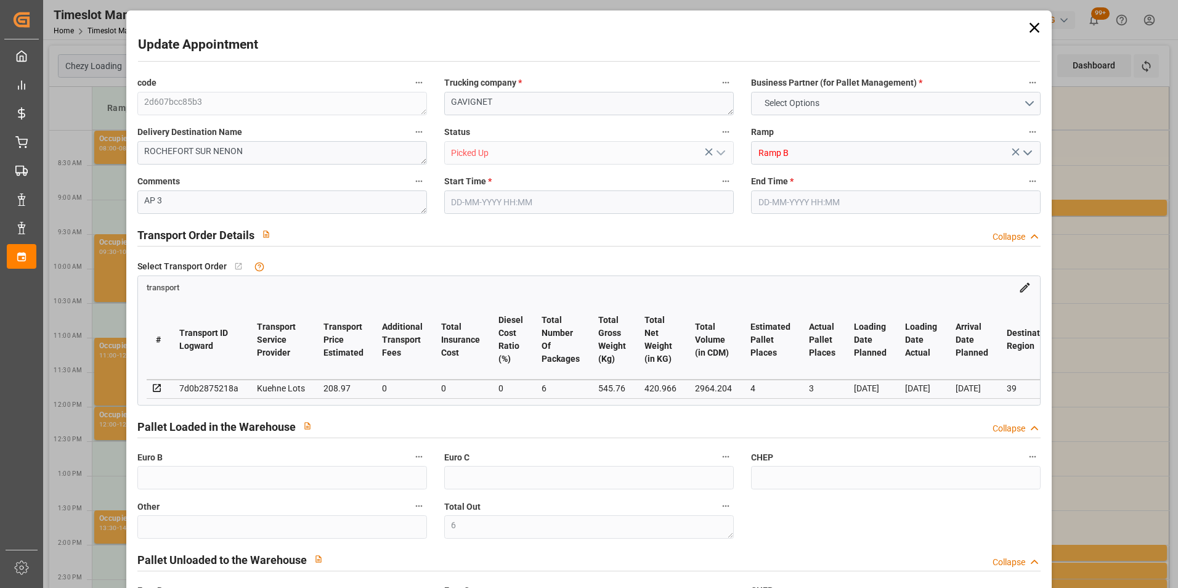
type input "0"
type input "208.97"
type input "0"
type input "6"
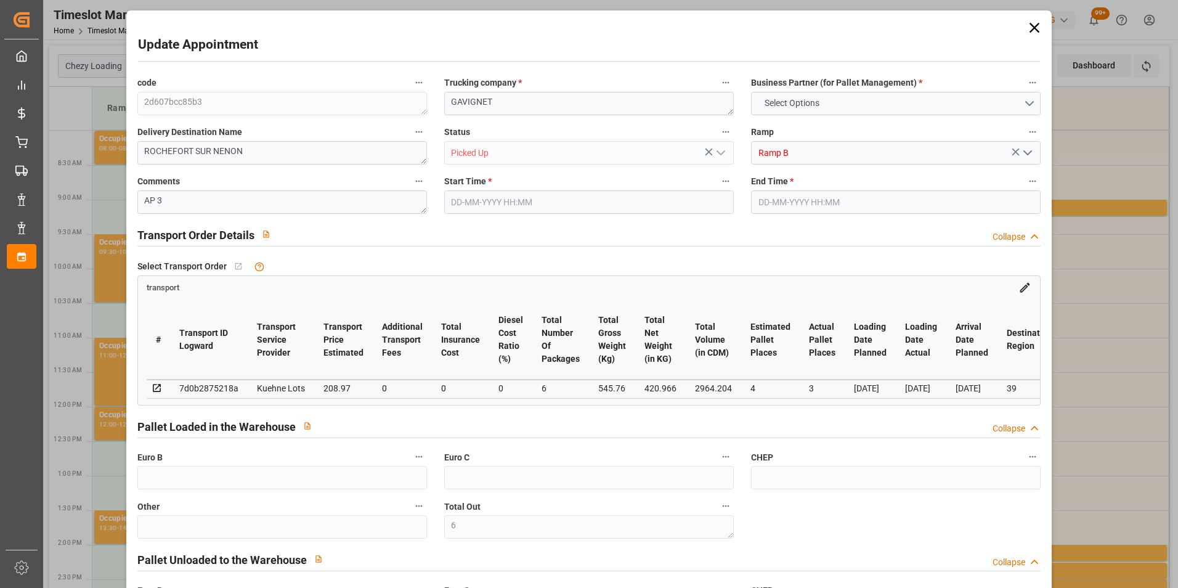
type input "420.966"
type input "707.912"
type input "2964.204"
type input "39"
type input "3"
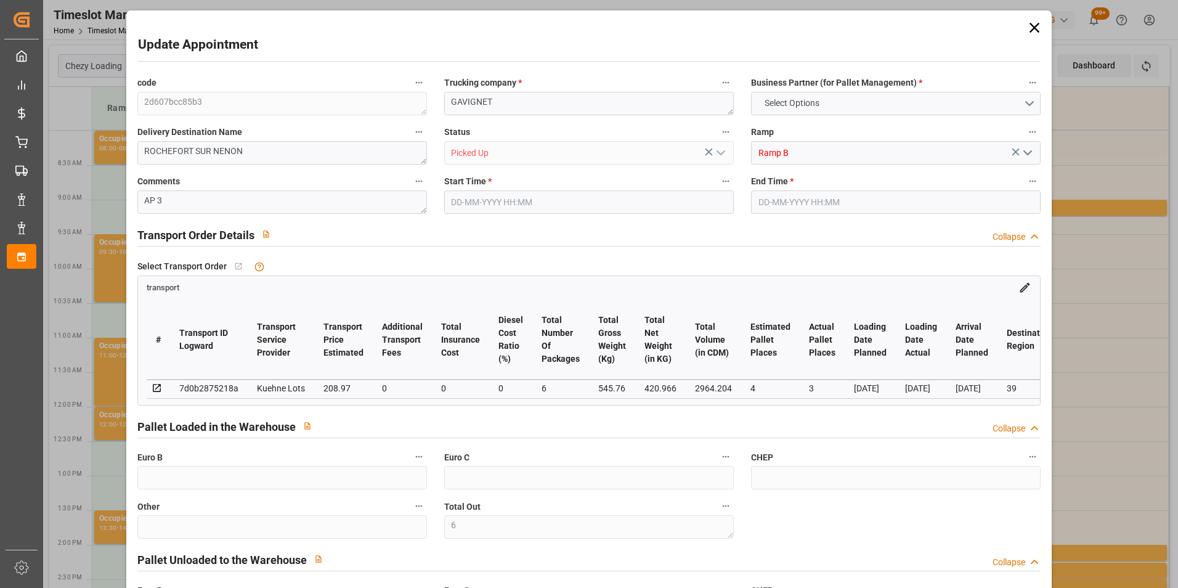
type input "130"
type input "6"
type input "101"
type input "545.76"
type input "0"
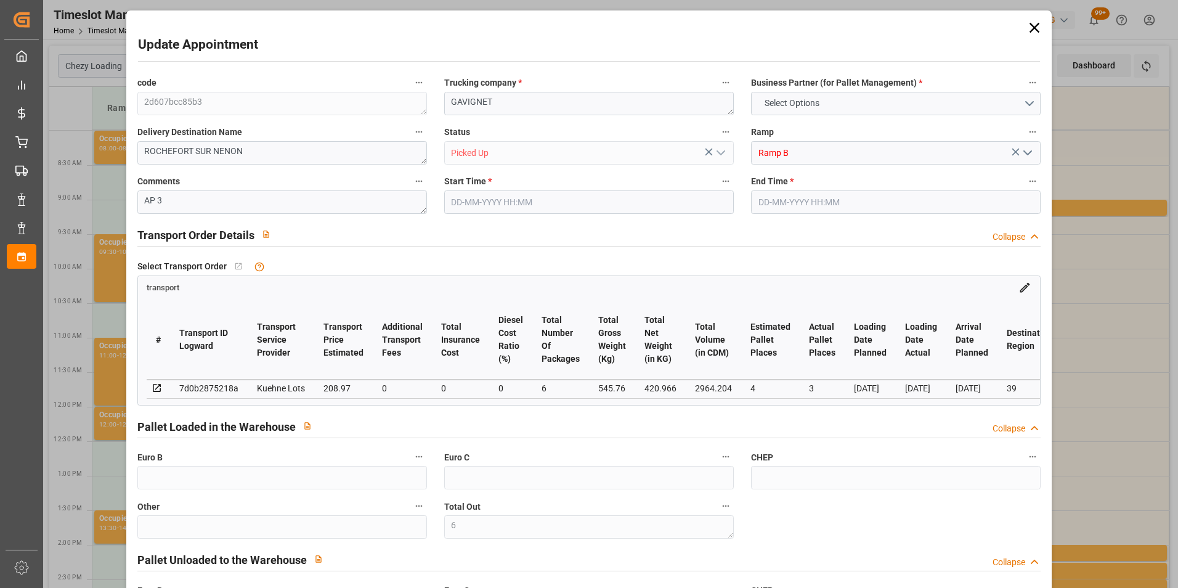
type input "4710.8598"
type input "0"
type input "21"
type input "35"
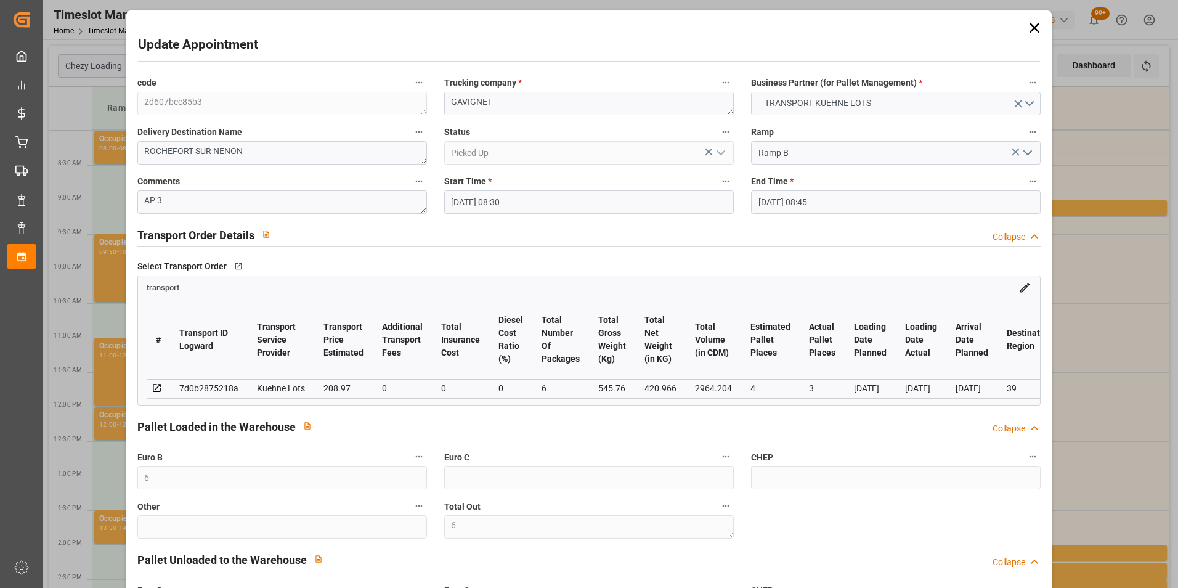
type input "[DATE] 08:30"
type input "[DATE] 08:45"
type input "[DATE] 15:16"
type input "[DATE] 11:20"
type input "[DATE]"
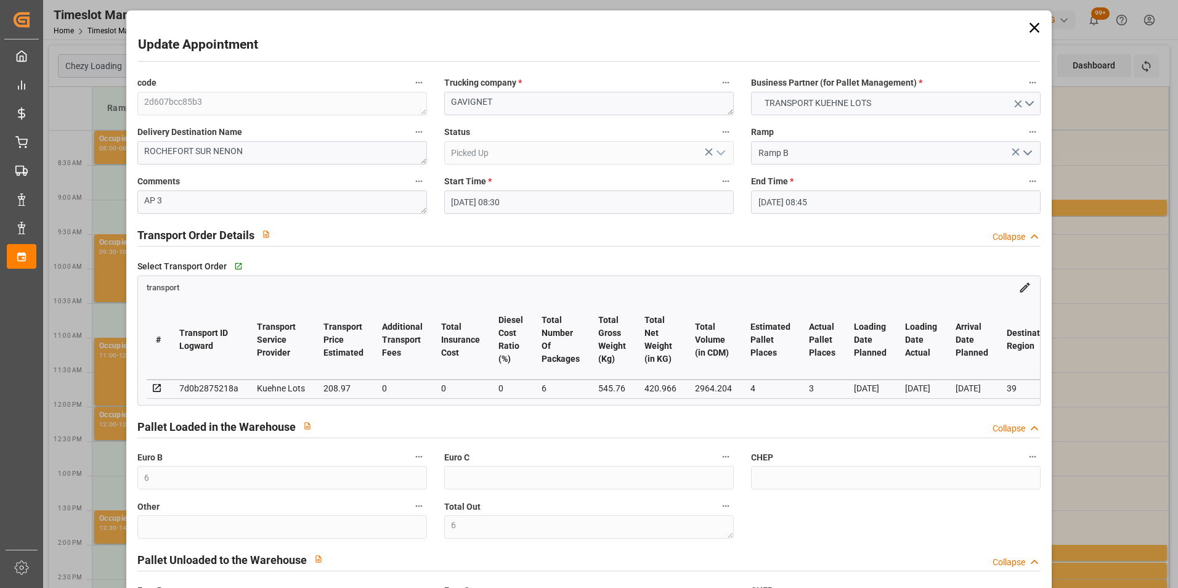
type input "[DATE]"
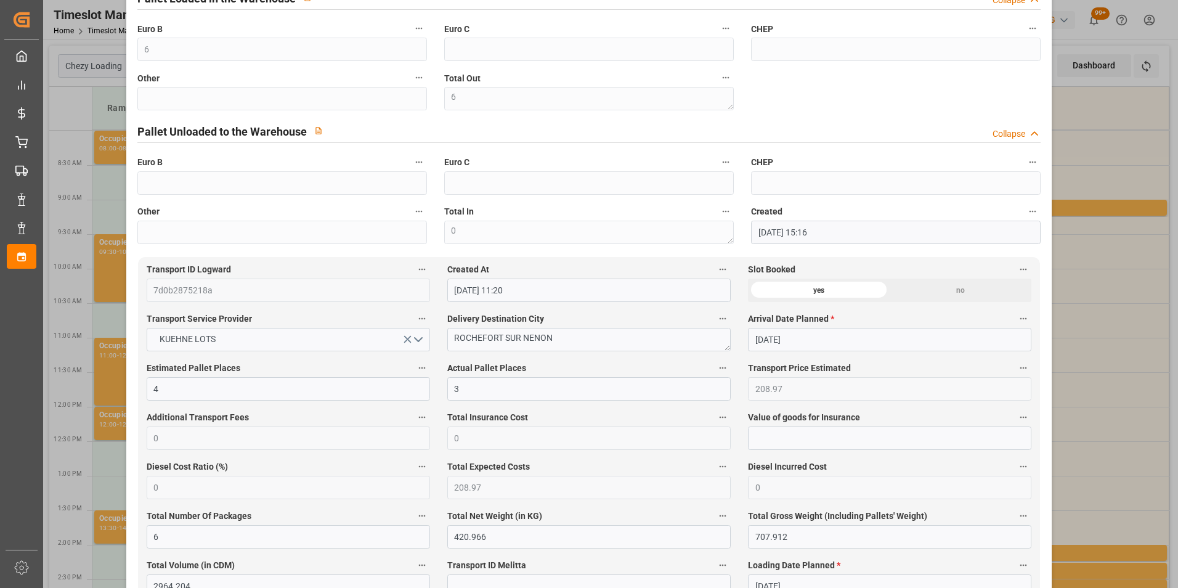
scroll to position [431, 0]
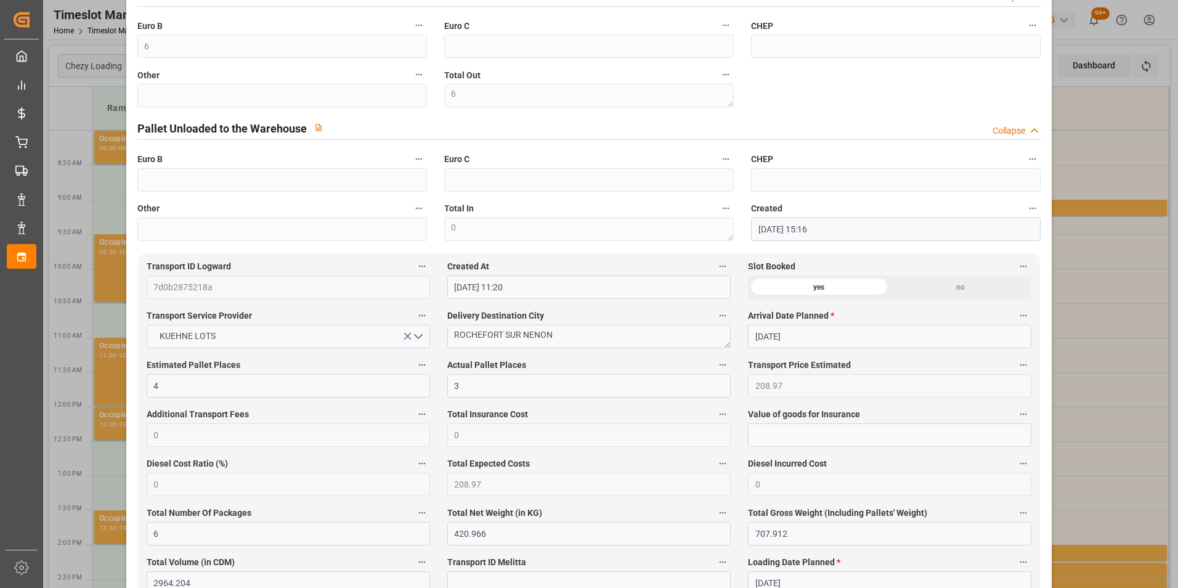
click at [89, 142] on div "Update Appointment code 2d607bcc85b3 Trucking company * GAVIGNET Business Partn…" at bounding box center [589, 294] width 1178 height 588
